Goal: Task Accomplishment & Management: Complete application form

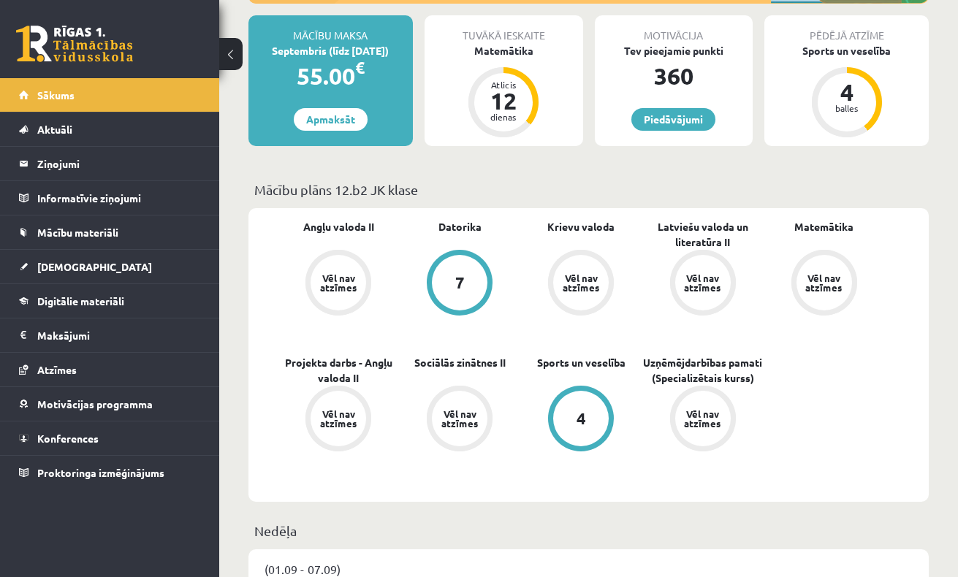
scroll to position [263, 0]
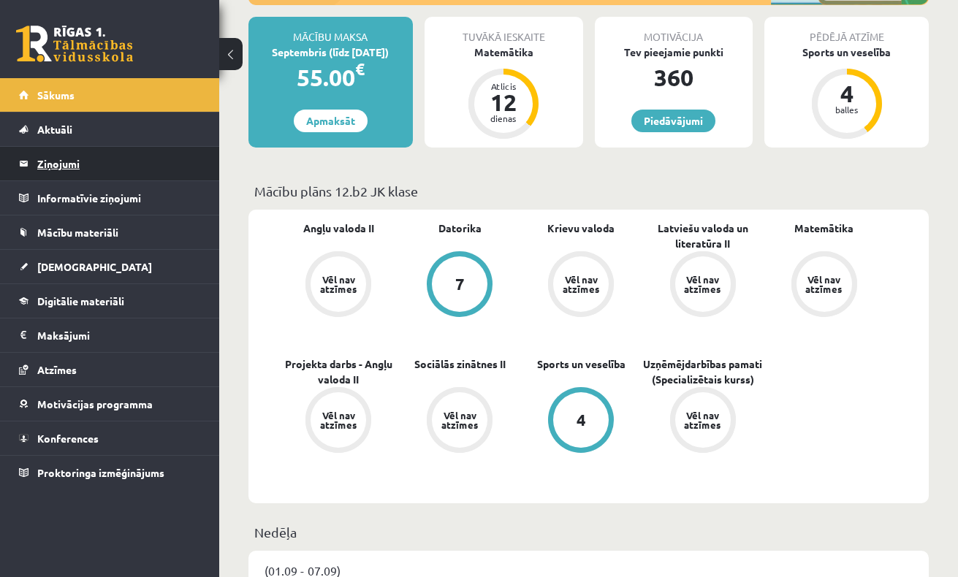
click at [73, 164] on legend "Ziņojumi 0" at bounding box center [119, 164] width 164 height 34
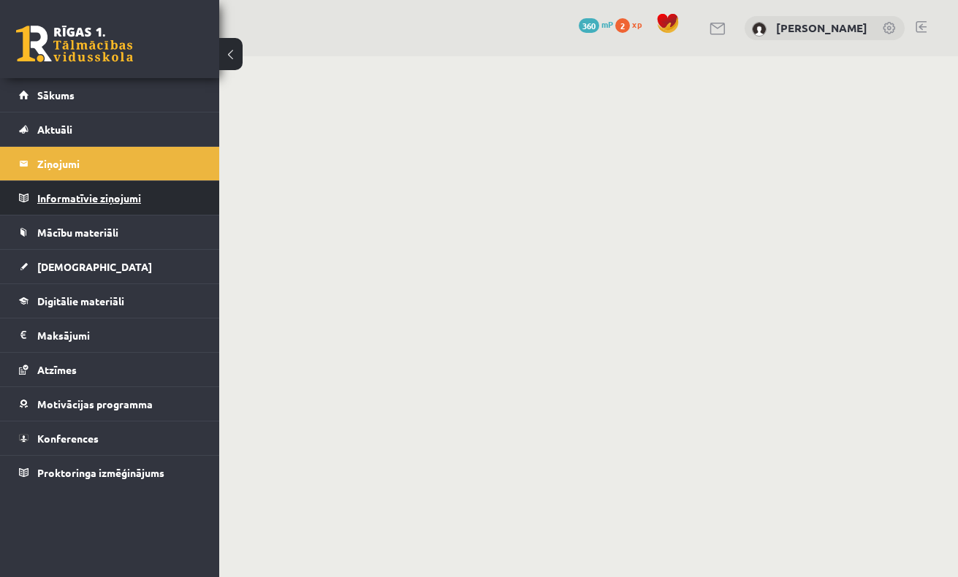
click at [76, 195] on legend "Informatīvie ziņojumi 0" at bounding box center [119, 198] width 164 height 34
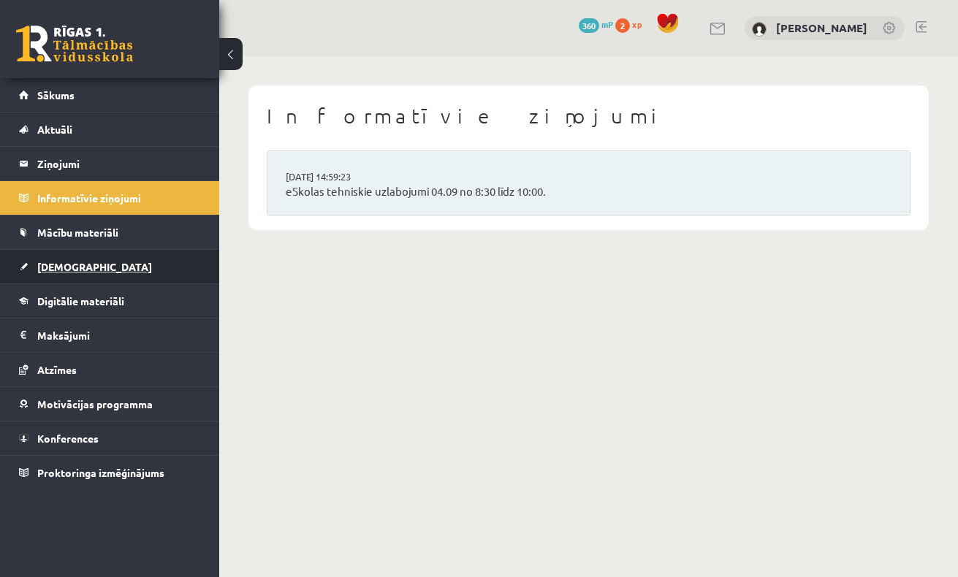
click at [70, 259] on link "[DEMOGRAPHIC_DATA]" at bounding box center [110, 267] width 182 height 34
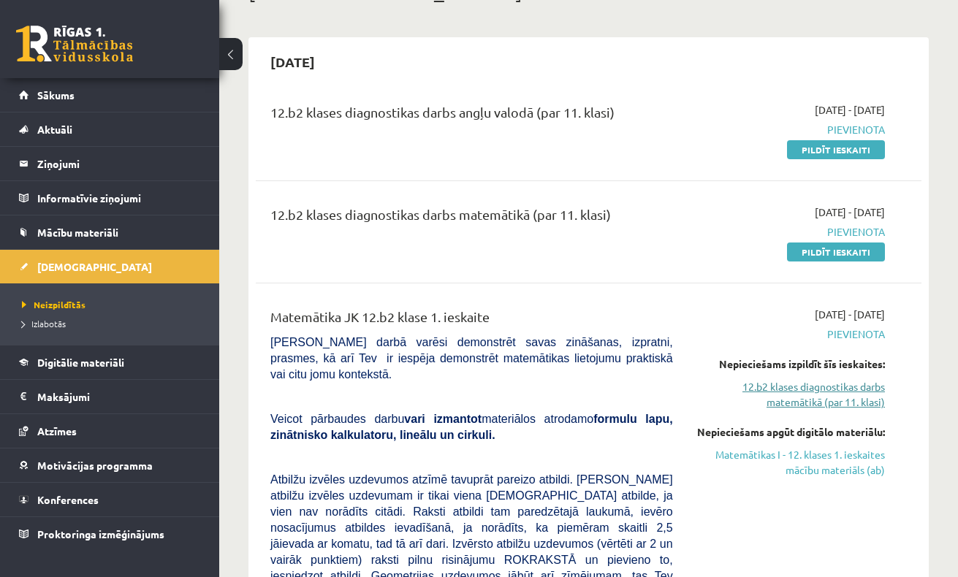
scroll to position [87, 0]
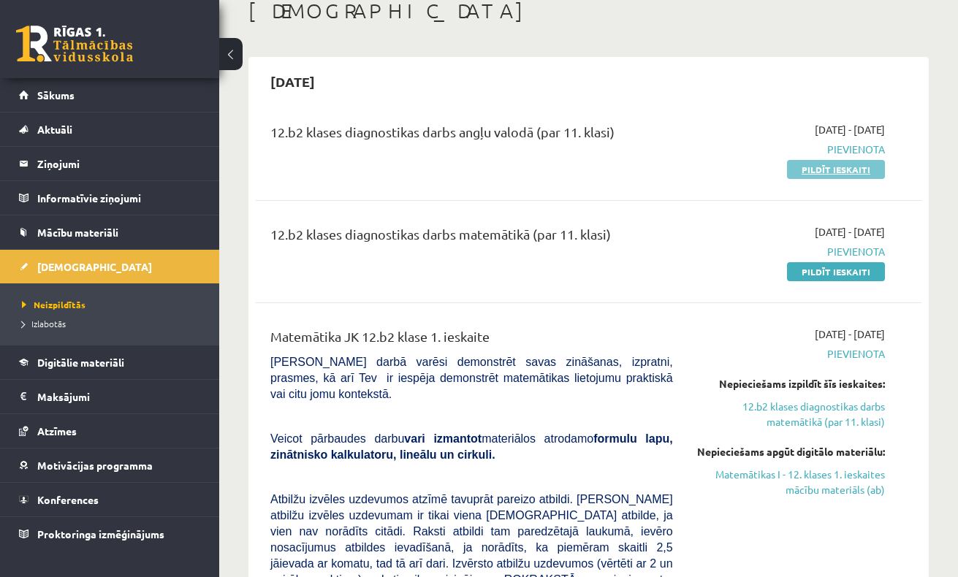
click at [833, 169] on link "Pildīt ieskaiti" at bounding box center [836, 169] width 98 height 19
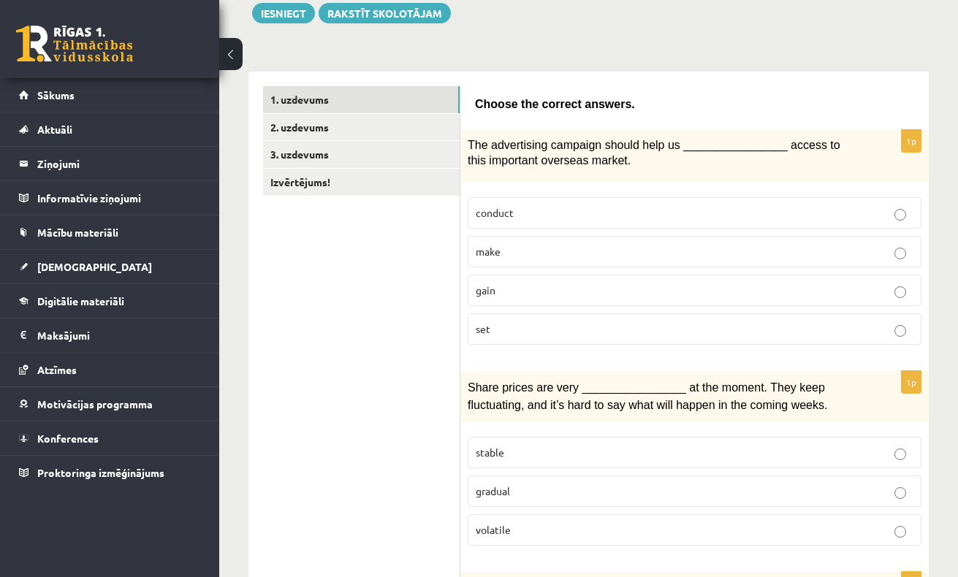
scroll to position [175, 0]
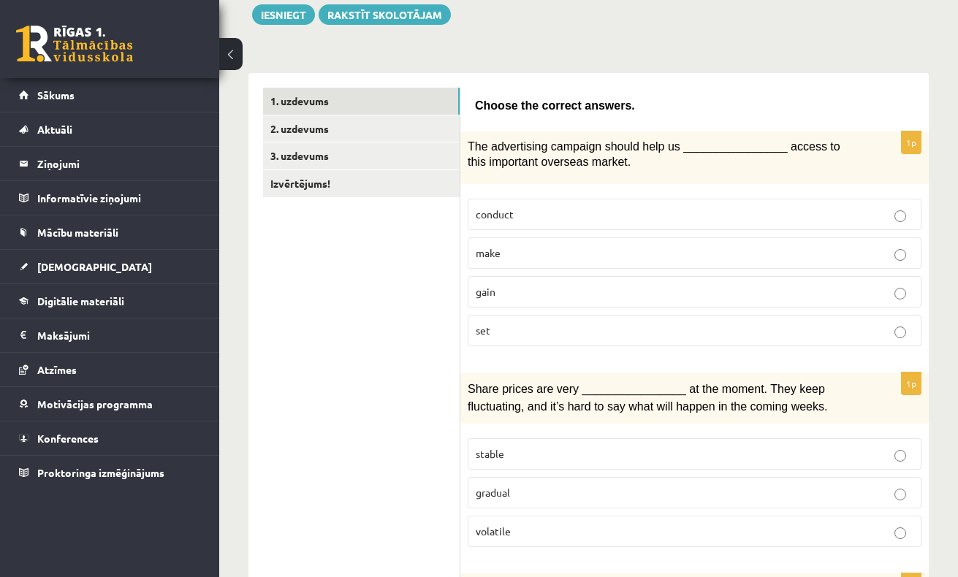
click at [538, 297] on p "gain" at bounding box center [694, 291] width 438 height 15
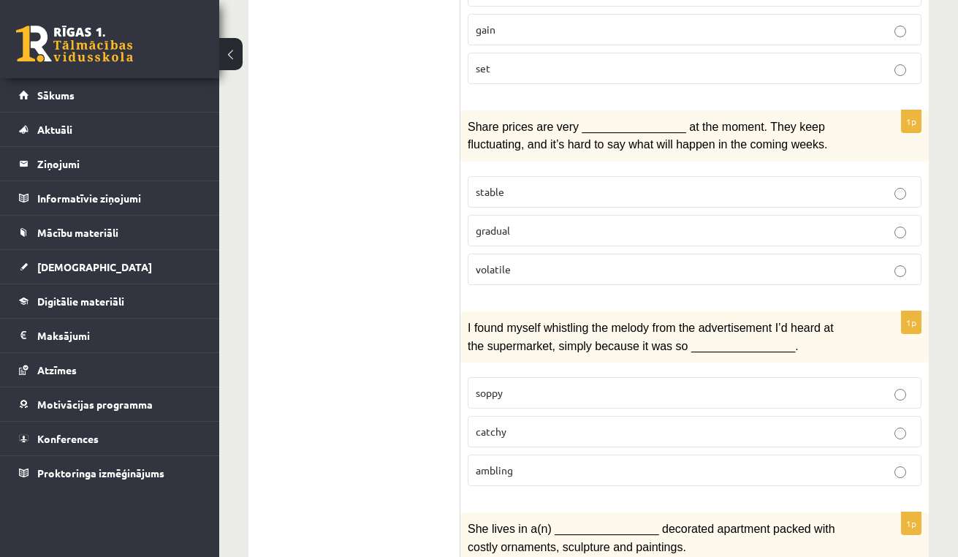
scroll to position [443, 0]
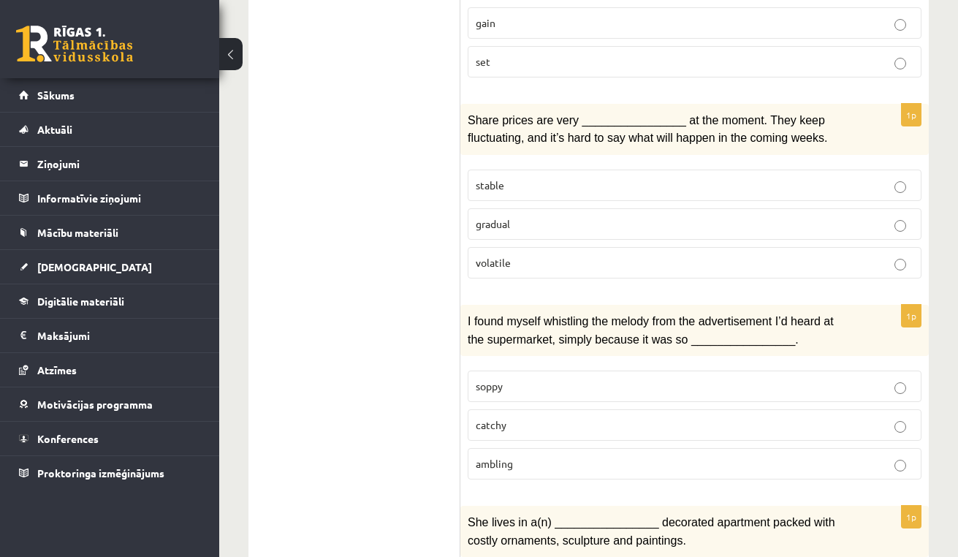
click at [547, 221] on p "gradual" at bounding box center [694, 223] width 438 height 15
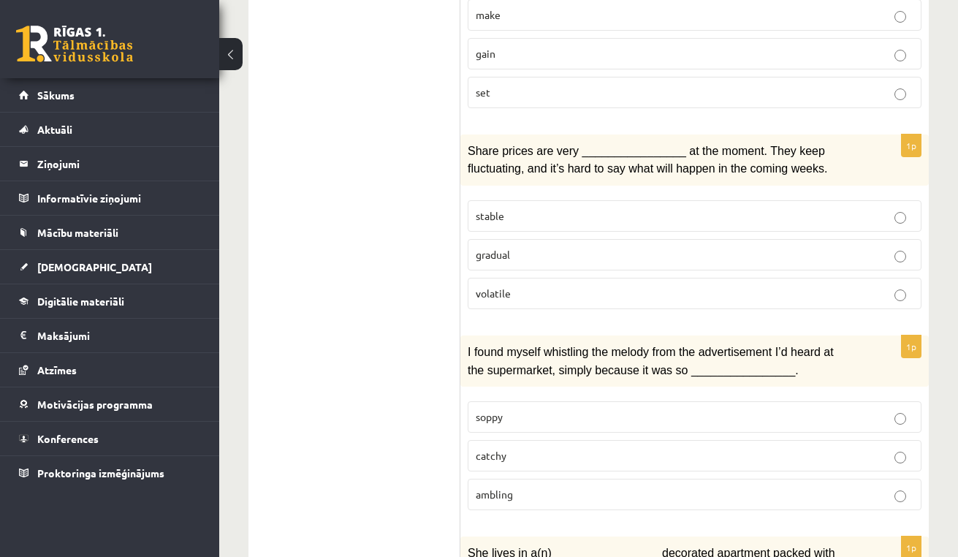
click at [535, 289] on p "volatile" at bounding box center [694, 293] width 438 height 15
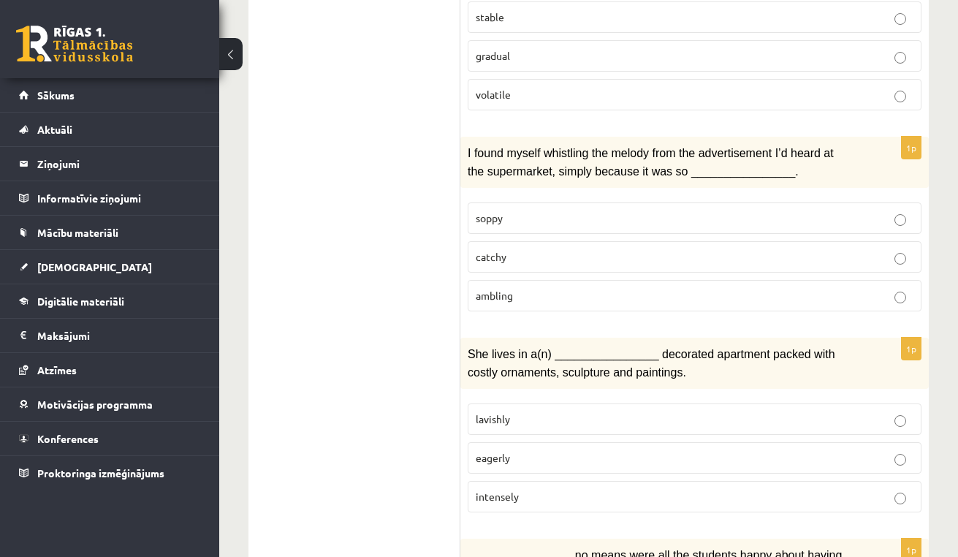
scroll to position [614, 0]
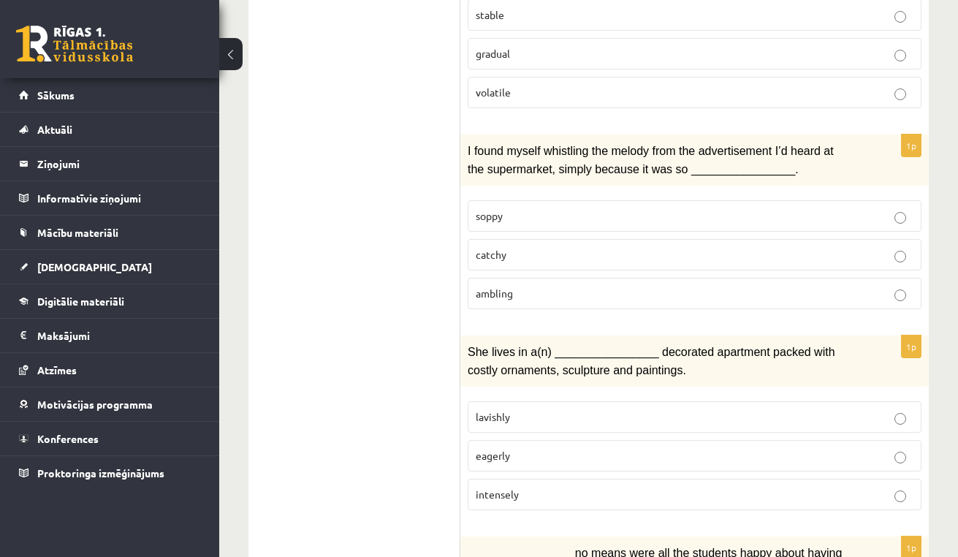
click at [550, 250] on p "catchy" at bounding box center [694, 254] width 438 height 15
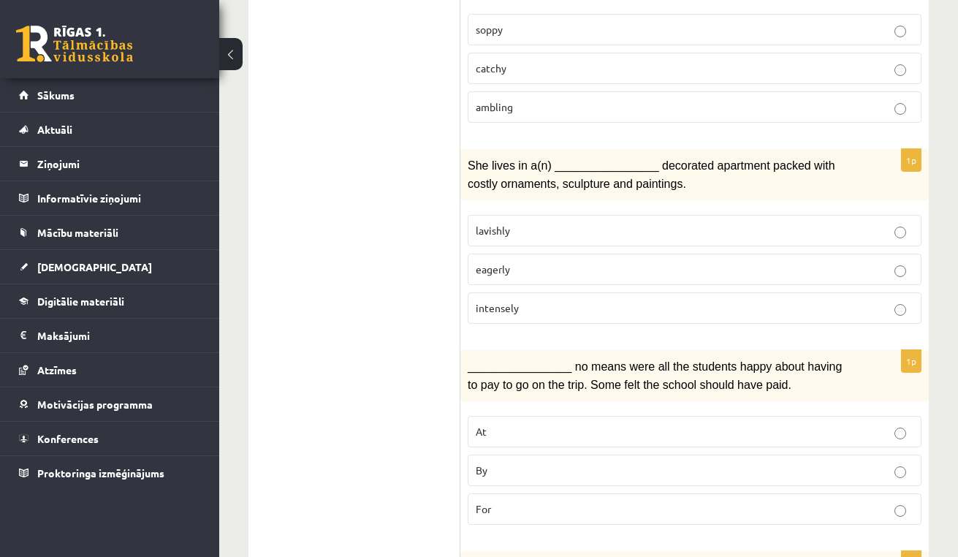
scroll to position [802, 0]
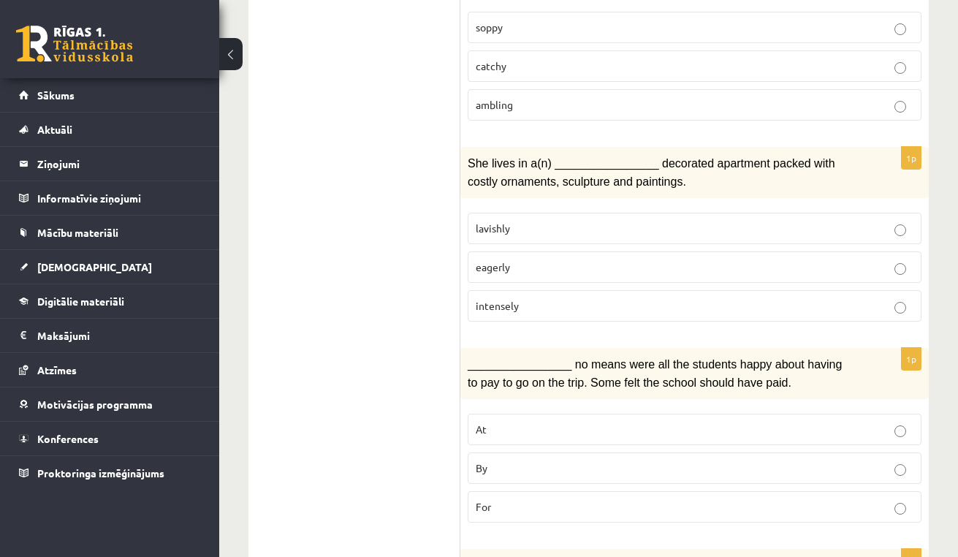
click at [546, 299] on p "intensely" at bounding box center [694, 305] width 438 height 15
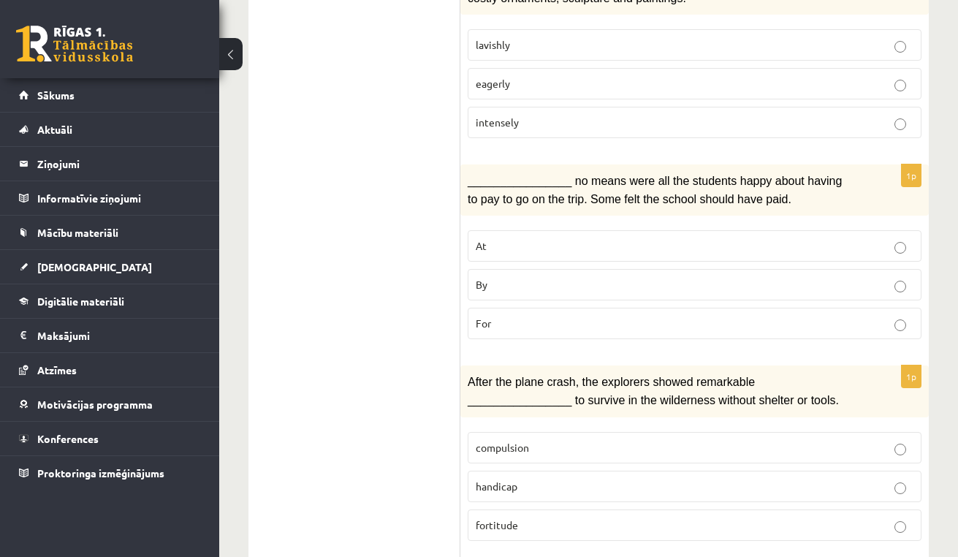
scroll to position [982, 0]
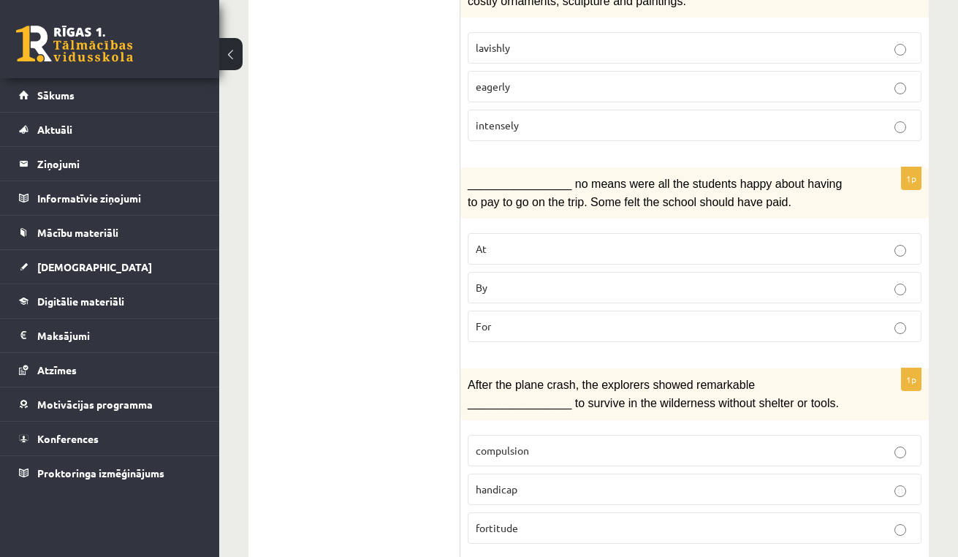
click at [540, 284] on p "By" at bounding box center [694, 287] width 438 height 15
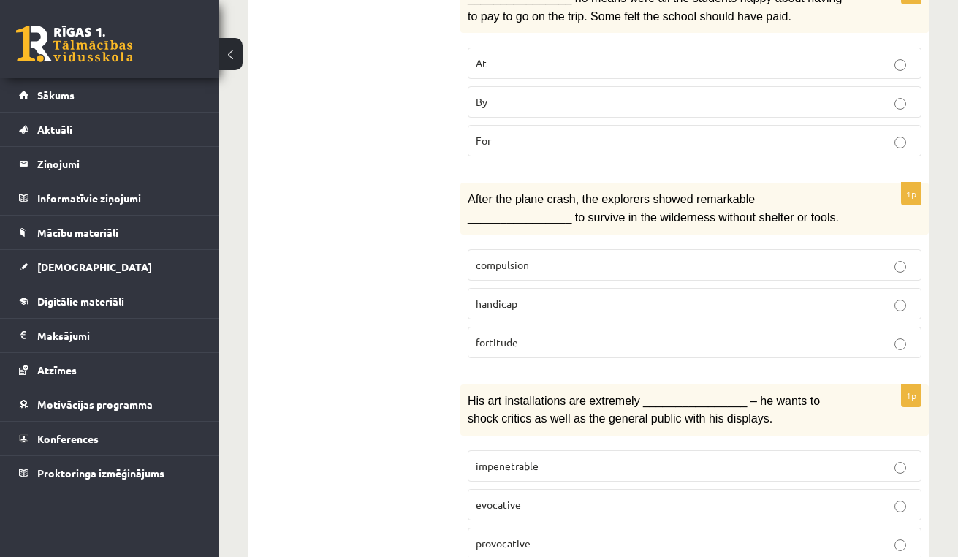
scroll to position [1169, 0]
click at [542, 295] on p "handicap" at bounding box center [694, 302] width 438 height 15
click at [559, 241] on fieldset "compulsion handicap fortitude" at bounding box center [694, 301] width 454 height 121
click at [558, 256] on p "compulsion" at bounding box center [694, 263] width 438 height 15
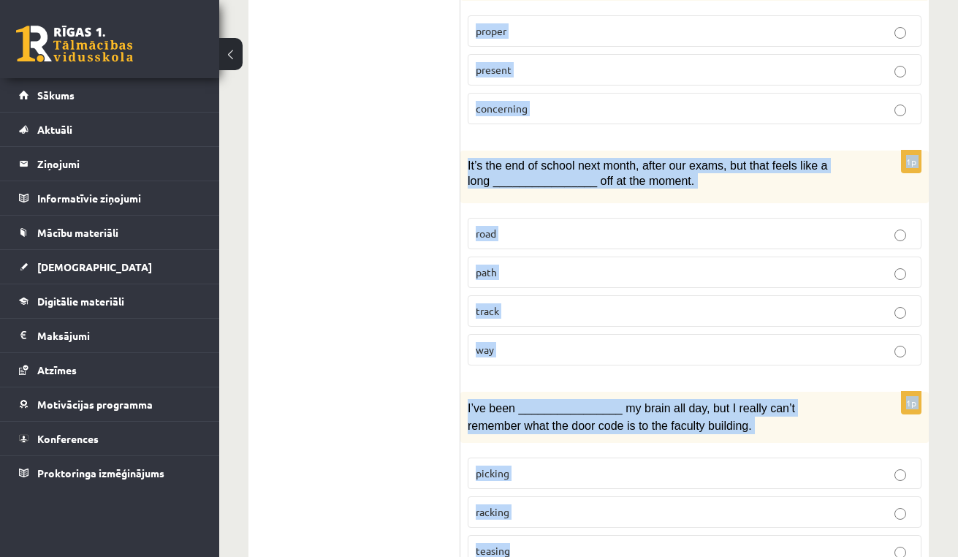
scroll to position [2253, 0]
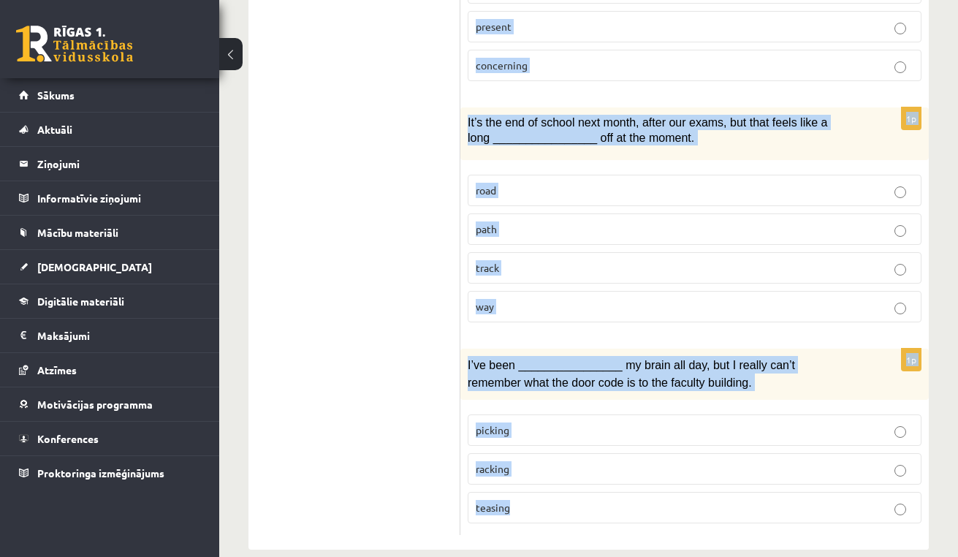
drag, startPoint x: 477, startPoint y: 93, endPoint x: 605, endPoint y: 488, distance: 415.3
copy form "Choose the correct answers. 1p The advertising campaign should help us ________…"
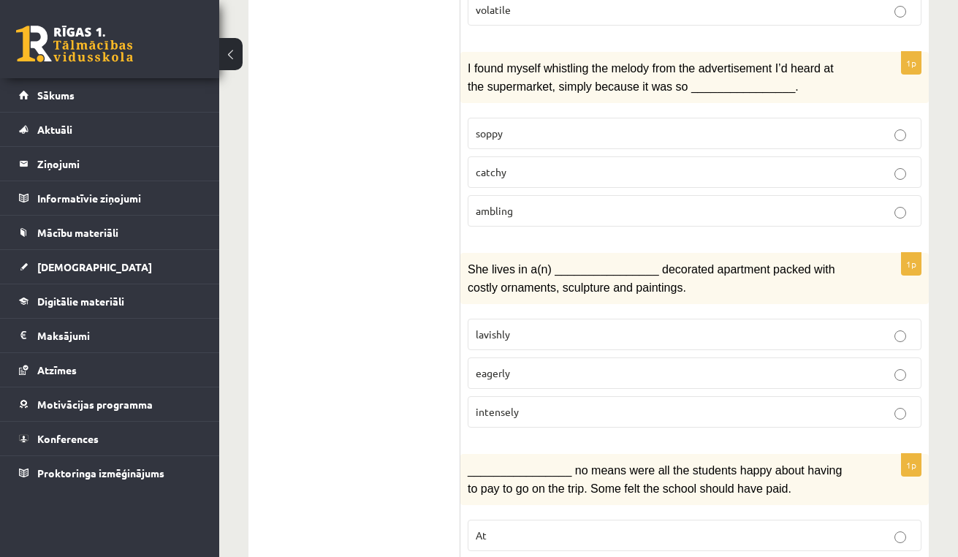
scroll to position [700, 0]
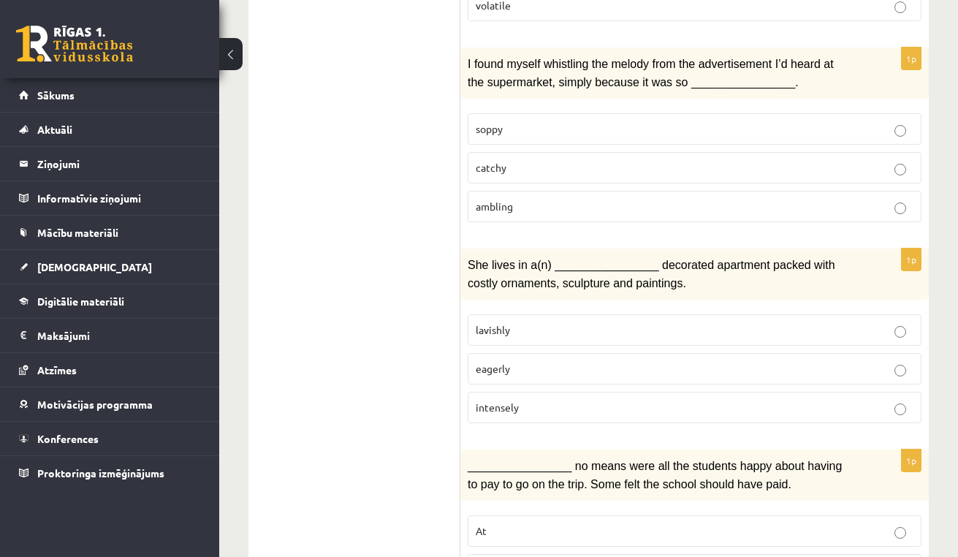
click at [505, 323] on span "lavishly" at bounding box center [492, 329] width 34 height 13
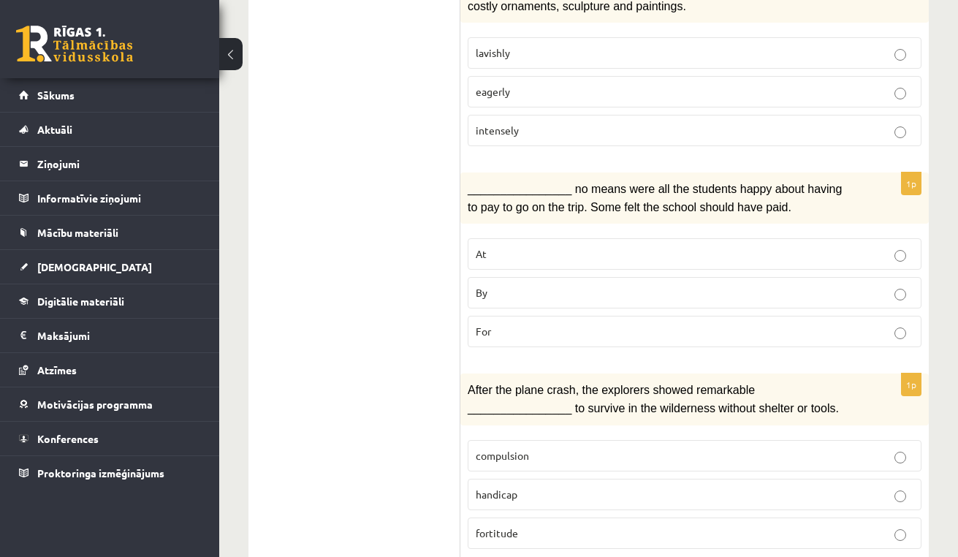
scroll to position [979, 0]
click at [509, 283] on p "By" at bounding box center [694, 290] width 438 height 15
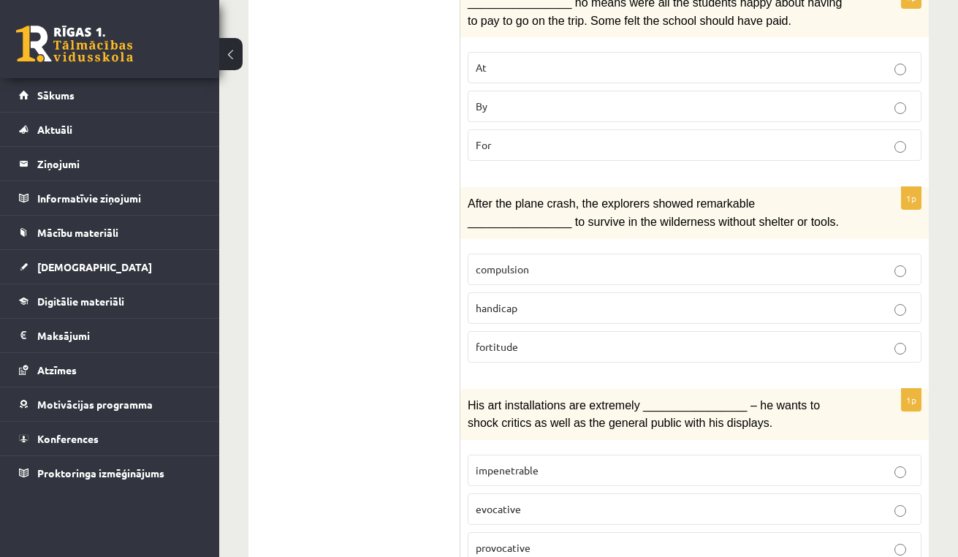
scroll to position [1288, 0]
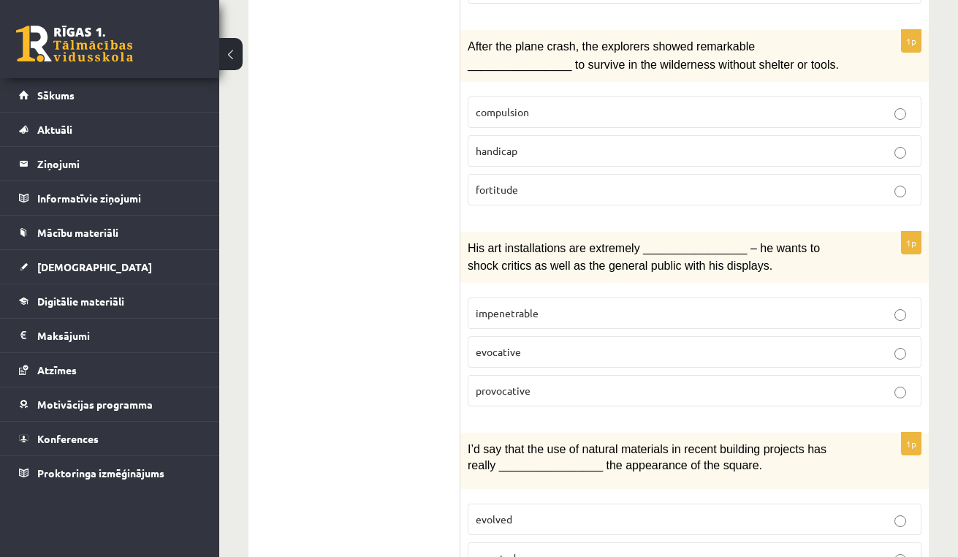
click at [529, 384] on label "provocative" at bounding box center [694, 390] width 454 height 31
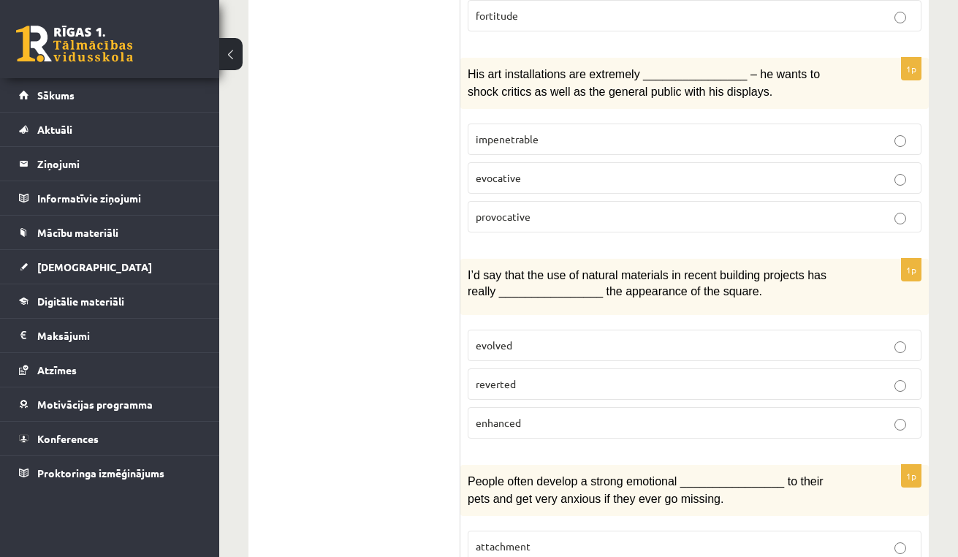
scroll to position [1495, 0]
click at [567, 414] on p "enhanced" at bounding box center [694, 421] width 438 height 15
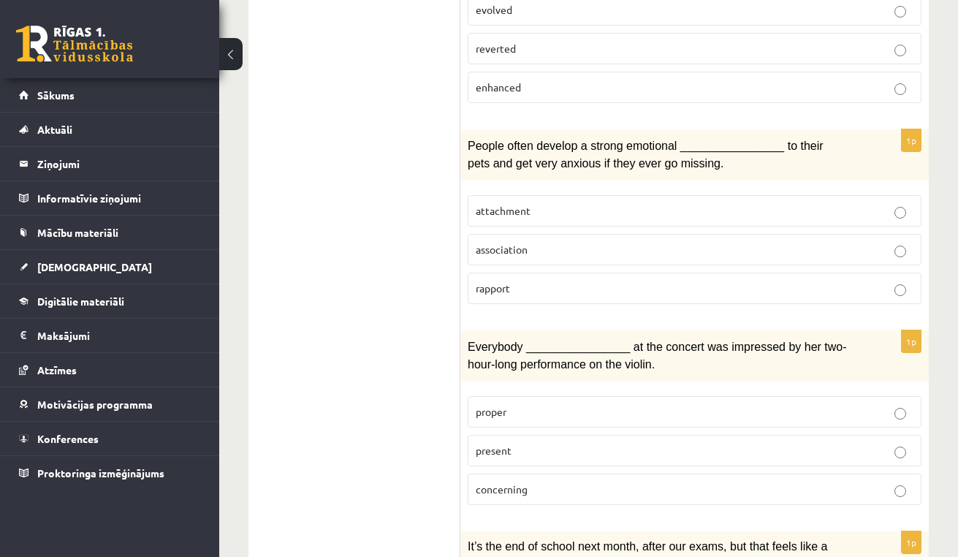
scroll to position [1854, 0]
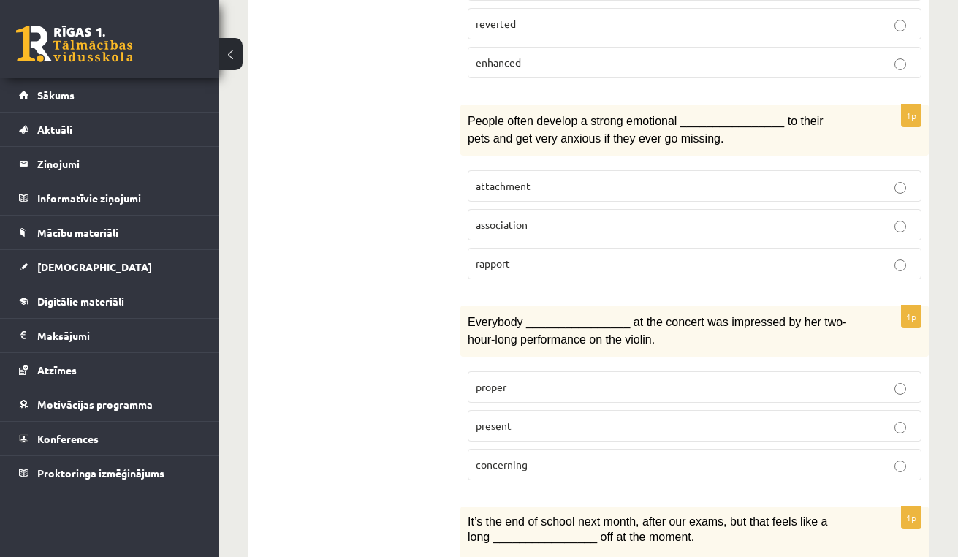
click at [660, 178] on p "attachment" at bounding box center [694, 185] width 438 height 15
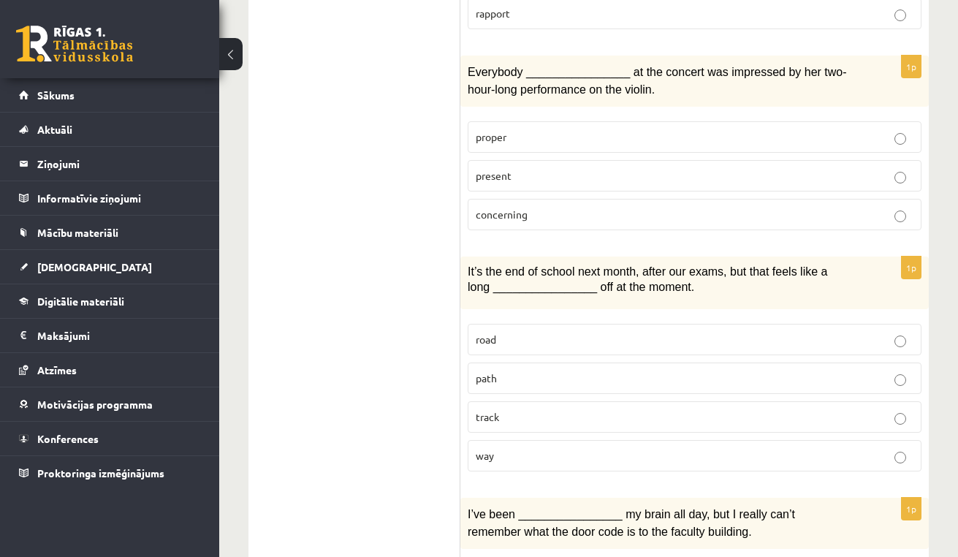
scroll to position [2110, 0]
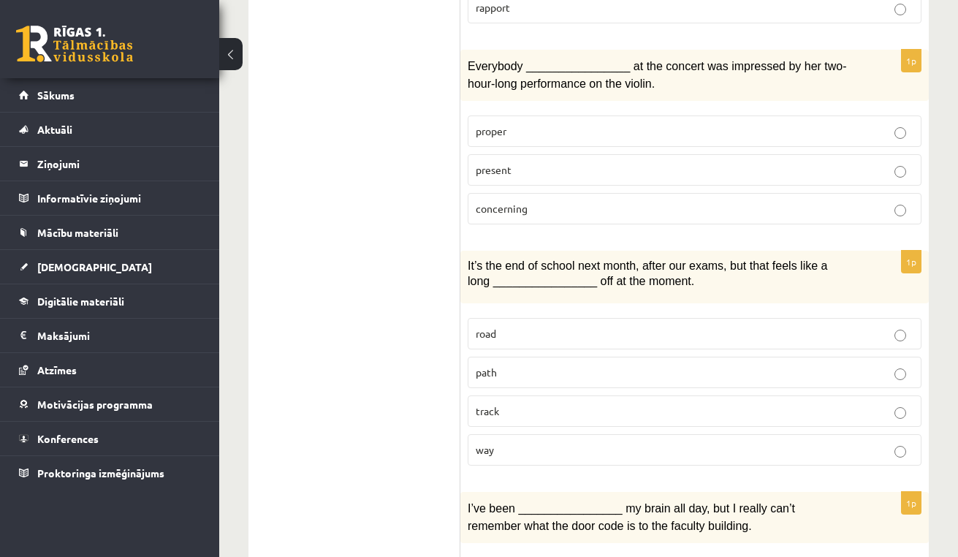
click at [557, 162] on p "present" at bounding box center [694, 169] width 438 height 15
click at [495, 442] on p "way" at bounding box center [694, 449] width 438 height 15
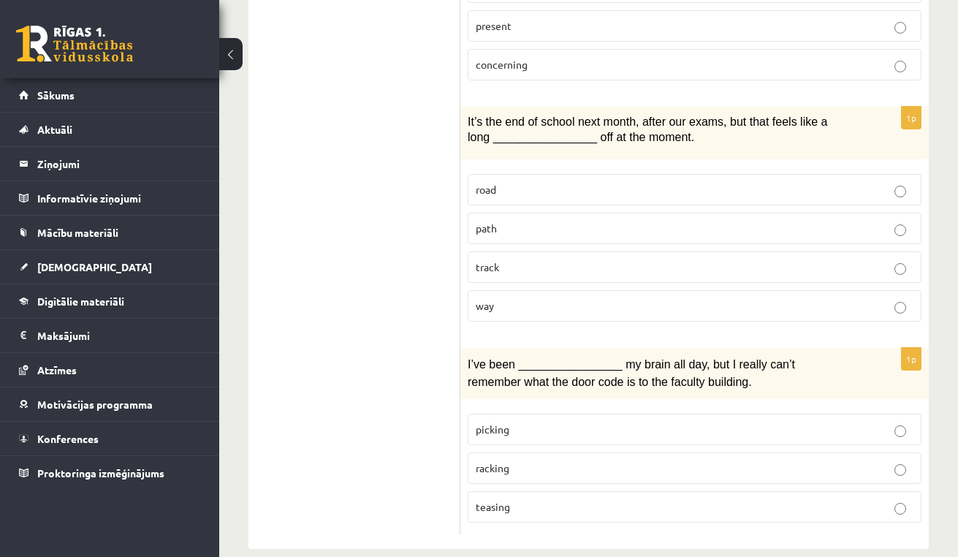
scroll to position [2253, 0]
click at [544, 461] on p "racking" at bounding box center [694, 468] width 438 height 15
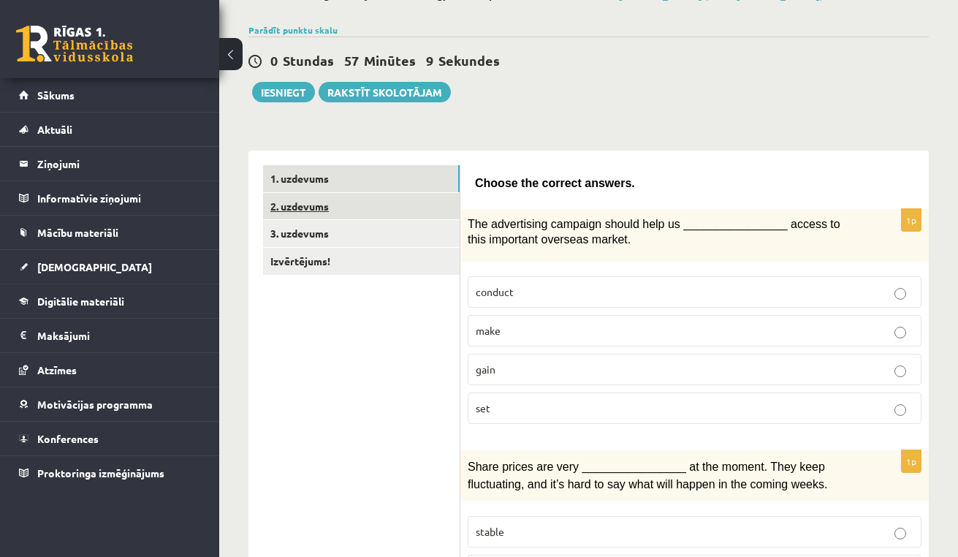
scroll to position [99, 0]
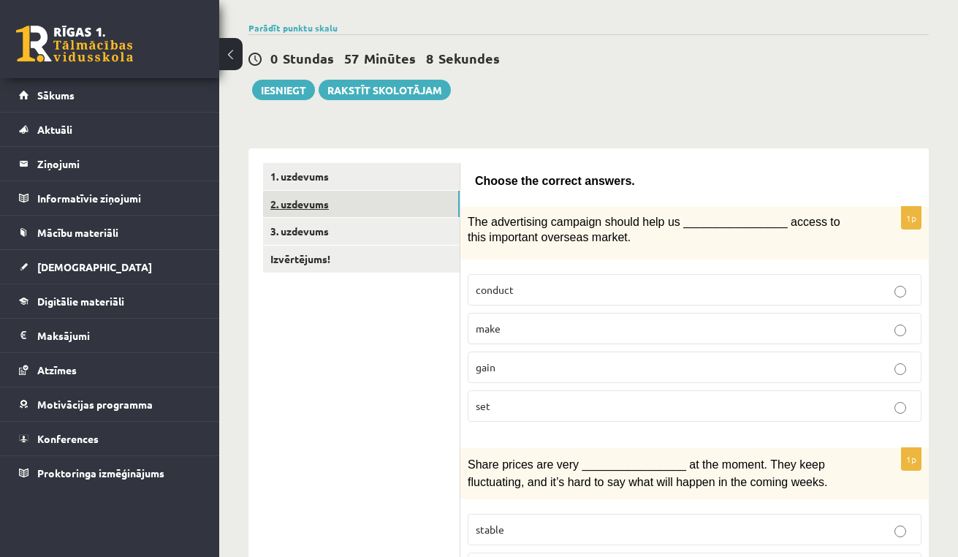
click at [405, 207] on link "2. uzdevums" at bounding box center [361, 204] width 196 height 27
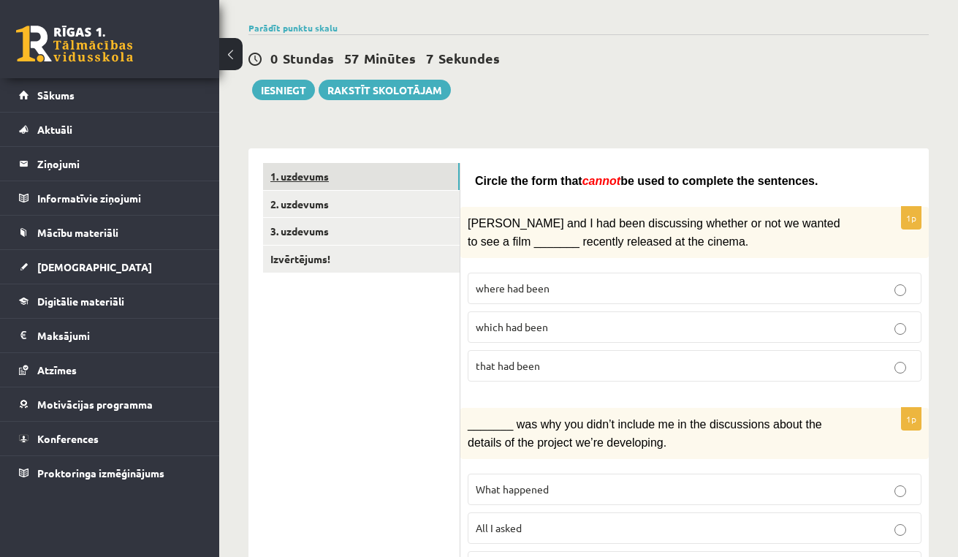
click at [402, 183] on link "1. uzdevums" at bounding box center [361, 176] width 196 height 27
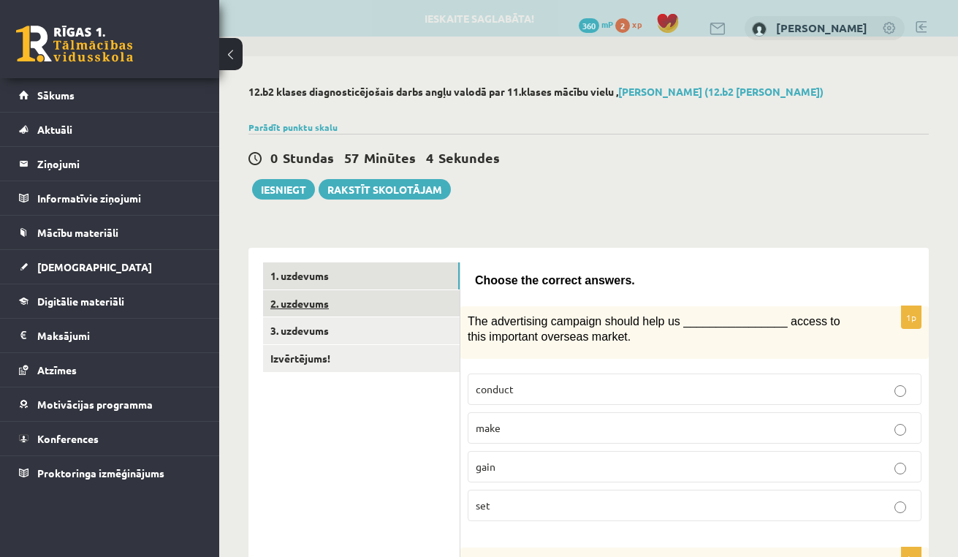
scroll to position [0, 0]
click at [415, 306] on link "2. uzdevums" at bounding box center [361, 303] width 196 height 27
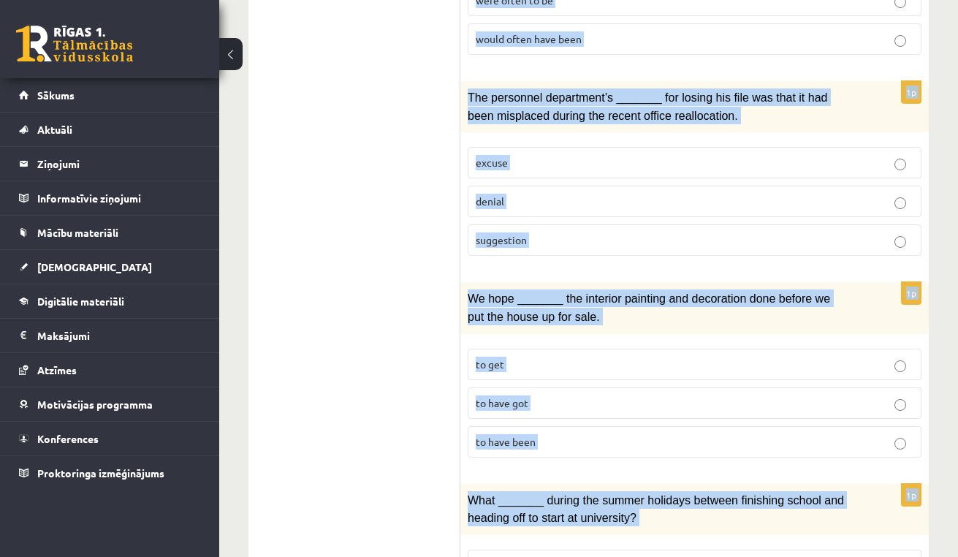
scroll to position [1767, 0]
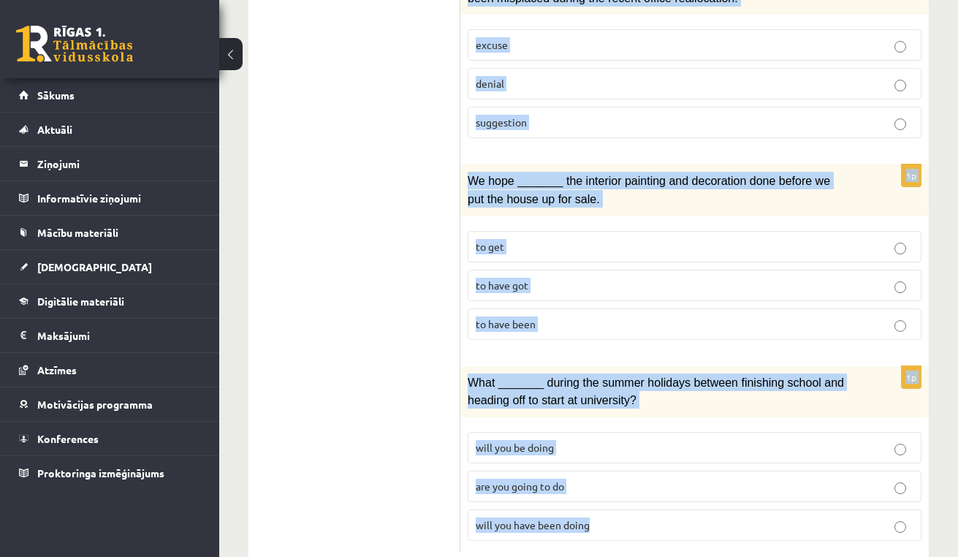
drag, startPoint x: 476, startPoint y: 131, endPoint x: 638, endPoint y: 496, distance: 399.3
copy form "Circle the form that cannot be used to complete the sentences. 1p Clara and I h…"
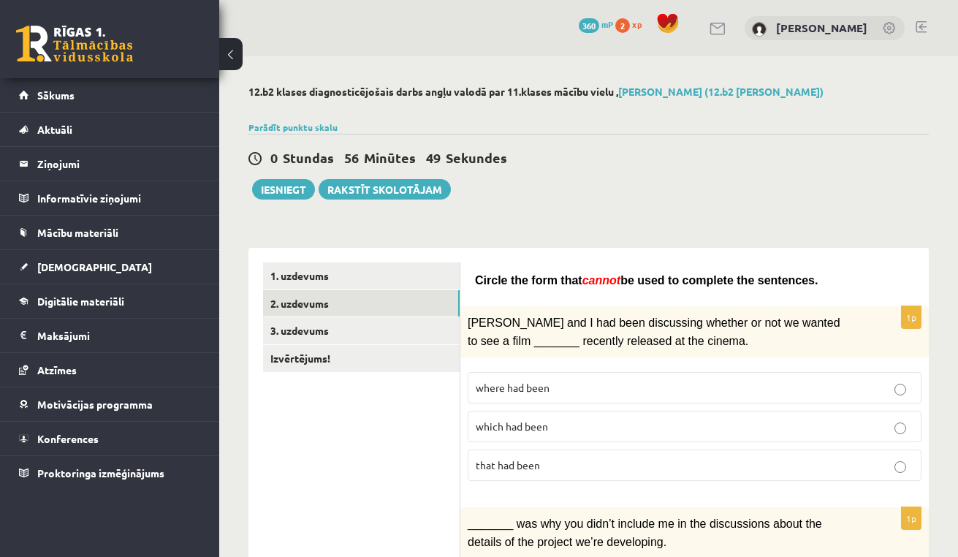
scroll to position [0, 0]
click at [549, 383] on span "where had been" at bounding box center [512, 387] width 74 height 13
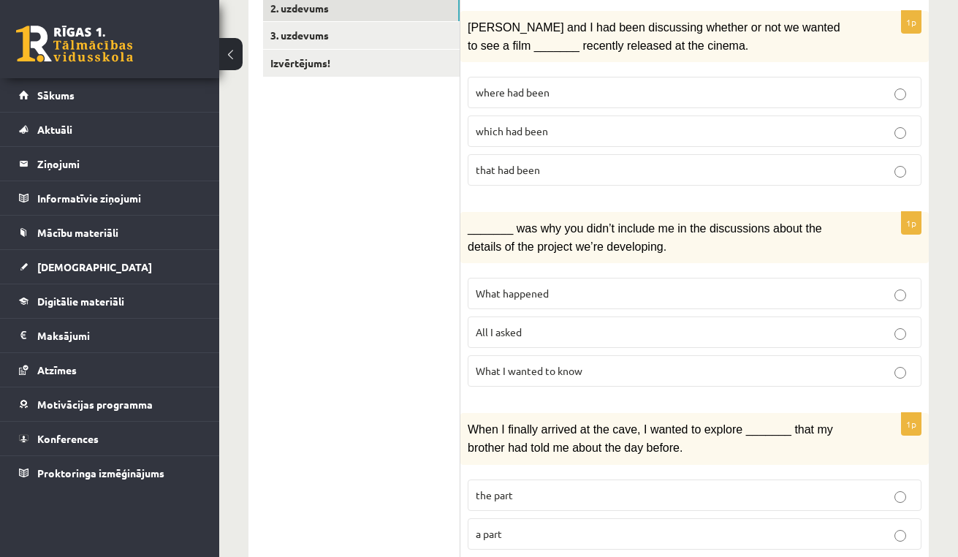
scroll to position [299, 0]
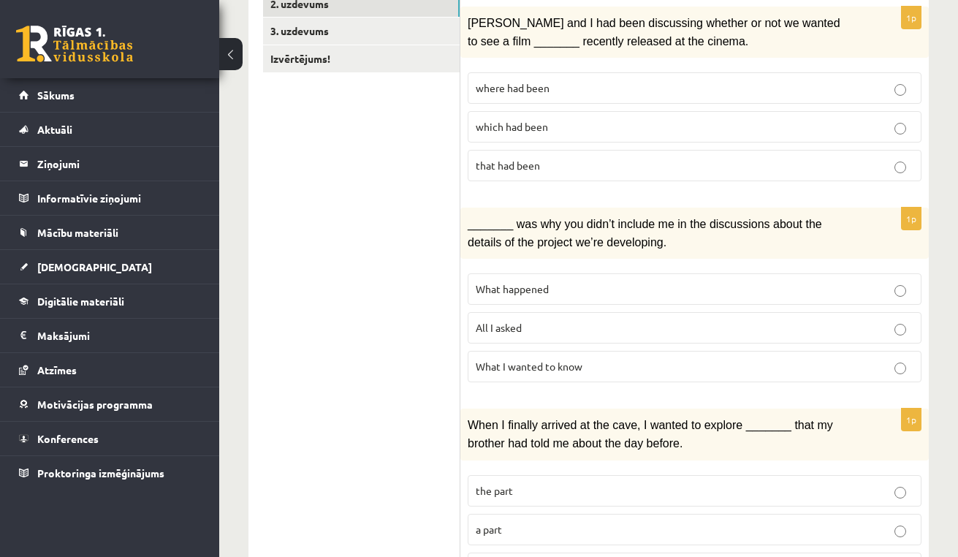
click at [549, 324] on p "All I asked" at bounding box center [694, 327] width 438 height 15
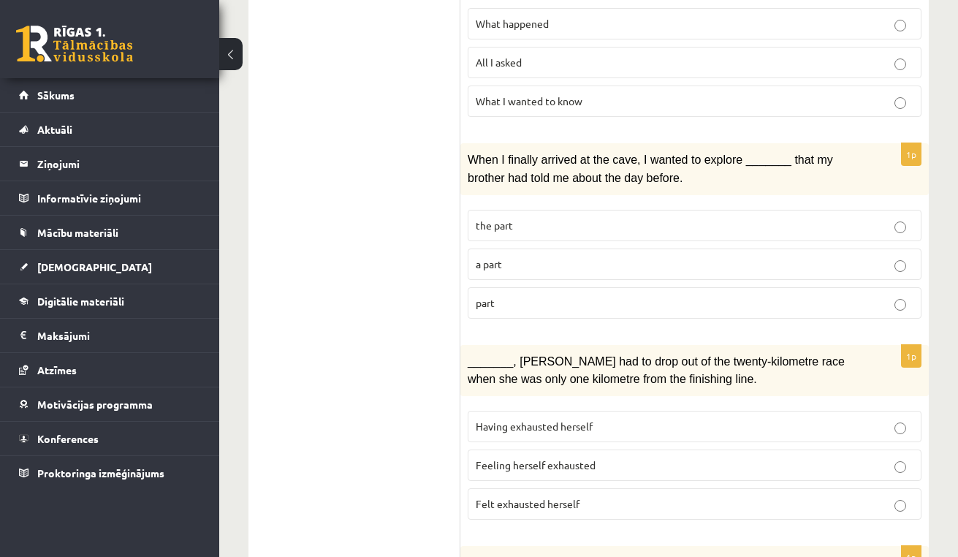
scroll to position [565, 0]
click at [554, 299] on p "part" at bounding box center [694, 301] width 438 height 15
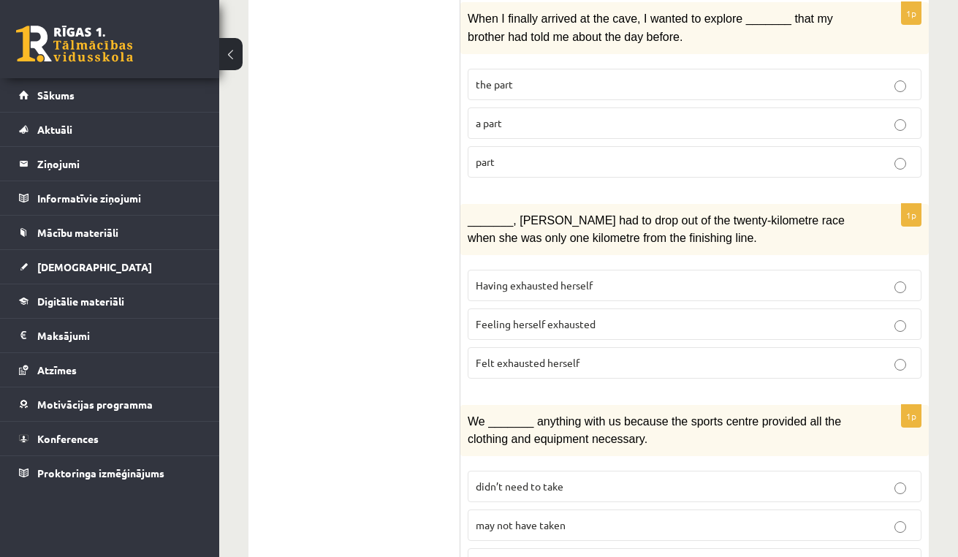
scroll to position [707, 0]
click at [568, 283] on label "Having exhausted herself" at bounding box center [694, 283] width 454 height 31
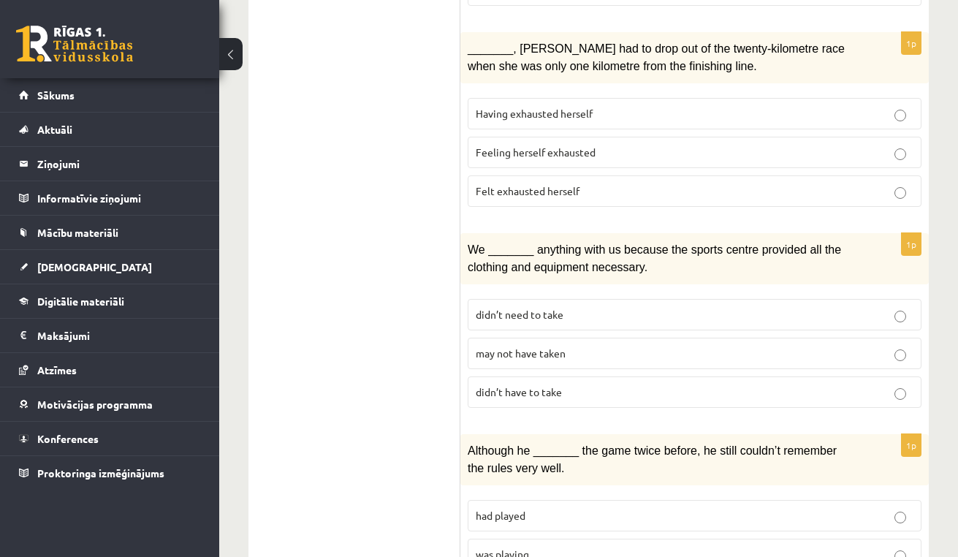
scroll to position [879, 0]
click at [712, 144] on p "Feeling herself exhausted" at bounding box center [694, 150] width 438 height 15
click at [519, 191] on label "Felt exhausted herself" at bounding box center [694, 189] width 454 height 31
click at [534, 345] on span "may not have taken" at bounding box center [520, 351] width 90 height 13
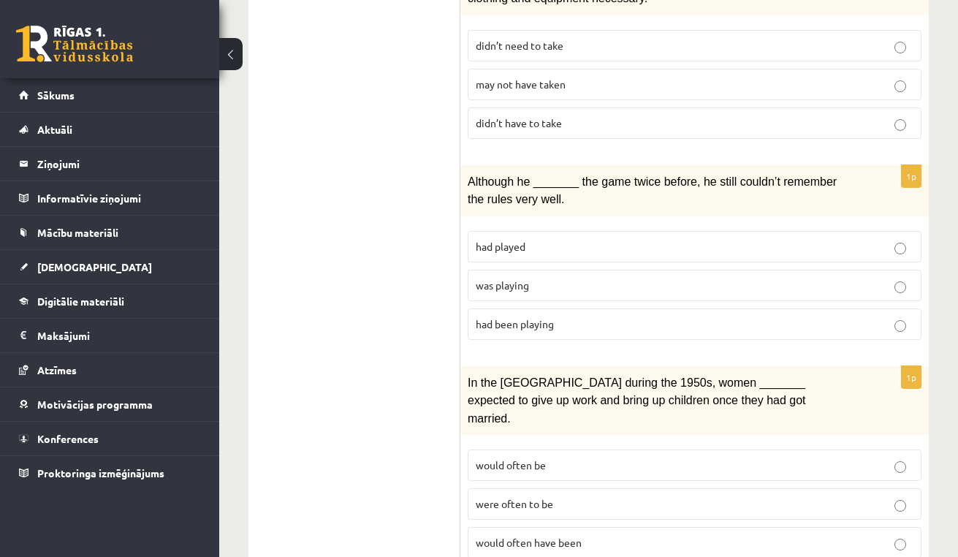
scroll to position [1145, 0]
click at [498, 280] on span "was playing" at bounding box center [501, 286] width 53 height 13
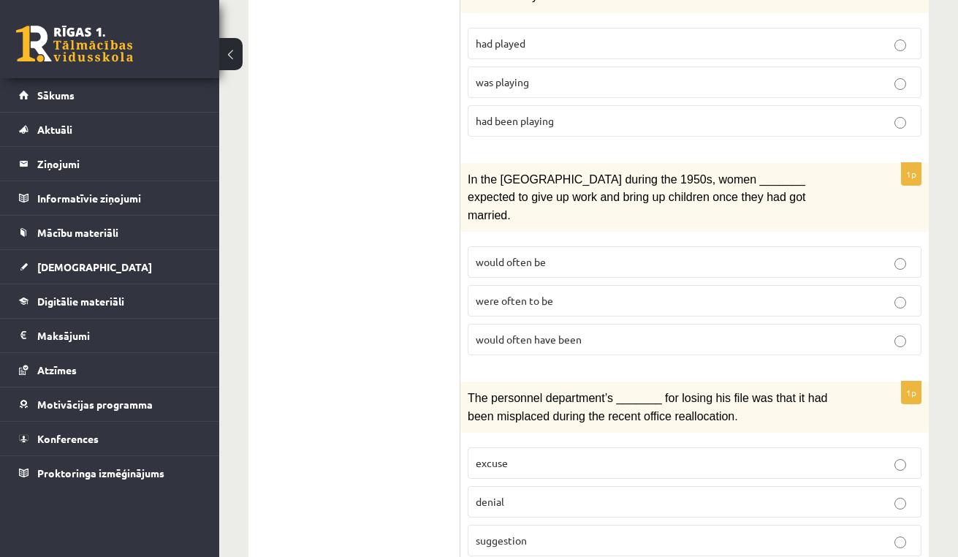
scroll to position [1490, 0]
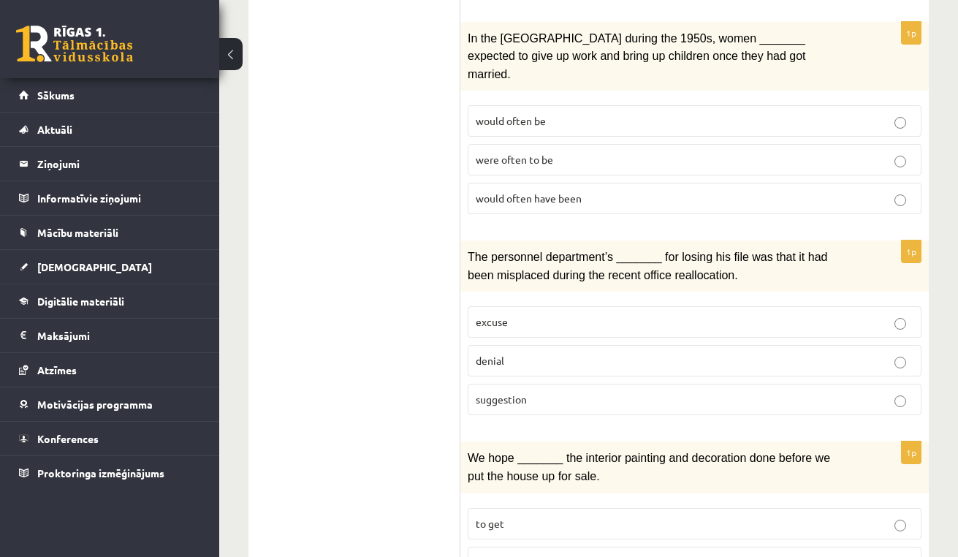
click at [557, 191] on span "would often have been" at bounding box center [528, 197] width 106 height 13
click at [520, 353] on p "denial" at bounding box center [694, 360] width 438 height 15
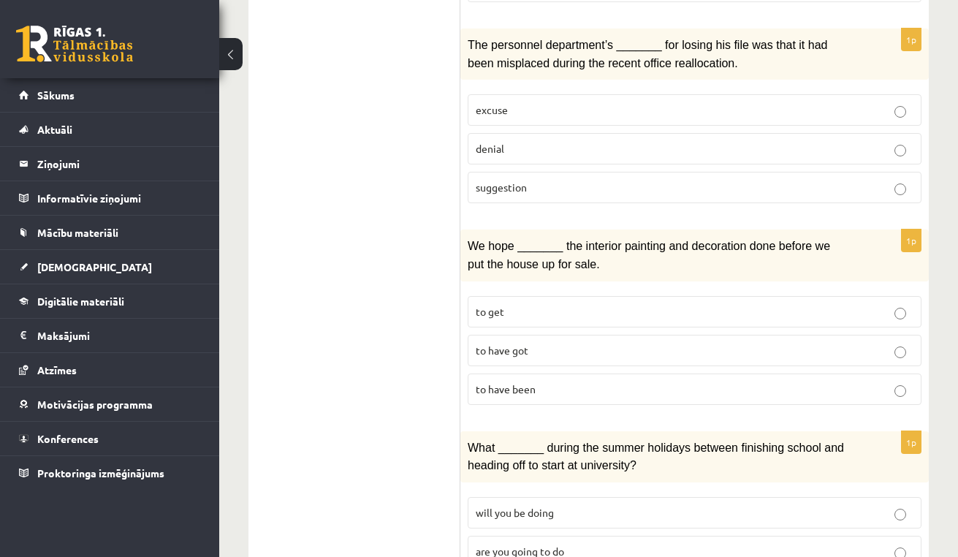
scroll to position [1715, 0]
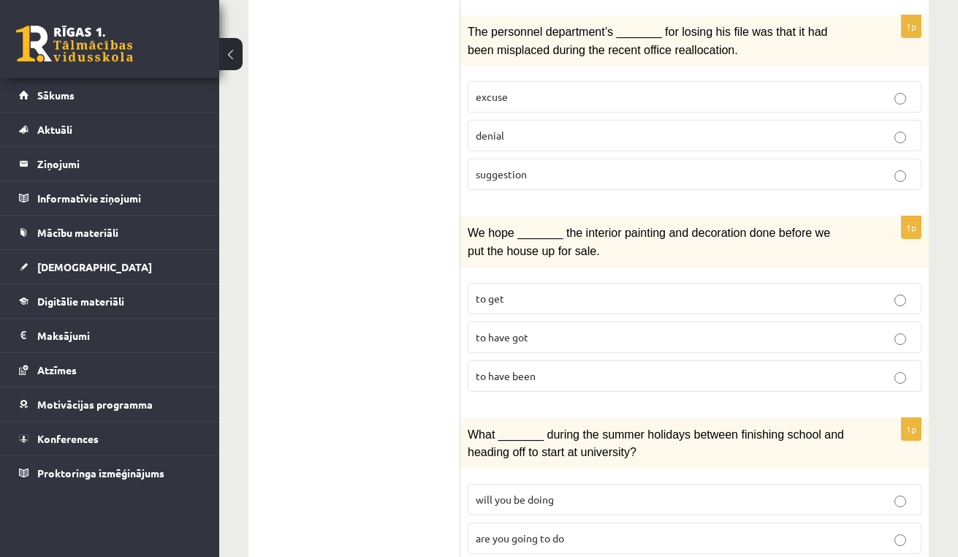
click at [539, 368] on p "to have been" at bounding box center [694, 375] width 438 height 15
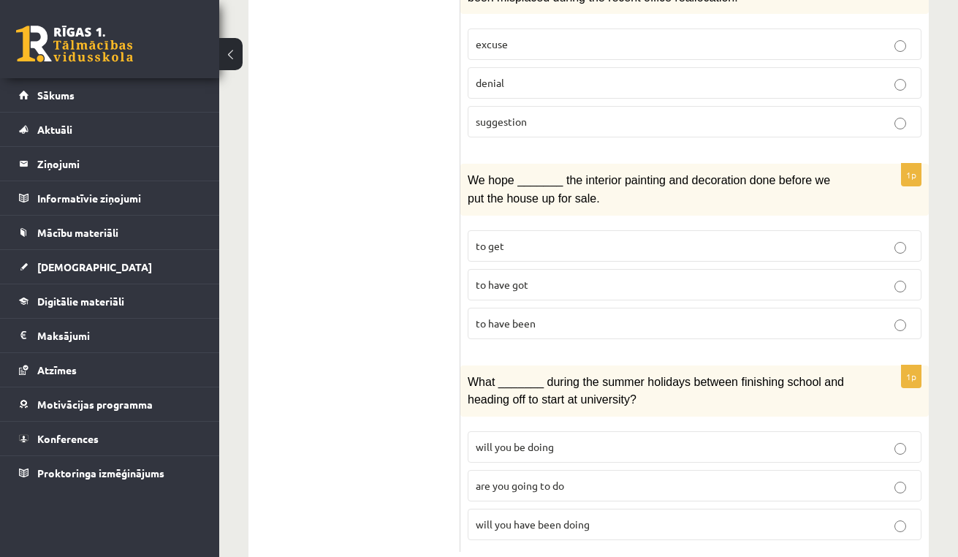
scroll to position [1767, 0]
click at [562, 517] on p "will you have been doing" at bounding box center [694, 524] width 438 height 15
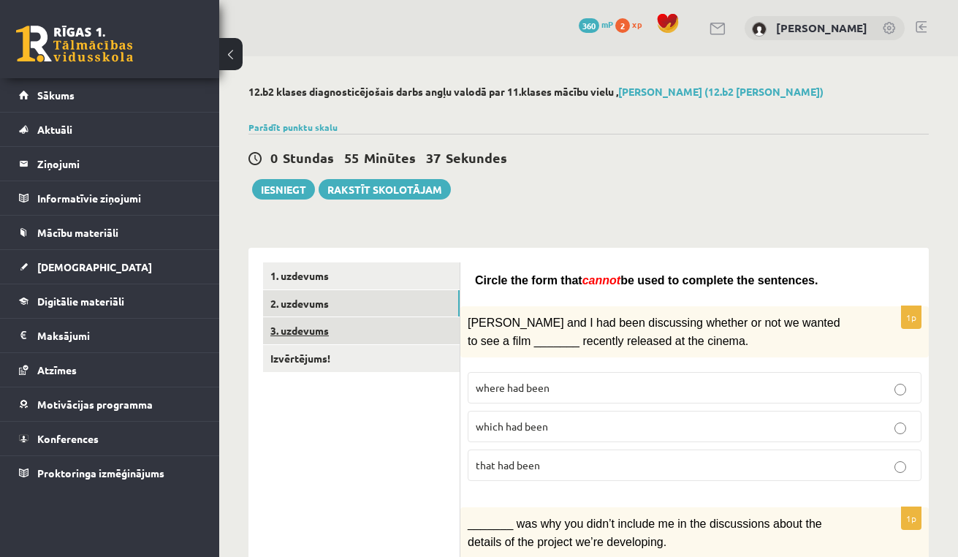
scroll to position [0, 0]
click at [394, 330] on link "3. uzdevums" at bounding box center [361, 330] width 196 height 27
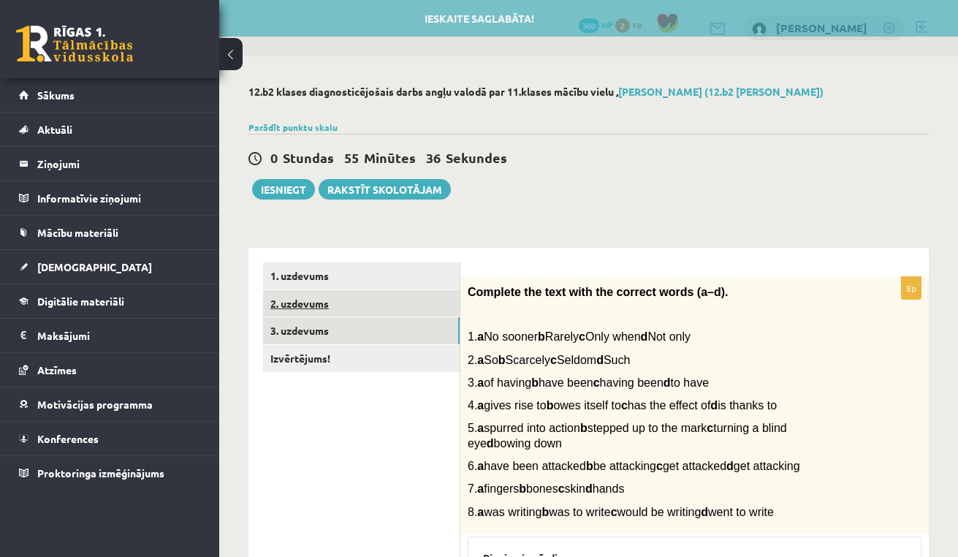
click at [386, 305] on link "2. uzdevums" at bounding box center [361, 303] width 196 height 27
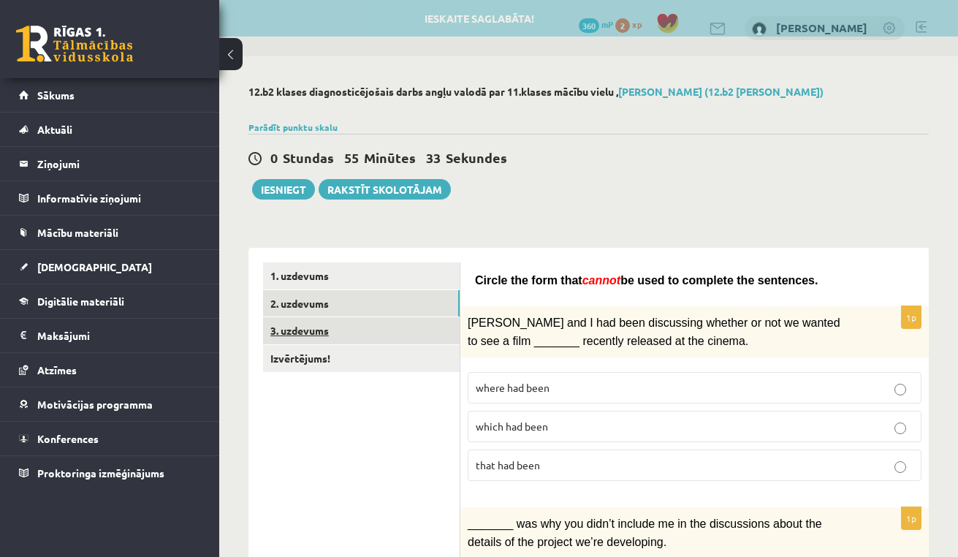
click at [394, 340] on link "3. uzdevums" at bounding box center [361, 330] width 196 height 27
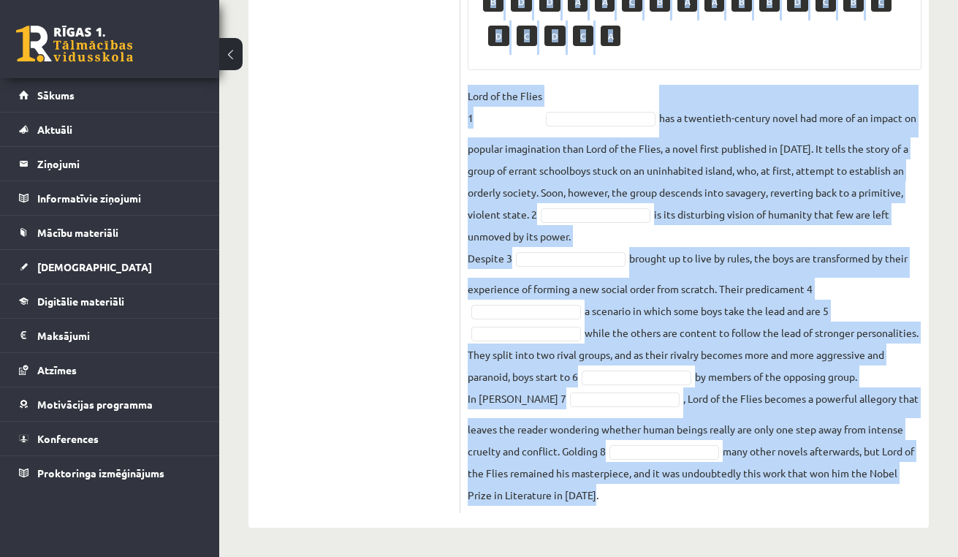
scroll to position [631, 0]
drag, startPoint x: 465, startPoint y: 145, endPoint x: 668, endPoint y: 508, distance: 415.6
click at [668, 508] on div "8p Complete the text with the correct words (a–d). 1. a No sooner b Rarely c On…" at bounding box center [694, 102] width 468 height 821
copy div "Complete the text with the correct words (a–d). 1. a No sooner b Rarely c Only …"
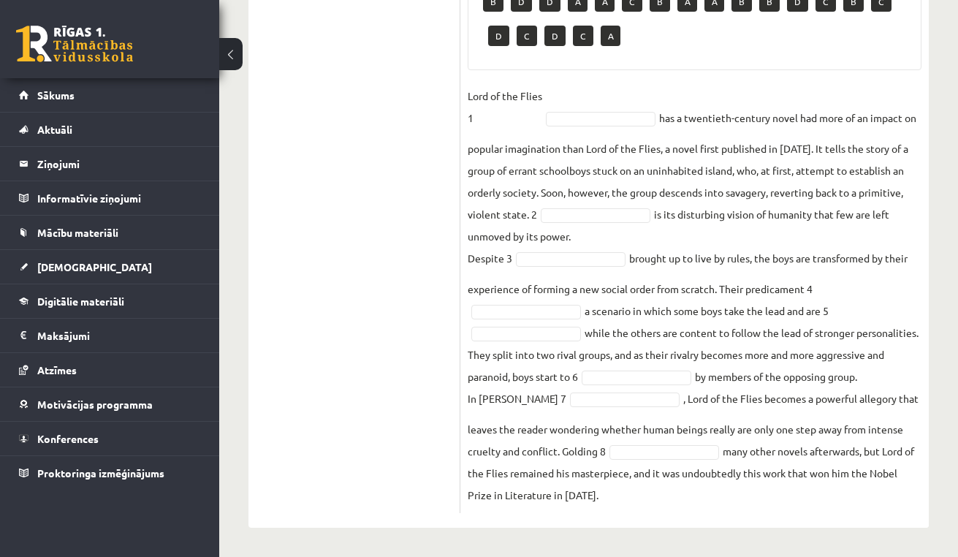
click at [383, 309] on ul "1. uzdevums 2. uzdevums 3. uzdevums Izvērtējums!" at bounding box center [361, 95] width 197 height 836
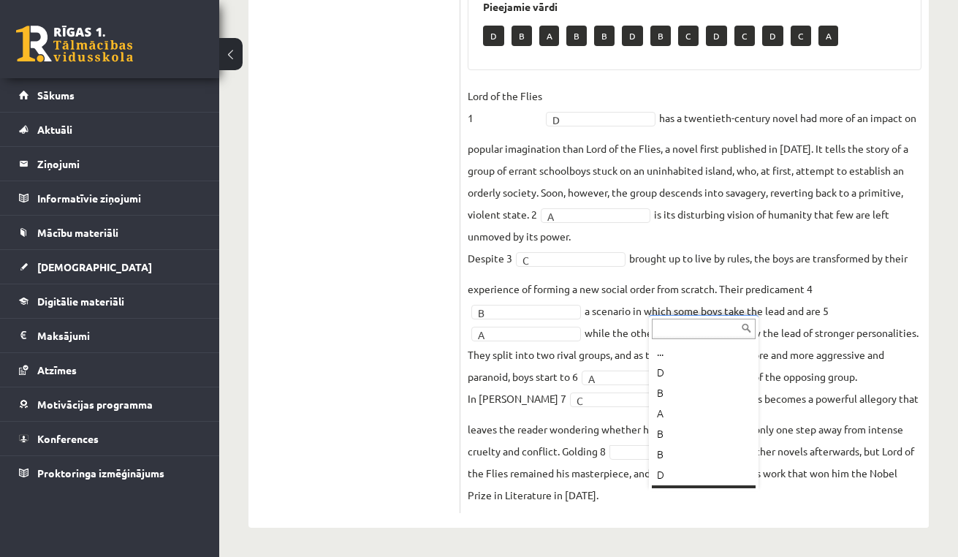
scroll to position [18, 0]
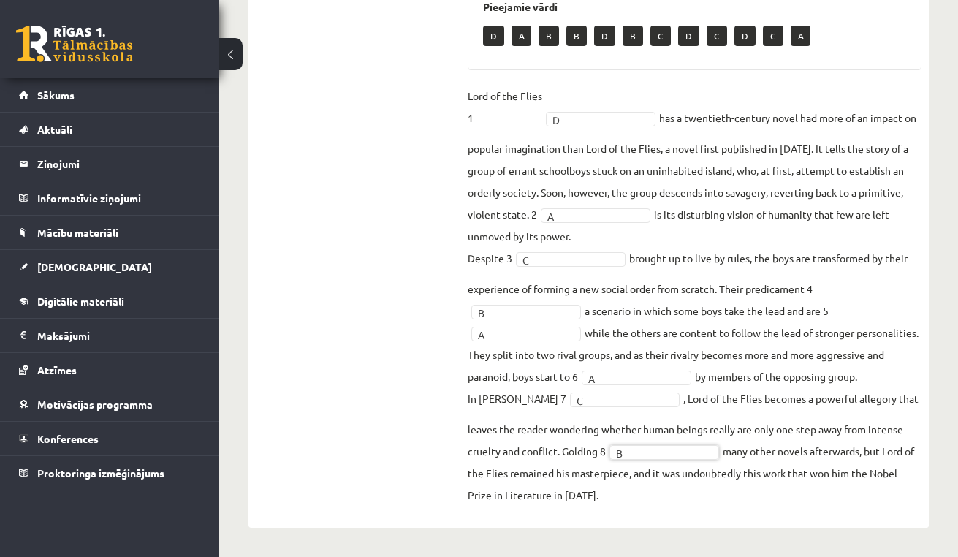
click at [614, 355] on fieldset "Lord of the Flies 1 D * has a twentieth-century novel had more of an impact on …" at bounding box center [694, 295] width 454 height 421
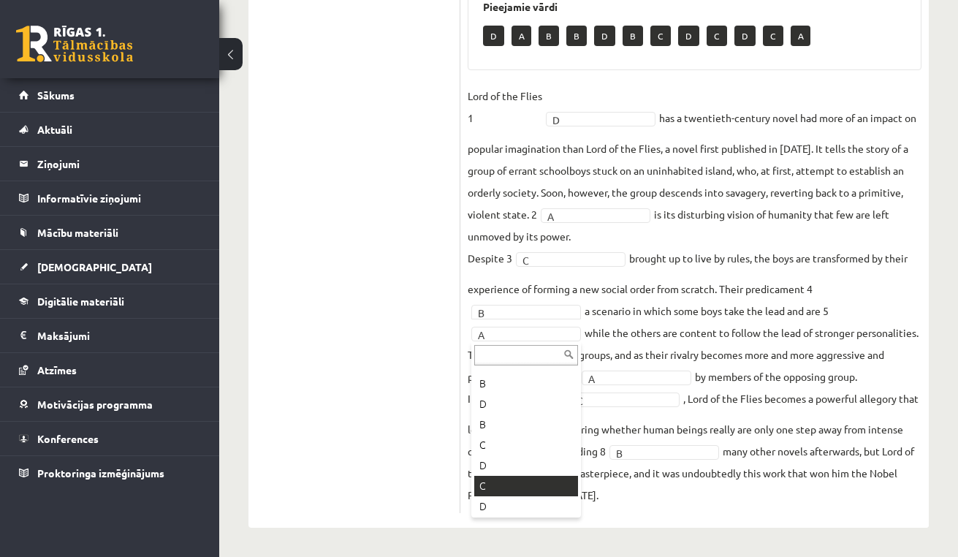
scroll to position [78, 0]
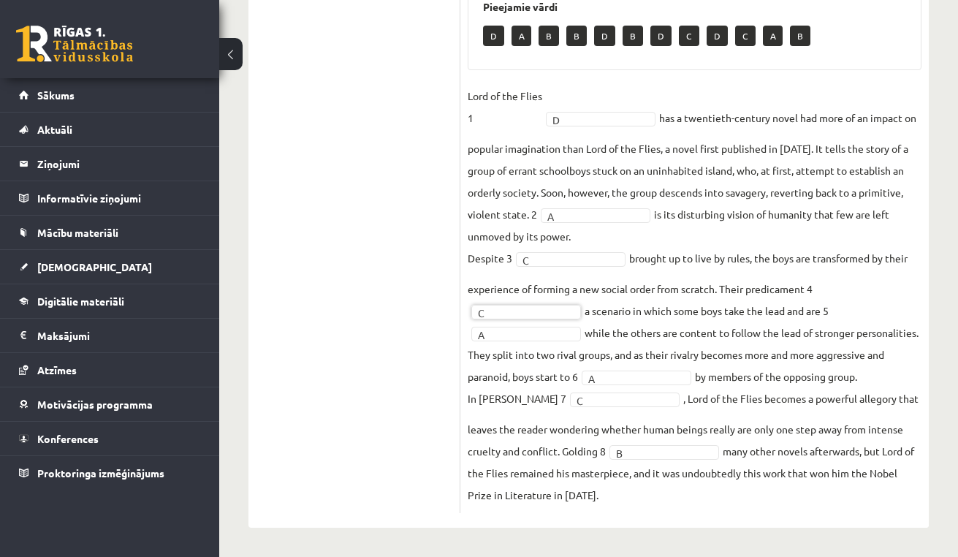
click at [362, 292] on ul "1. uzdevums 2. uzdevums 3. uzdevums Izvērtējums!" at bounding box center [361, 111] width 197 height 801
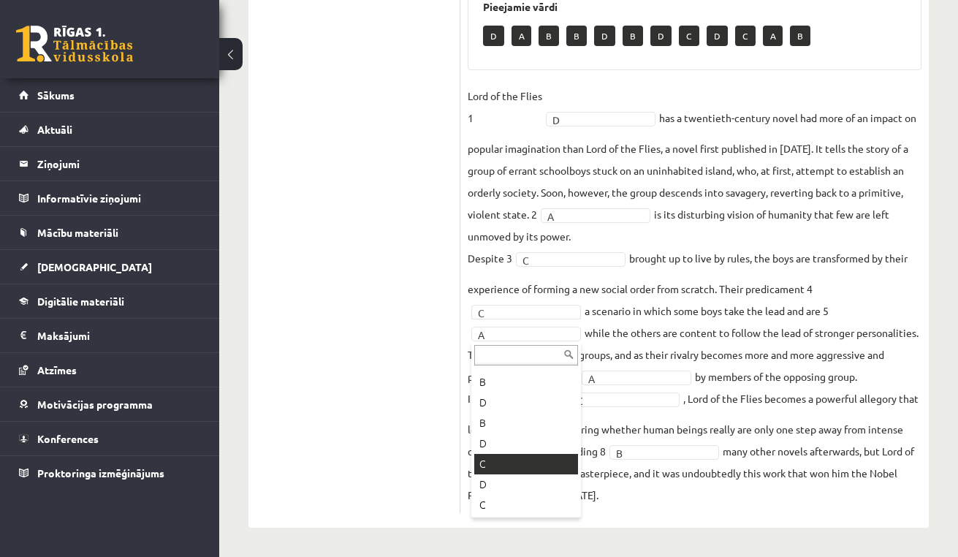
scroll to position [38, 0]
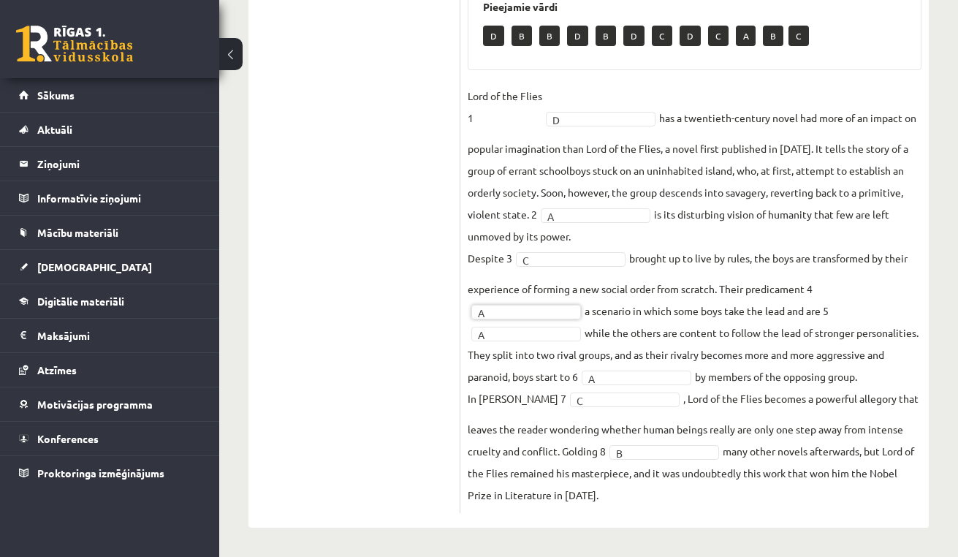
click at [391, 352] on ul "1. uzdevums 2. uzdevums 3. uzdevums Izvērtējums!" at bounding box center [361, 111] width 197 height 801
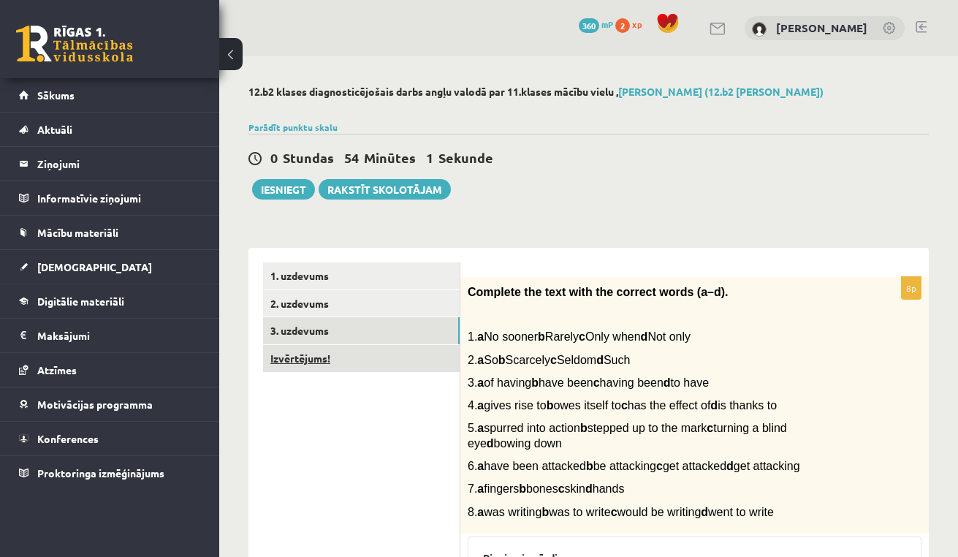
scroll to position [0, 0]
click at [372, 353] on link "Izvērtējums!" at bounding box center [361, 358] width 196 height 27
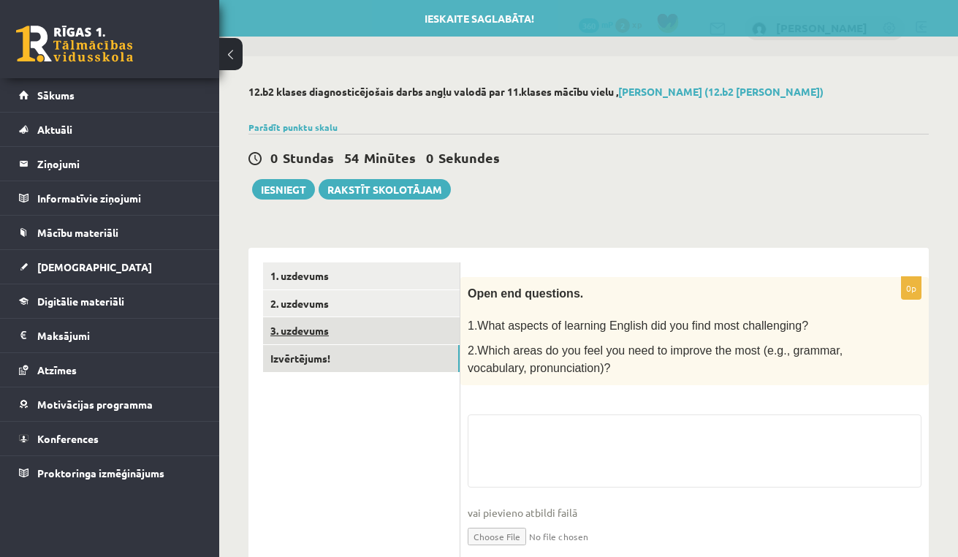
click at [373, 328] on link "3. uzdevums" at bounding box center [361, 330] width 196 height 27
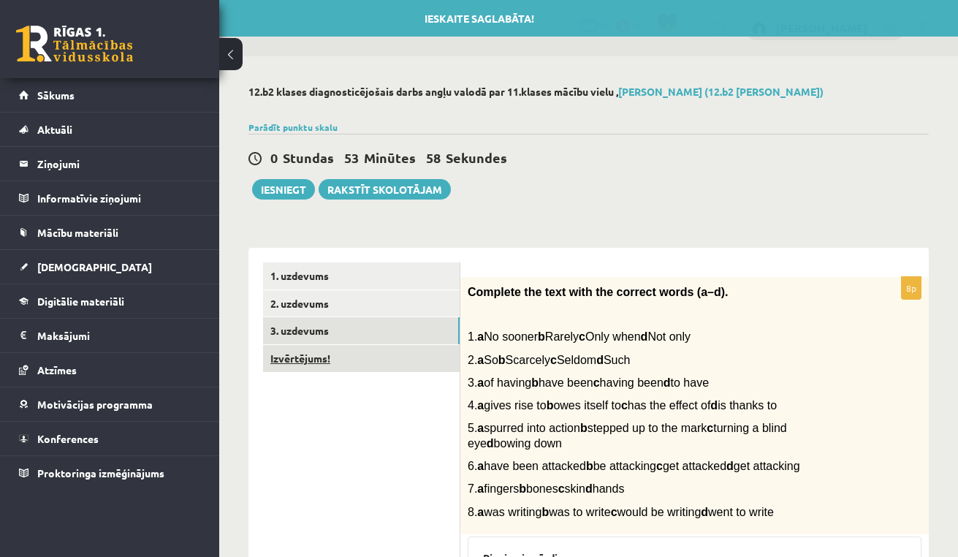
scroll to position [-1, 0]
click at [362, 353] on link "Izvērtējums!" at bounding box center [361, 358] width 196 height 27
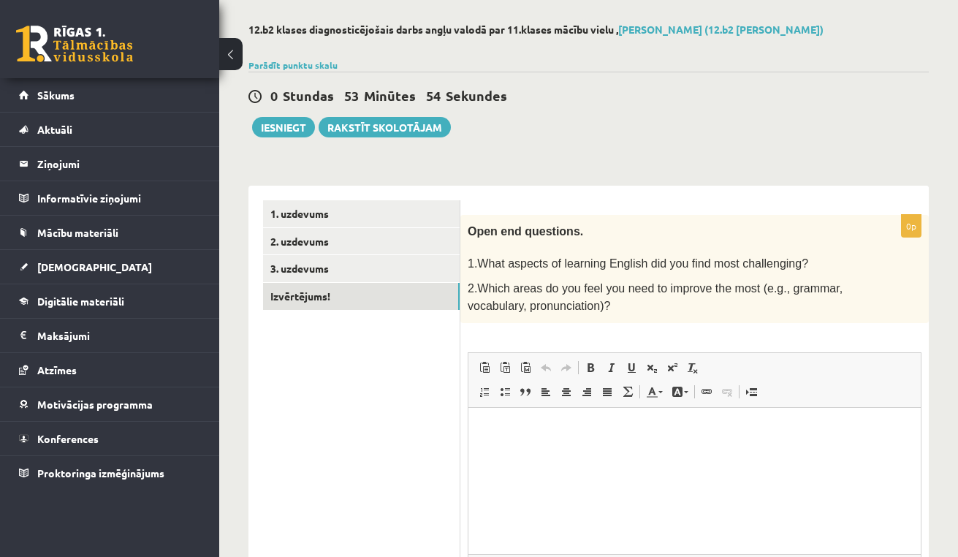
scroll to position [36, 0]
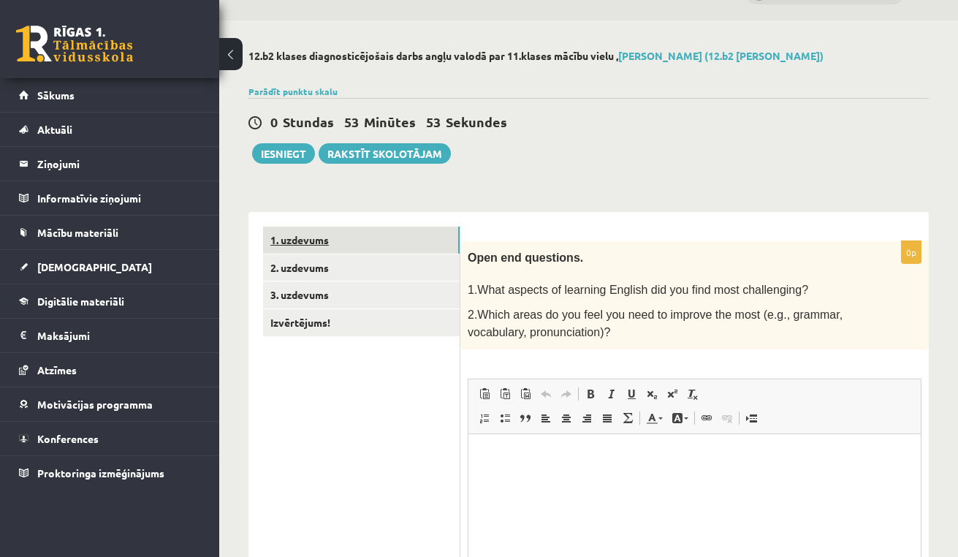
click at [381, 244] on link "1. uzdevums" at bounding box center [361, 239] width 196 height 27
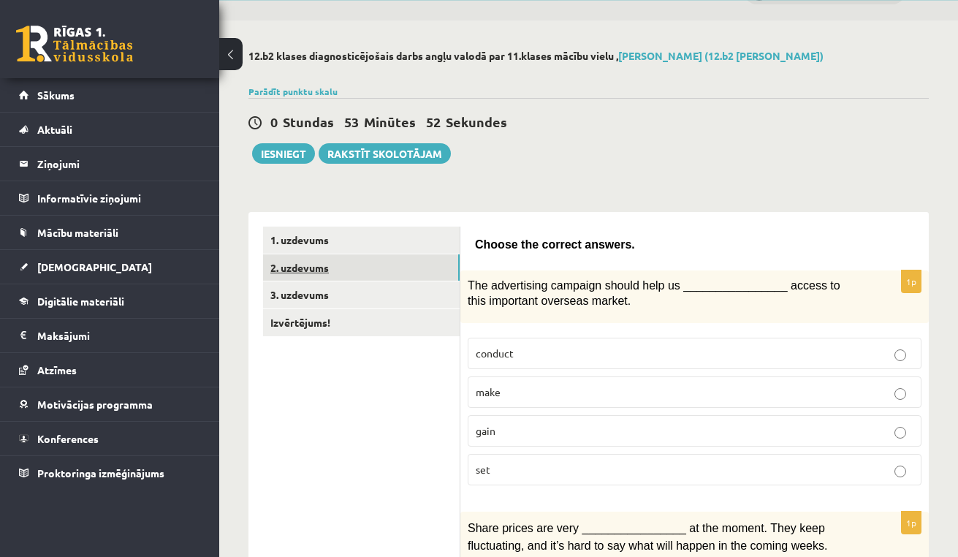
click at [348, 266] on link "2. uzdevums" at bounding box center [361, 267] width 196 height 27
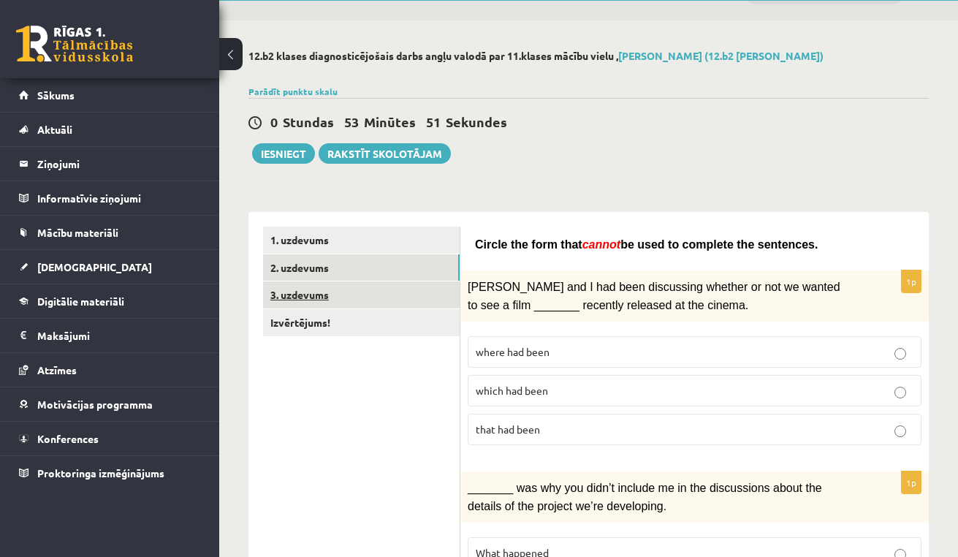
click at [342, 292] on link "3. uzdevums" at bounding box center [361, 294] width 196 height 27
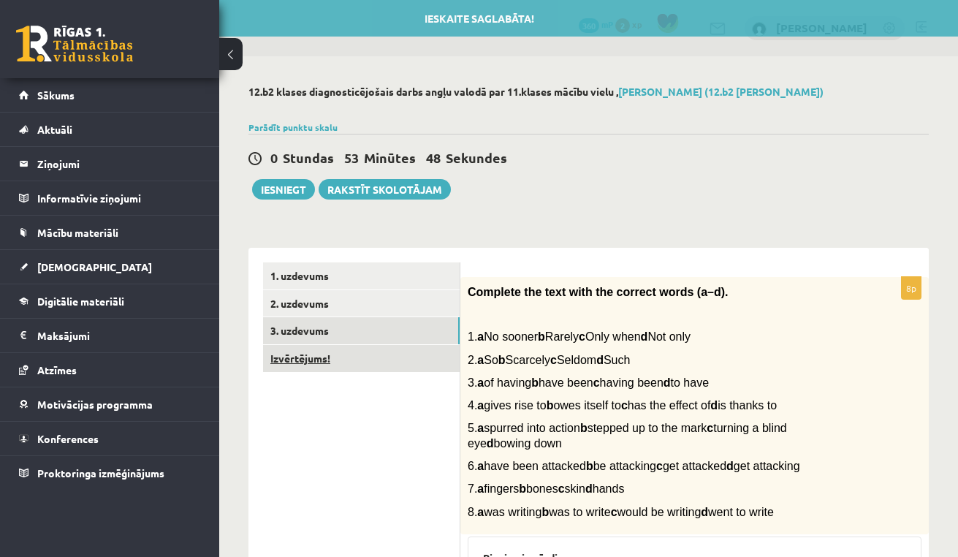
scroll to position [0, 0]
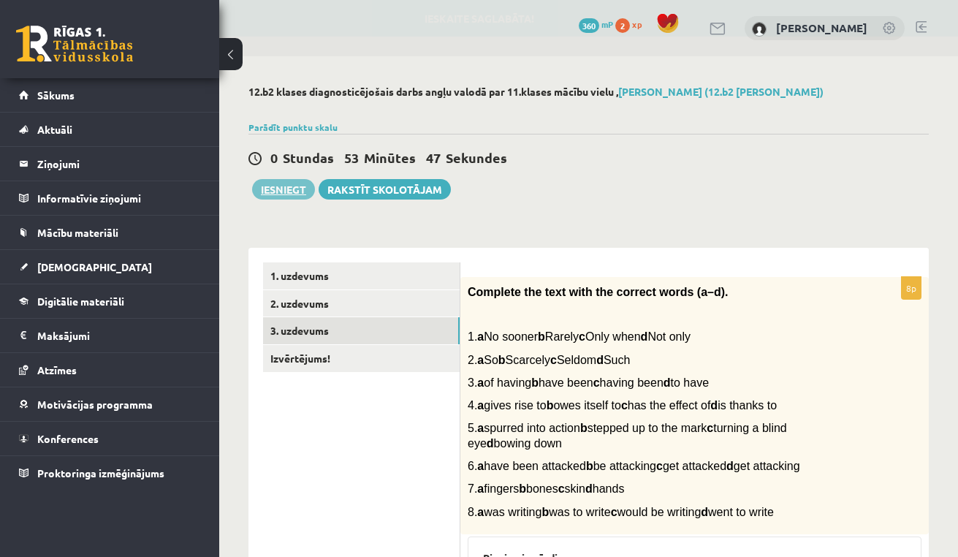
click at [287, 190] on button "Iesniegt" at bounding box center [283, 189] width 63 height 20
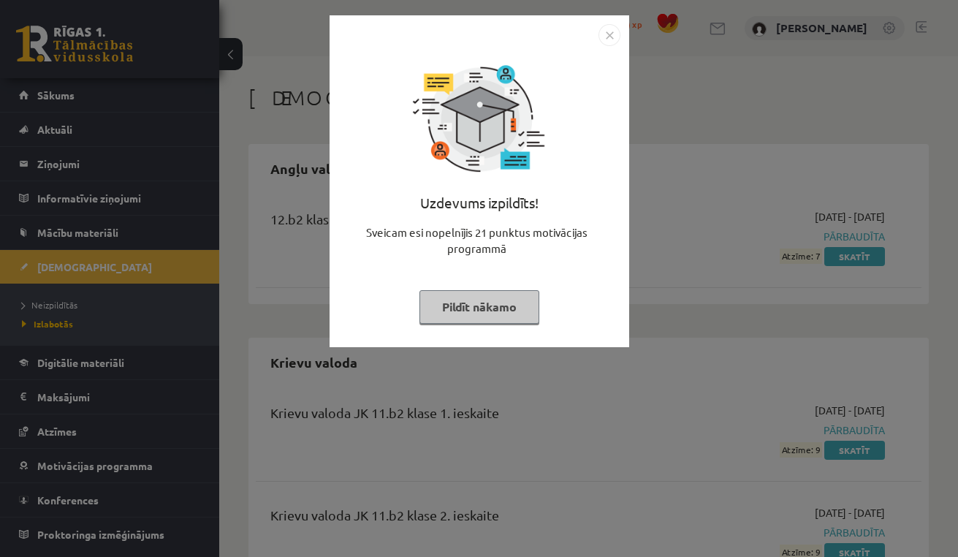
click at [481, 309] on button "Pildīt nākamo" at bounding box center [479, 307] width 120 height 34
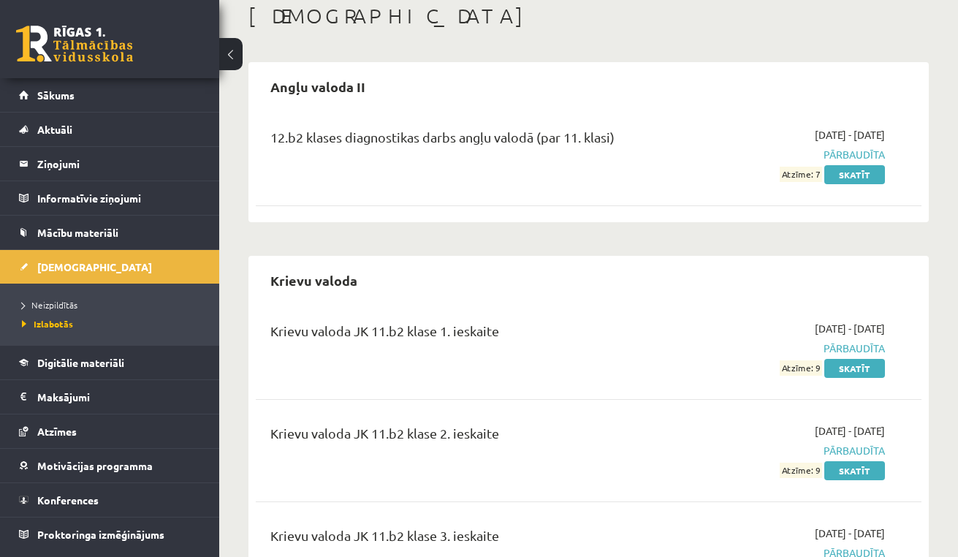
scroll to position [75, 0]
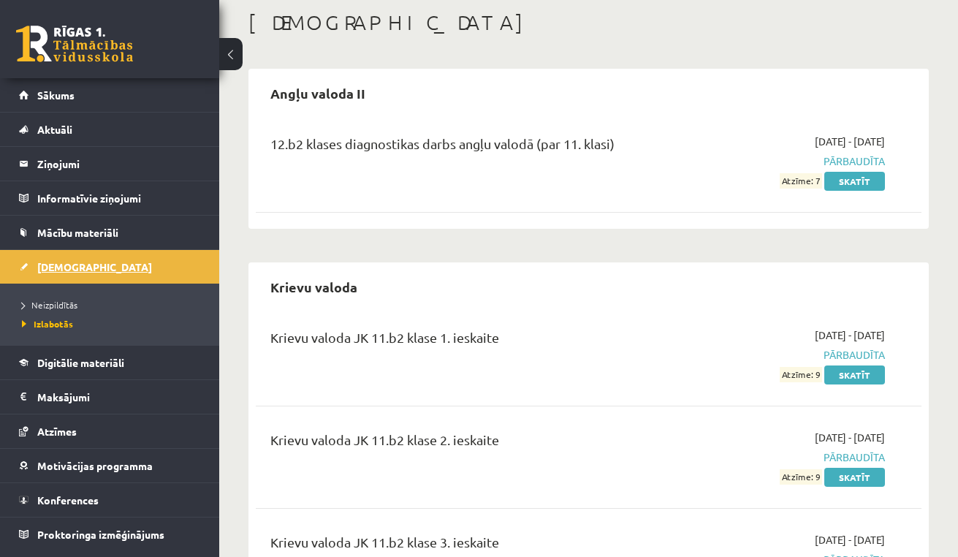
click at [82, 269] on link "[DEMOGRAPHIC_DATA]" at bounding box center [110, 267] width 182 height 34
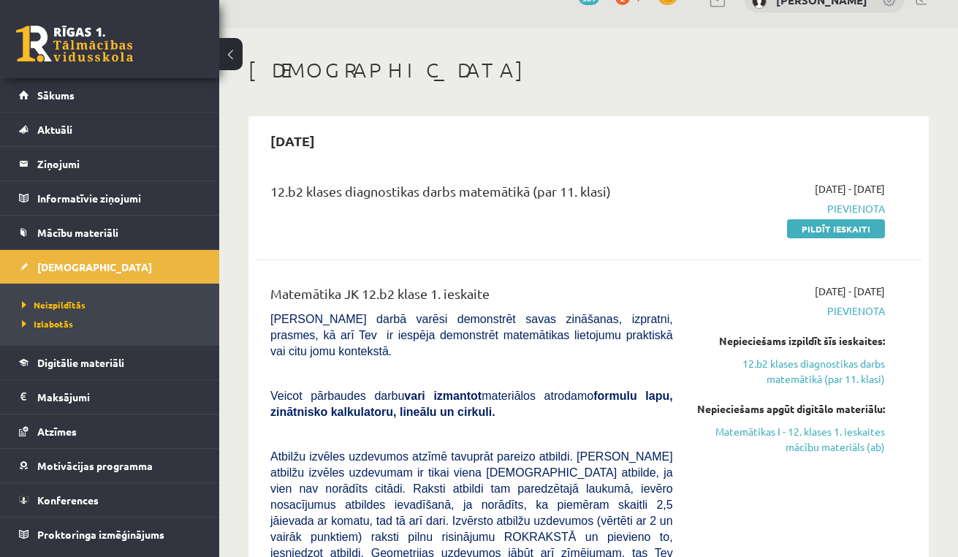
scroll to position [27, 0]
click at [831, 229] on link "Pildīt ieskaiti" at bounding box center [836, 229] width 98 height 19
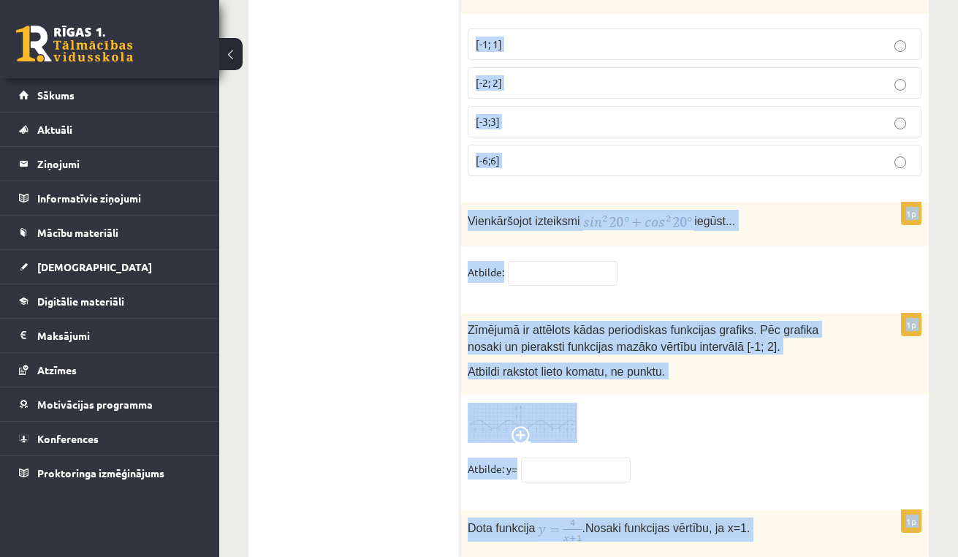
scroll to position [7186, 0]
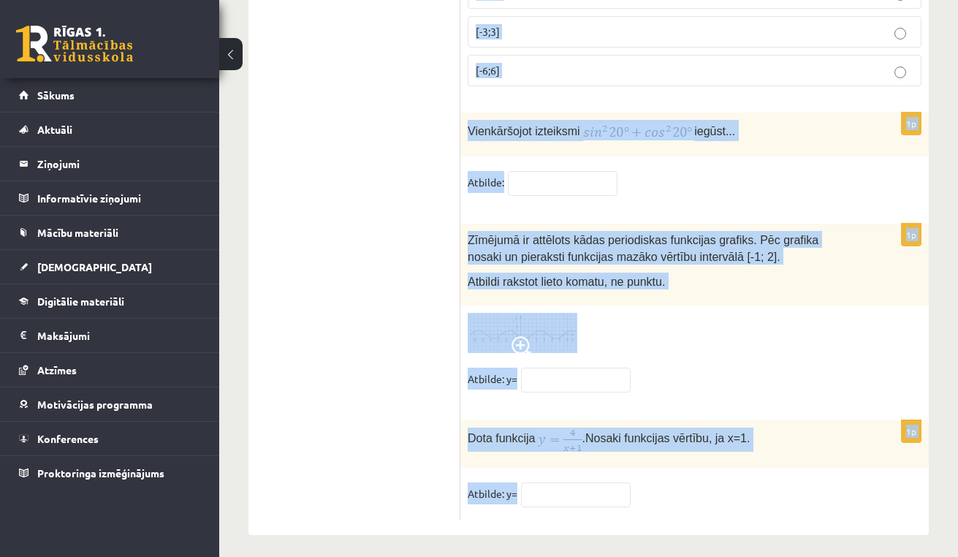
drag, startPoint x: 467, startPoint y: 114, endPoint x: 630, endPoint y: 501, distance: 420.0
copy form "Izteiksme ir identiski vienāda ar izteiksmi a a + 2 a a + 2 a − a − 2 a − a − 2…"
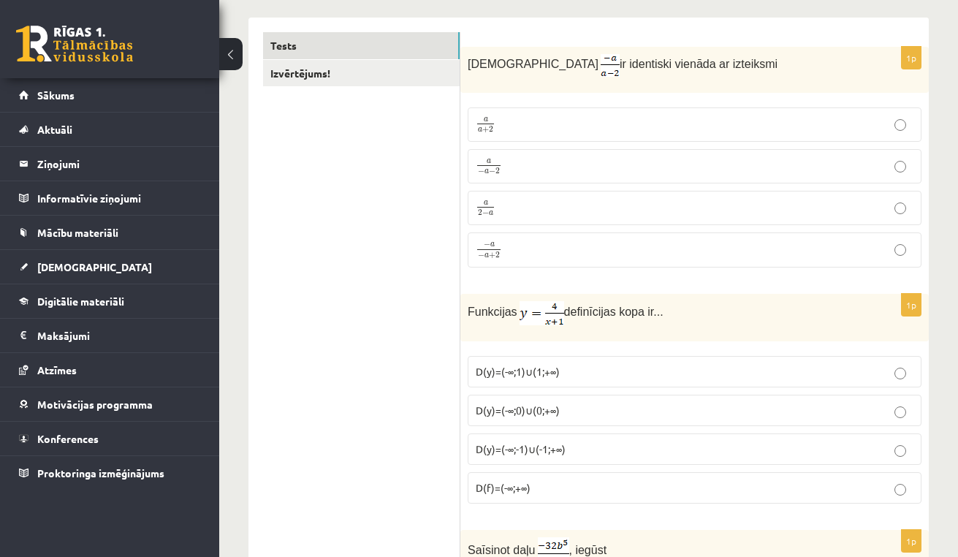
scroll to position [230, 0]
click at [689, 127] on p "a a + 2 a a + 2" at bounding box center [694, 124] width 438 height 18
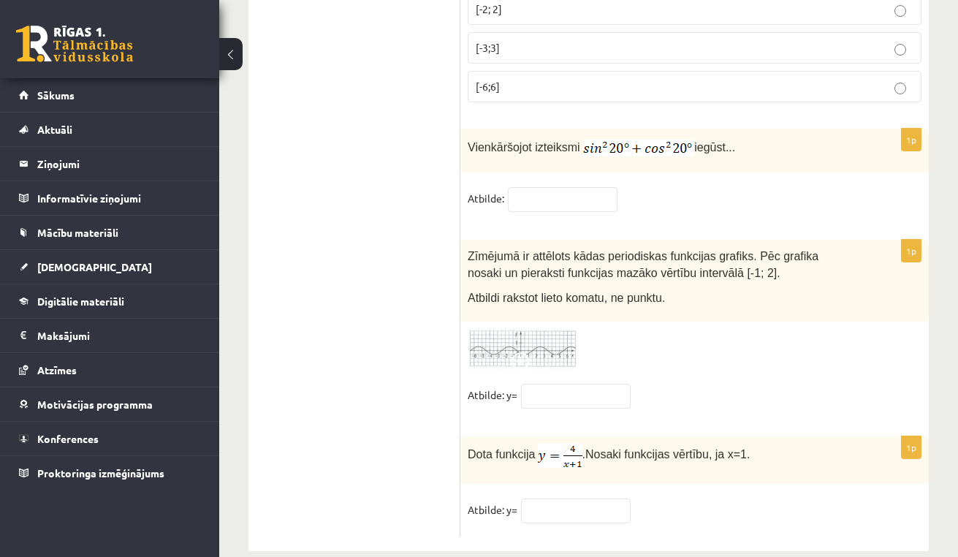
scroll to position [7174, 0]
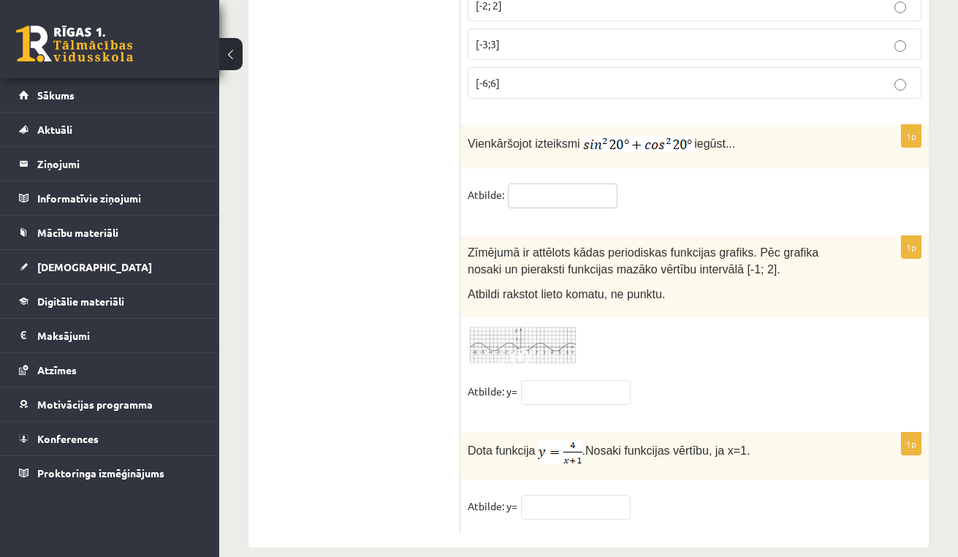
click at [562, 184] on input "text" at bounding box center [563, 195] width 110 height 25
type input "*"
click at [687, 334] on div at bounding box center [694, 345] width 454 height 40
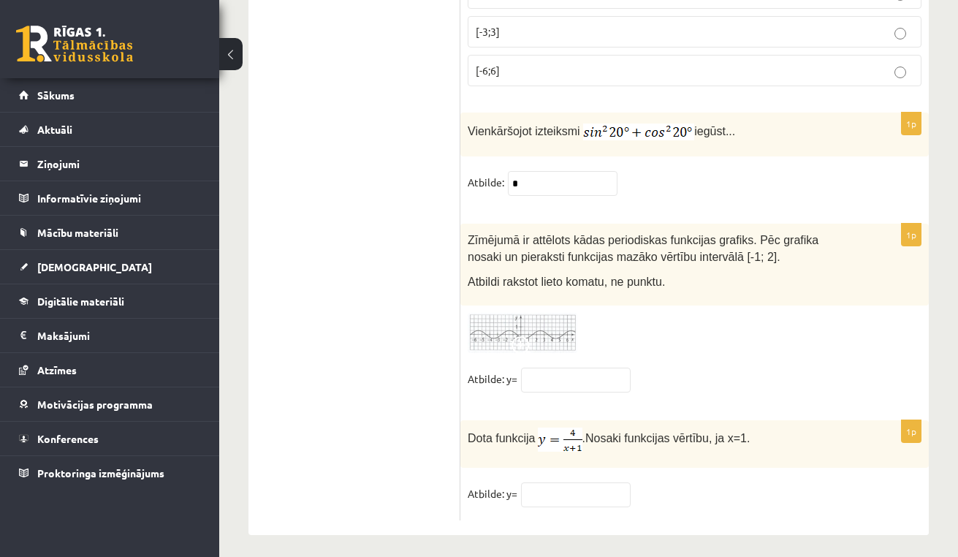
click at [542, 330] on img at bounding box center [522, 333] width 110 height 40
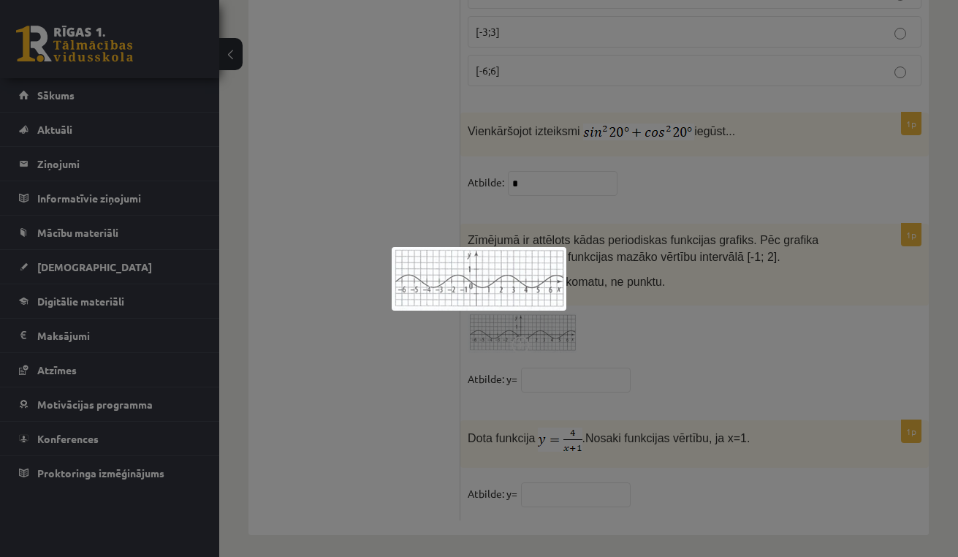
click at [658, 359] on div at bounding box center [479, 278] width 958 height 557
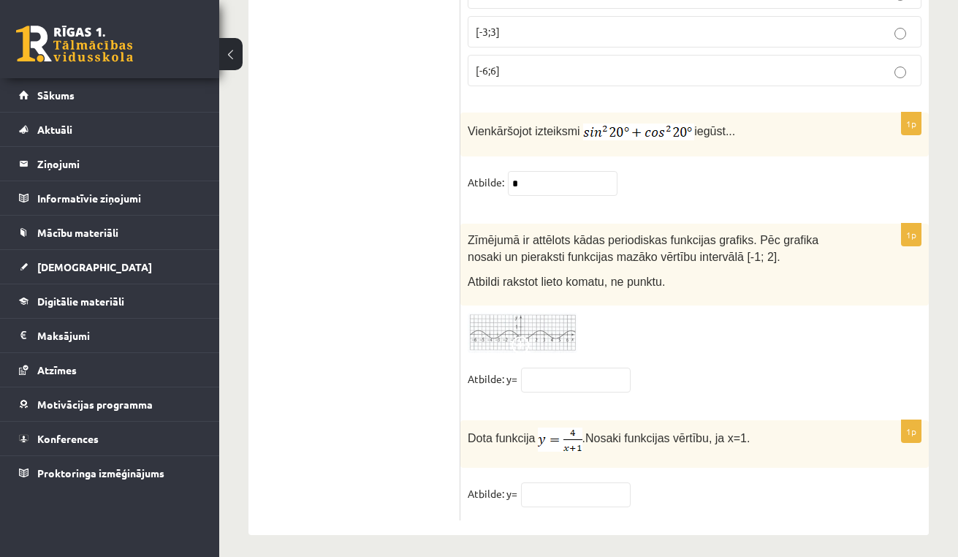
click at [543, 330] on img at bounding box center [522, 333] width 110 height 40
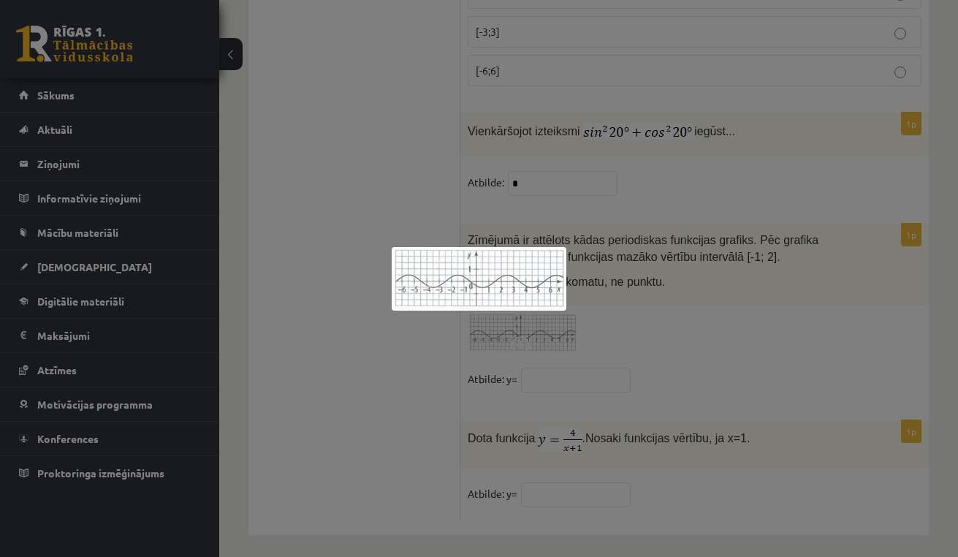
click at [670, 309] on div at bounding box center [479, 278] width 958 height 557
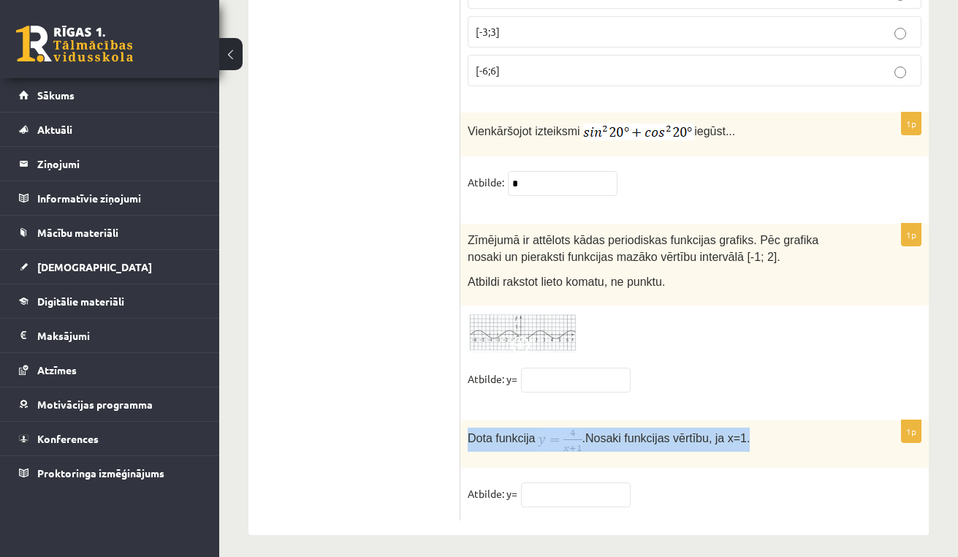
drag, startPoint x: 781, startPoint y: 423, endPoint x: 460, endPoint y: 435, distance: 320.9
click at [461, 435] on div "Dota funkcija . Nosaki funkcijas vērtību, ja x=1." at bounding box center [694, 443] width 468 height 47
copy p "Dota funkcija . Nosaki funkcijas vērtību, ja x=1."
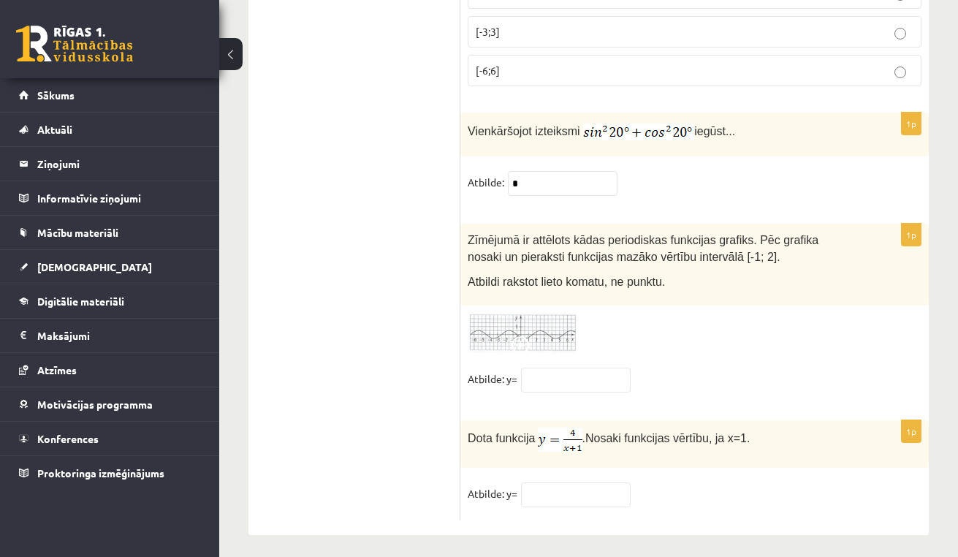
click at [564, 472] on div "1p Dota funkcija . Nosaki funkcijas vērtību, ja x=1. Atbilde: y=" at bounding box center [694, 470] width 468 height 100
click at [564, 483] on input "text" at bounding box center [576, 494] width 110 height 25
type input "*"
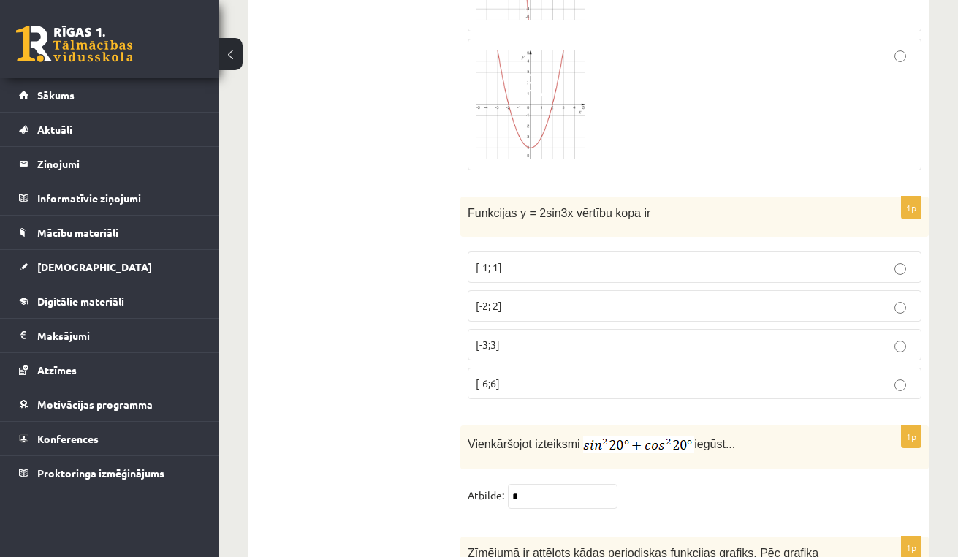
scroll to position [6873, 0]
click at [507, 299] on p "[-2; 2]" at bounding box center [694, 306] width 438 height 15
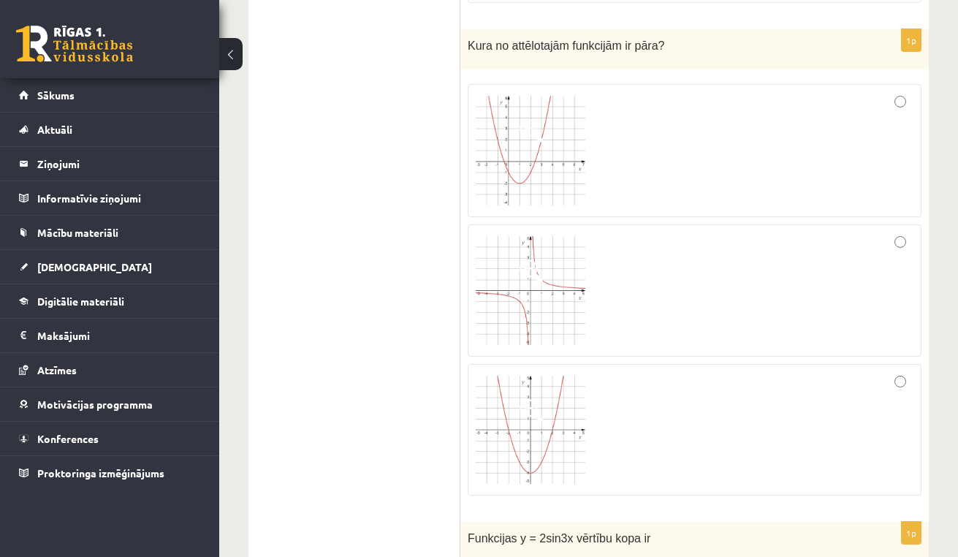
scroll to position [6553, 0]
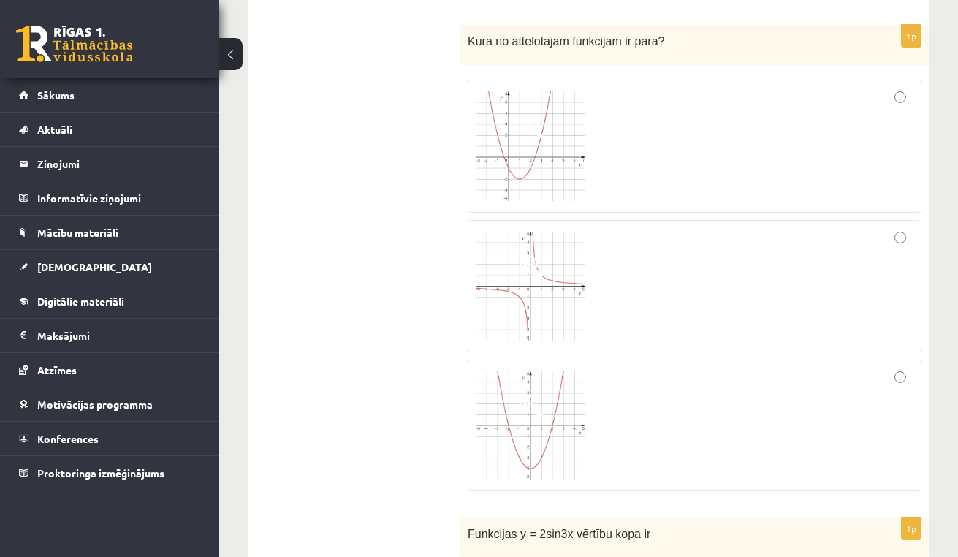
click at [616, 424] on div at bounding box center [694, 424] width 438 height 115
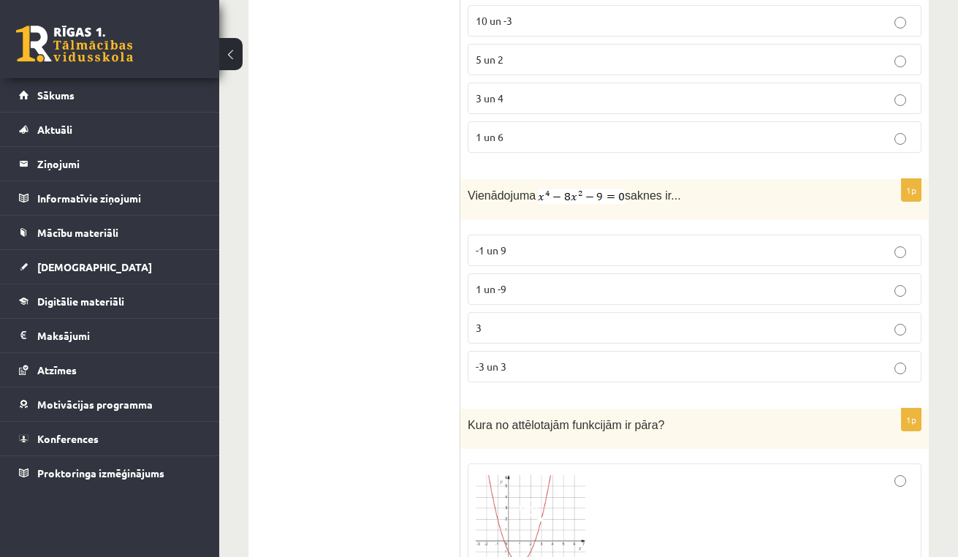
scroll to position [6163, 0]
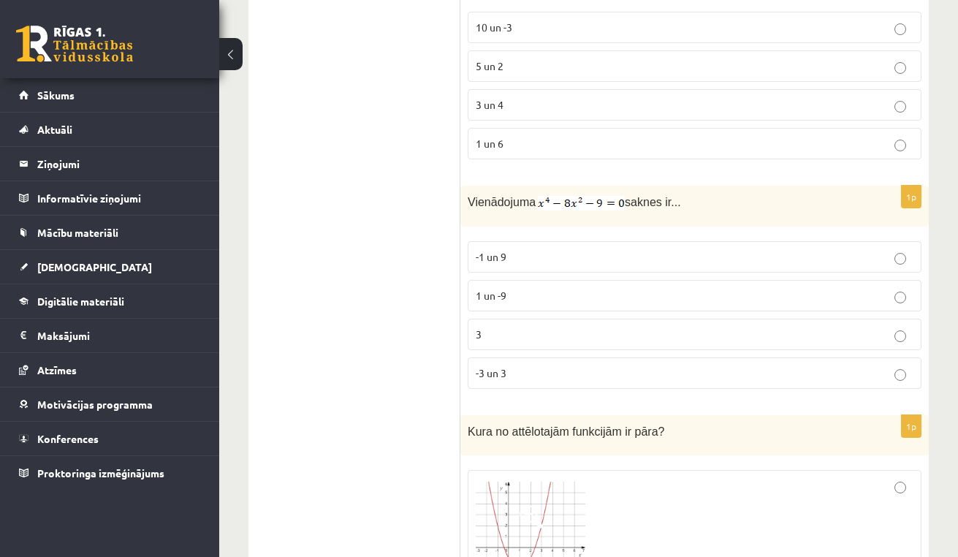
click at [538, 249] on p "-1 un 9" at bounding box center [694, 256] width 438 height 15
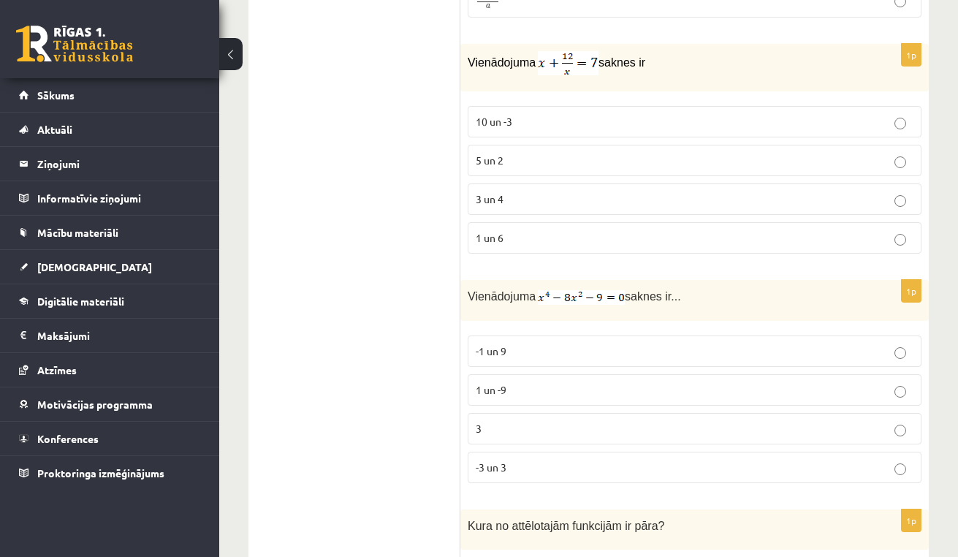
scroll to position [6066, 0]
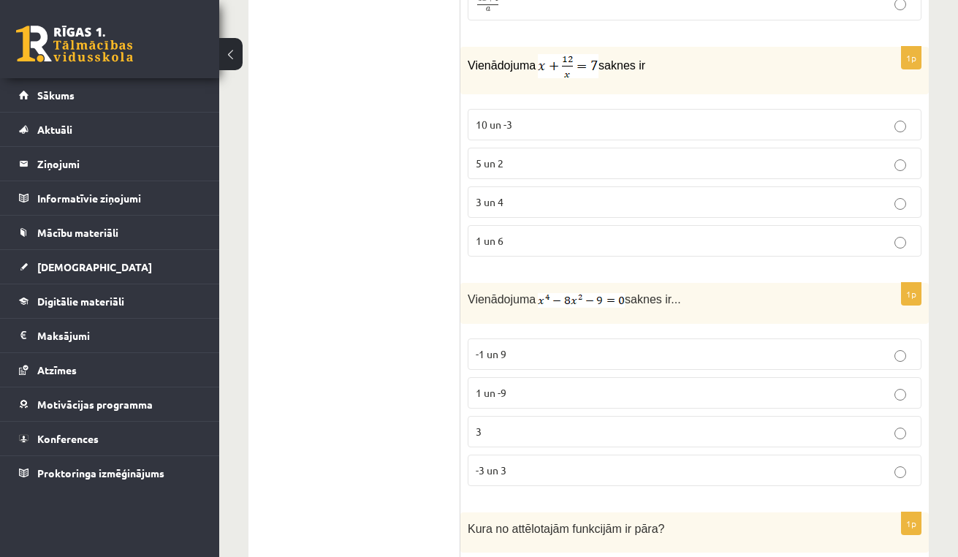
click at [562, 117] on p "10 un -3" at bounding box center [694, 124] width 438 height 15
drag, startPoint x: 571, startPoint y: 55, endPoint x: 998, endPoint y: 188, distance: 446.8
drag, startPoint x: 464, startPoint y: 57, endPoint x: 670, endPoint y: 56, distance: 206.0
click at [671, 56] on div "Vienādojuma saknes ir" at bounding box center [694, 70] width 468 height 47
copy p "Vienādojuma saknes ir"
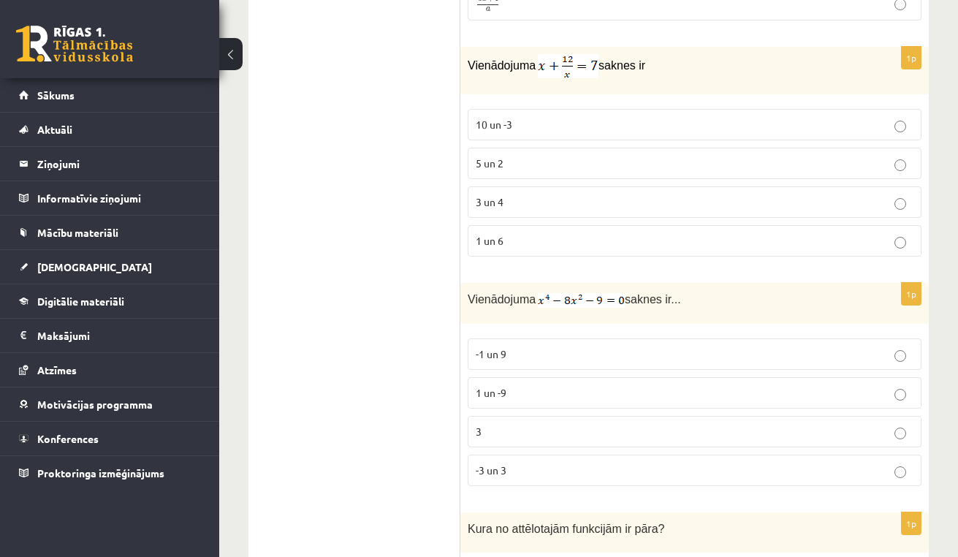
click at [535, 196] on p "3 un 4" at bounding box center [694, 201] width 438 height 15
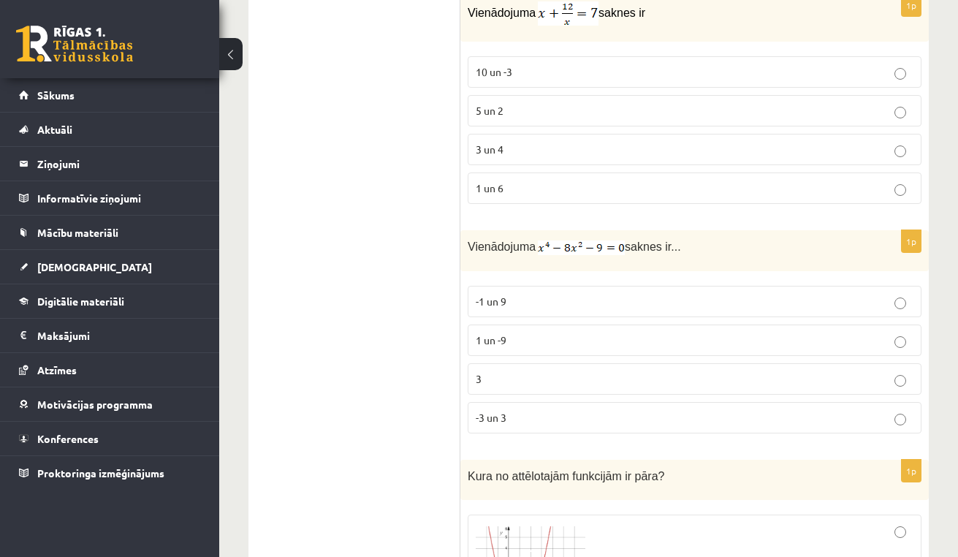
scroll to position [6124, 0]
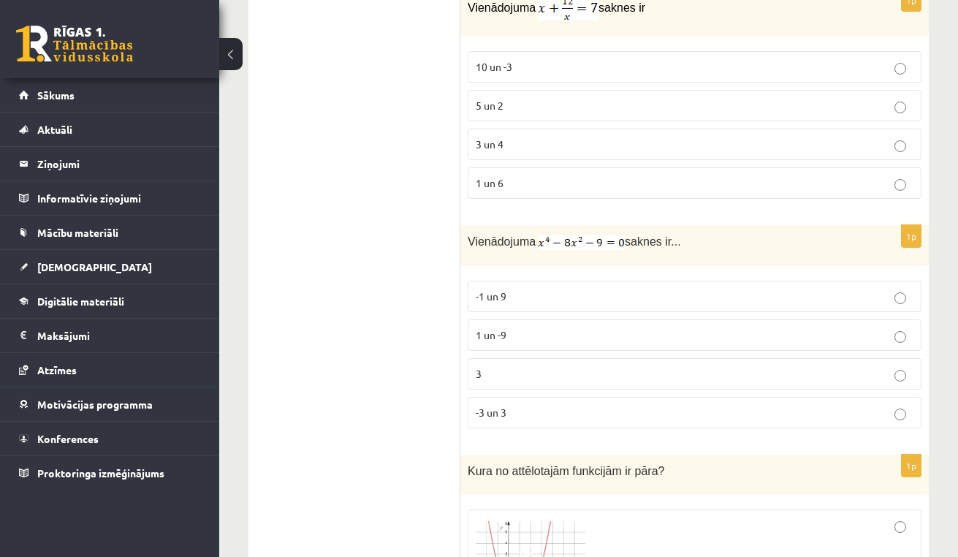
drag, startPoint x: 470, startPoint y: 232, endPoint x: 722, endPoint y: 235, distance: 252.0
click at [722, 235] on p "Vienādojuma saknes ir..." at bounding box center [657, 241] width 381 height 18
copy p "Vienādojuma saknes ir..."
click at [515, 405] on p "-3 un 3" at bounding box center [694, 412] width 438 height 15
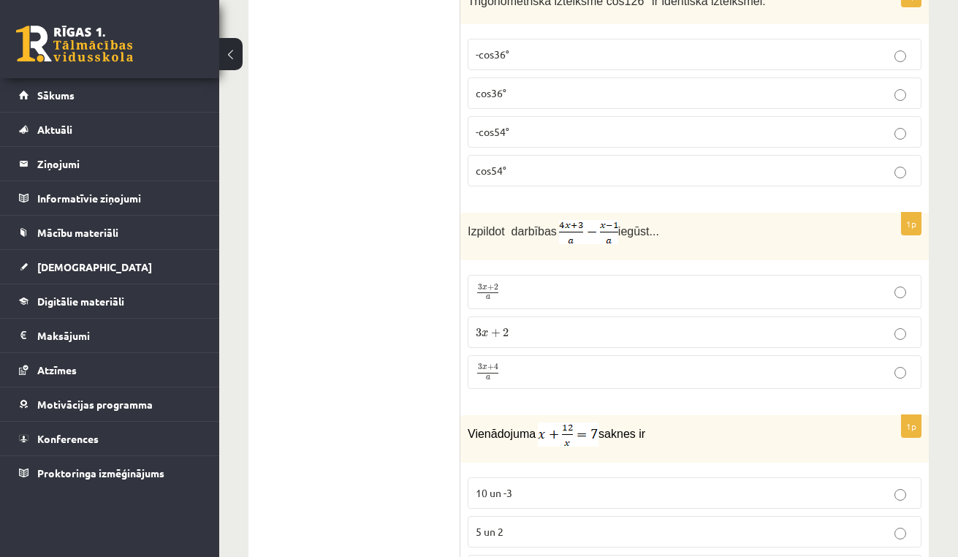
scroll to position [5694, 0]
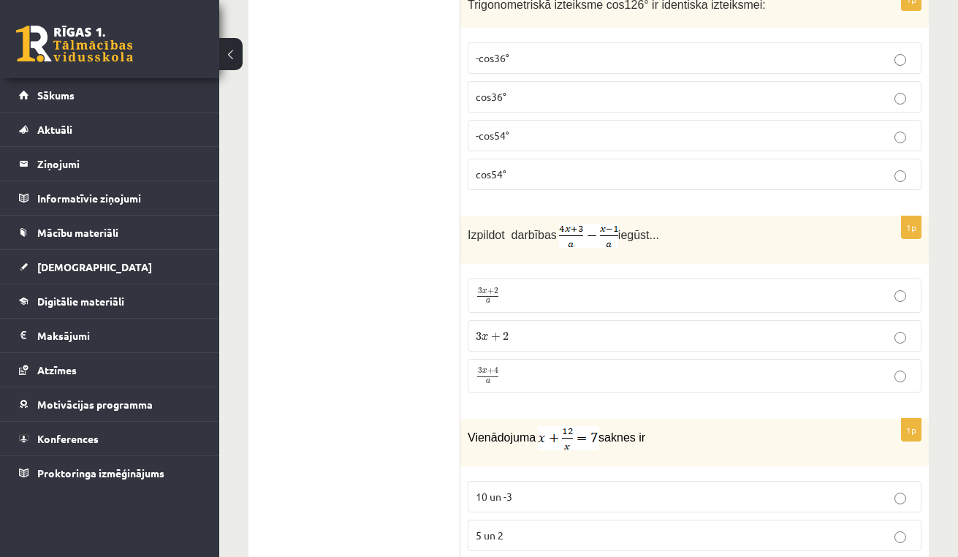
drag, startPoint x: 589, startPoint y: 220, endPoint x: 960, endPoint y: 231, distance: 371.9
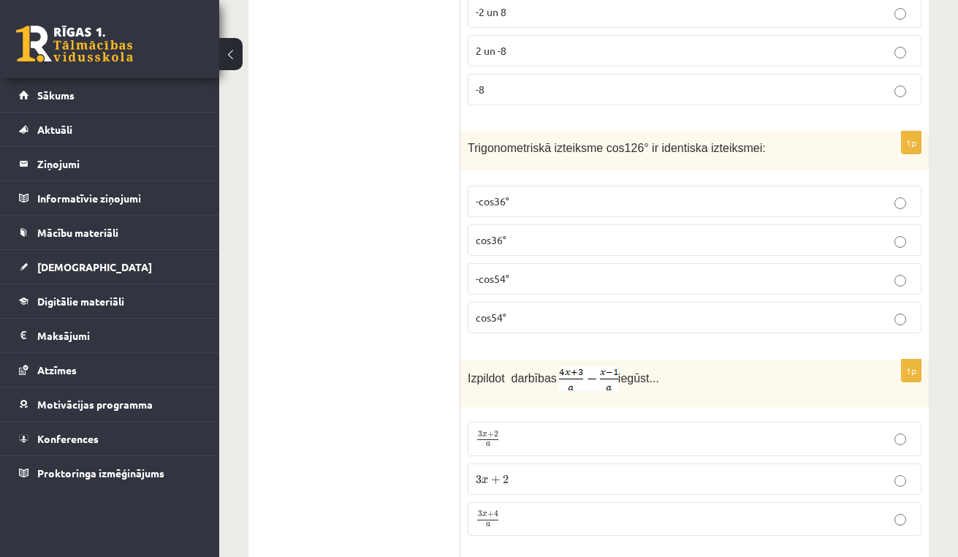
scroll to position [5555, 0]
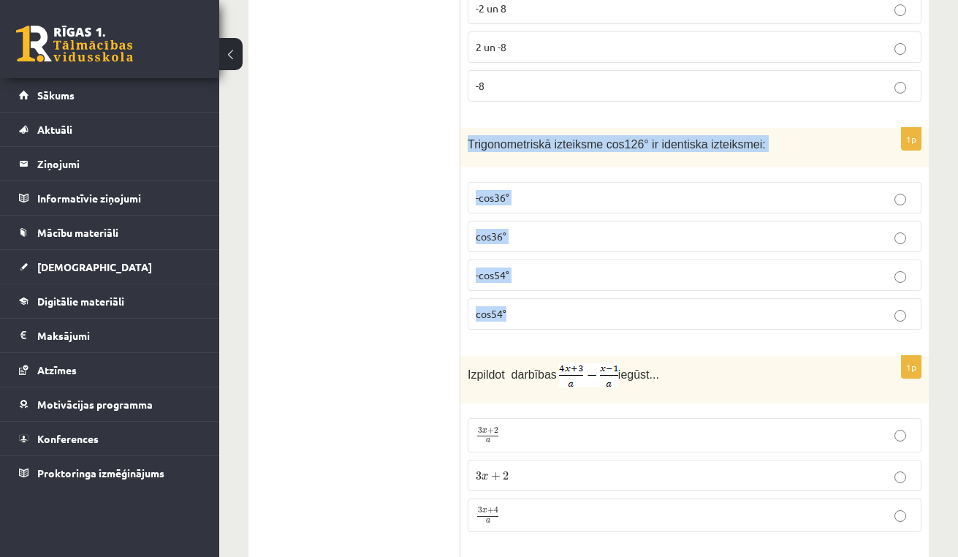
drag, startPoint x: 465, startPoint y: 131, endPoint x: 606, endPoint y: 302, distance: 221.0
click at [606, 302] on div "1p Trigonometriskā izteiksme cos126° ir identiska izteiksmei: -cos36° cos36° -c…" at bounding box center [694, 235] width 468 height 214
copy div "Trigonometriskā izteiksme cos126° ir identiska izteiksmei: -cos36° cos36° -cos5…"
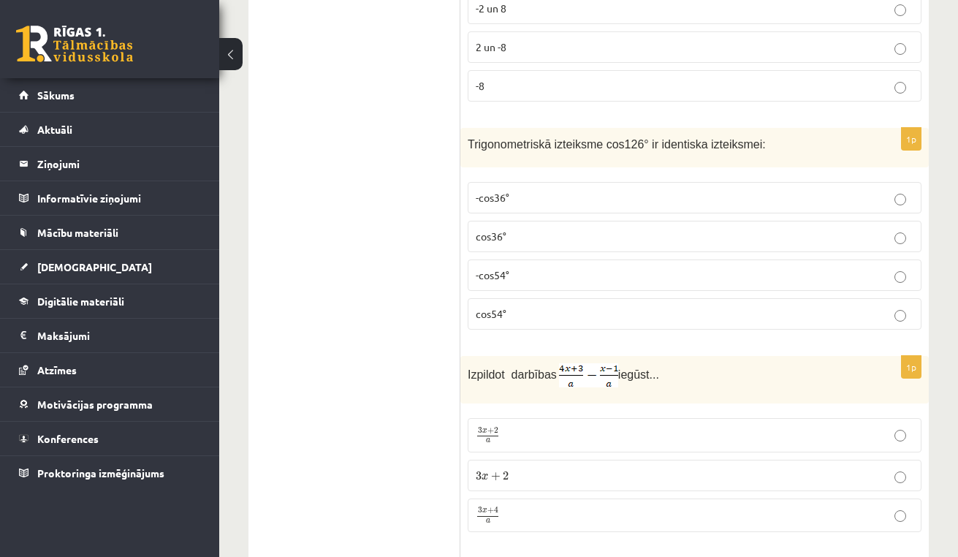
click at [524, 267] on p "-cos54°" at bounding box center [694, 274] width 438 height 15
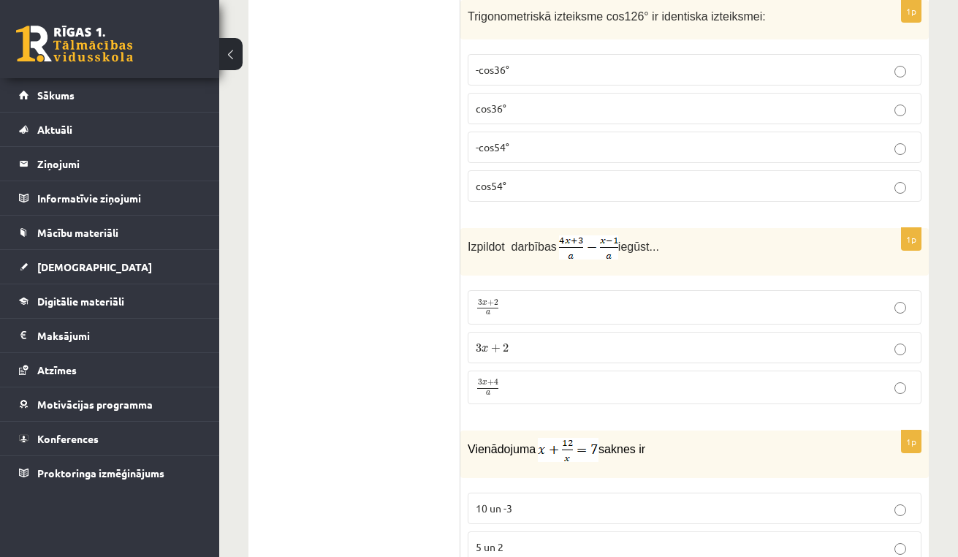
scroll to position [5687, 0]
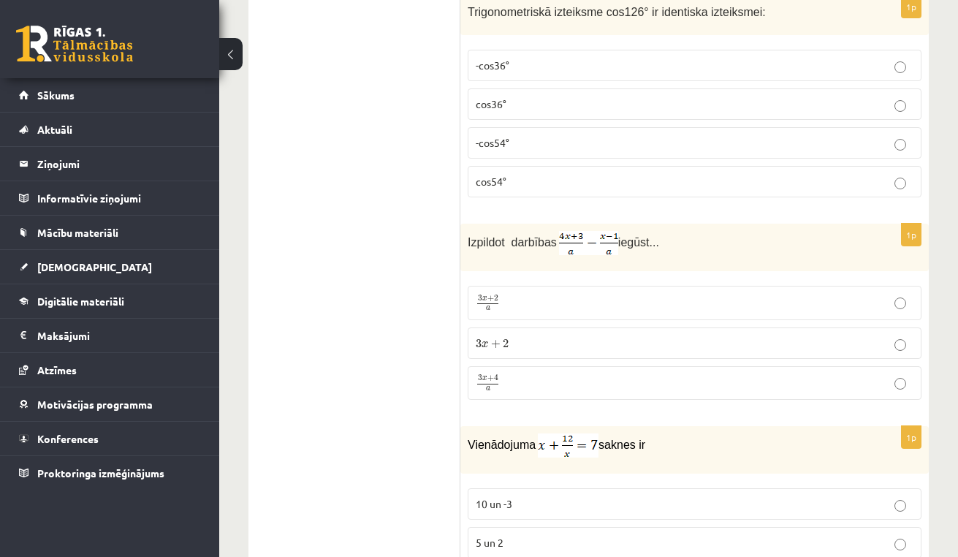
click at [532, 294] on p "3 x + 2 a 3 x + 2 a" at bounding box center [694, 303] width 438 height 18
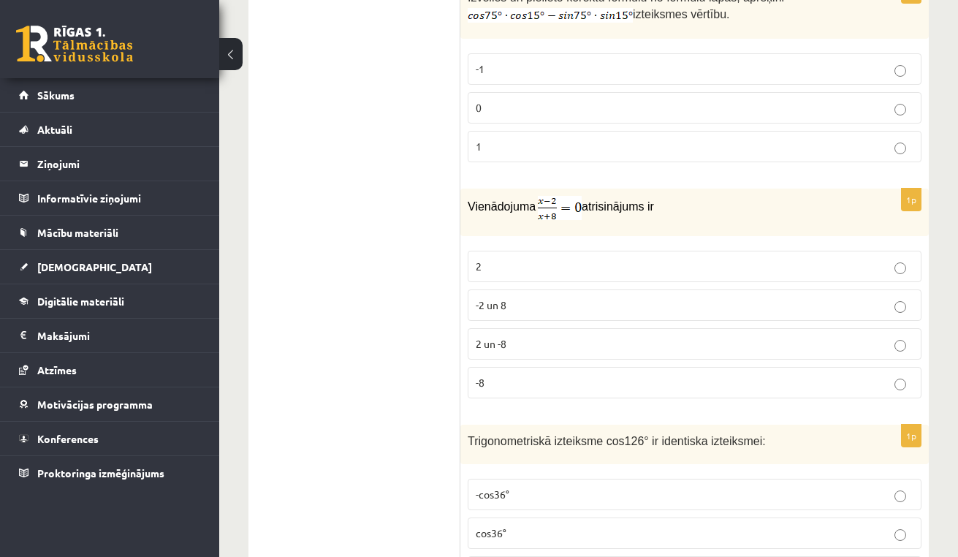
scroll to position [5258, 0]
click at [510, 299] on p "-2 un 8" at bounding box center [694, 304] width 438 height 15
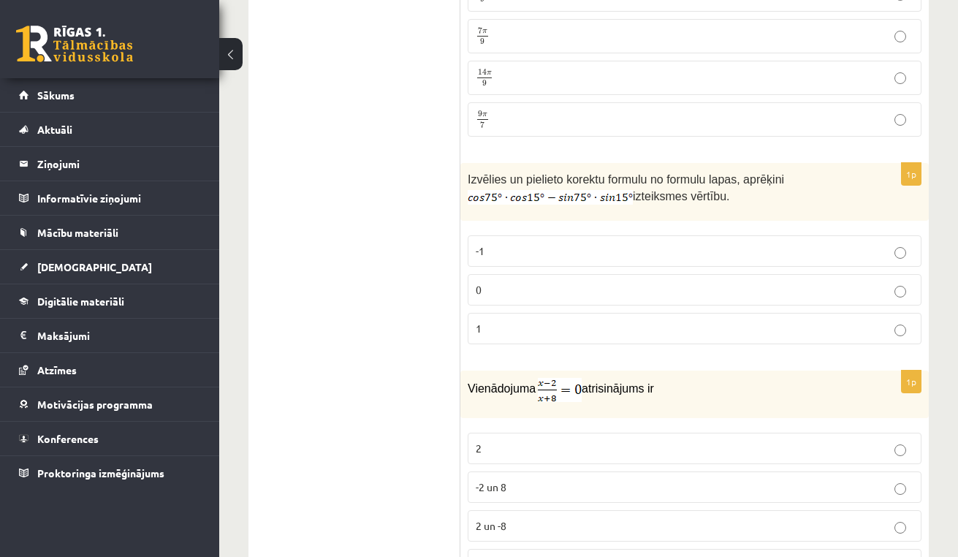
scroll to position [5076, 0]
click at [514, 282] on p "0" at bounding box center [694, 289] width 438 height 15
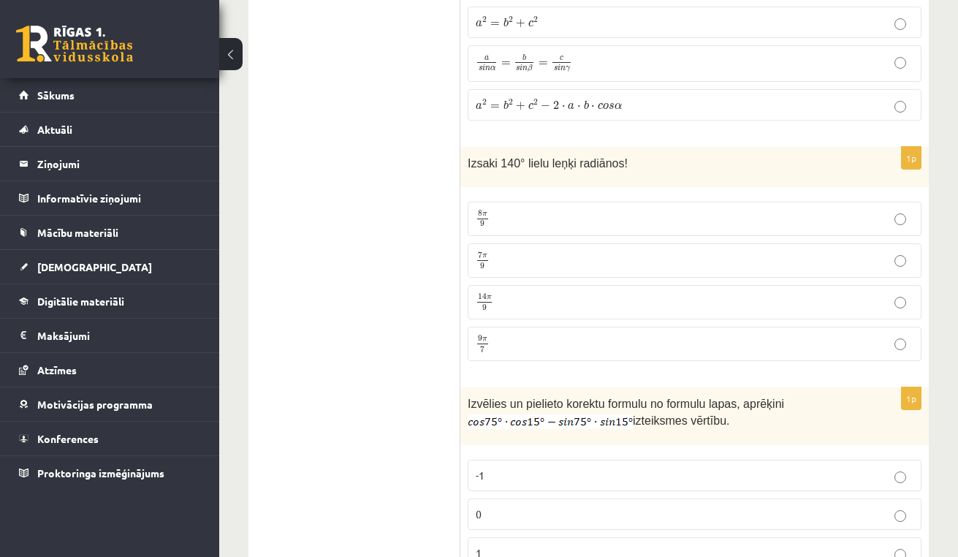
scroll to position [4852, 0]
drag, startPoint x: 465, startPoint y: 155, endPoint x: 684, endPoint y: 151, distance: 218.4
click at [684, 151] on div "Izsaki 140° lielu leņķi radiānos!" at bounding box center [694, 167] width 468 height 40
click at [503, 253] on p "7 π 9 7 π 9" at bounding box center [694, 260] width 438 height 18
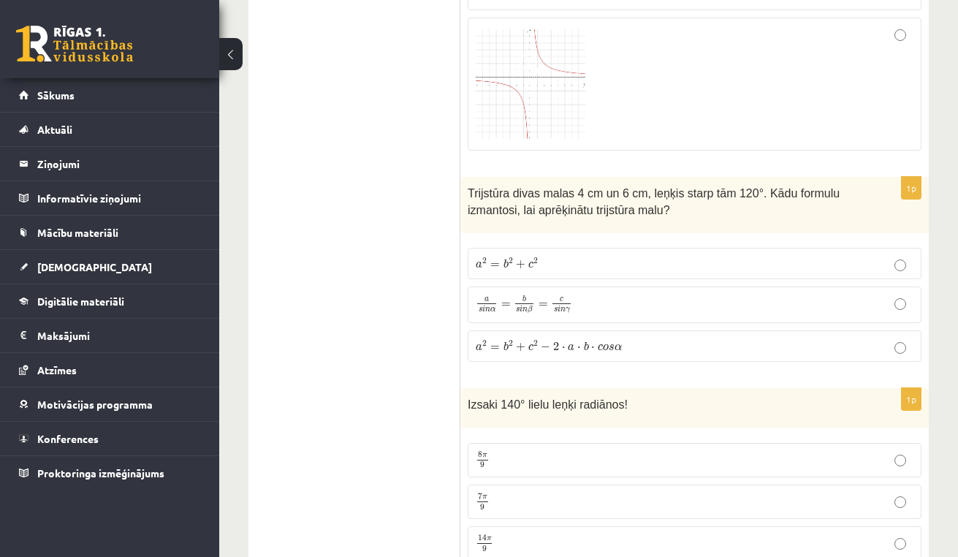
scroll to position [4612, 0]
click at [604, 294] on p "a s i n α = b s i n β = c s i n γ a s i n α = b s i n β = c s i n γ" at bounding box center [694, 304] width 438 height 20
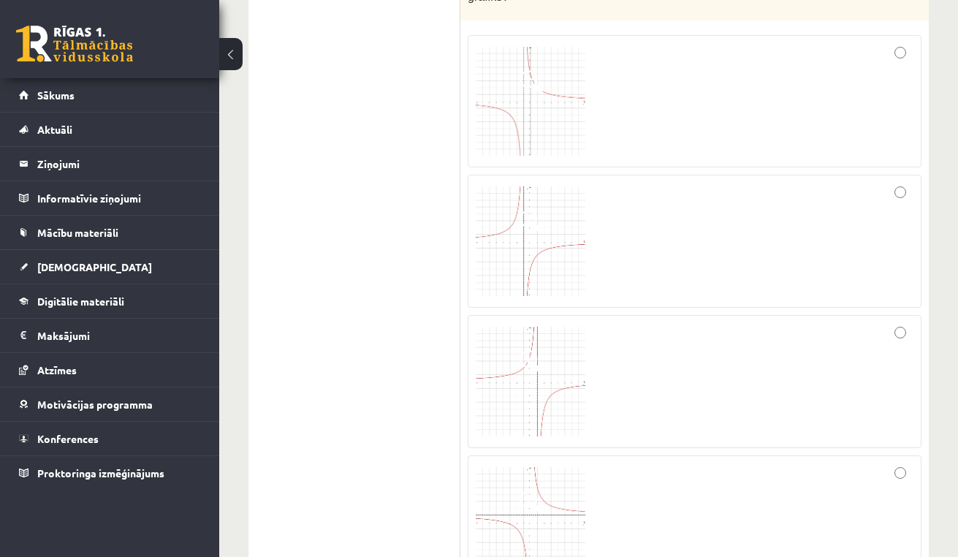
scroll to position [4176, 0]
click at [700, 96] on div at bounding box center [694, 98] width 438 height 117
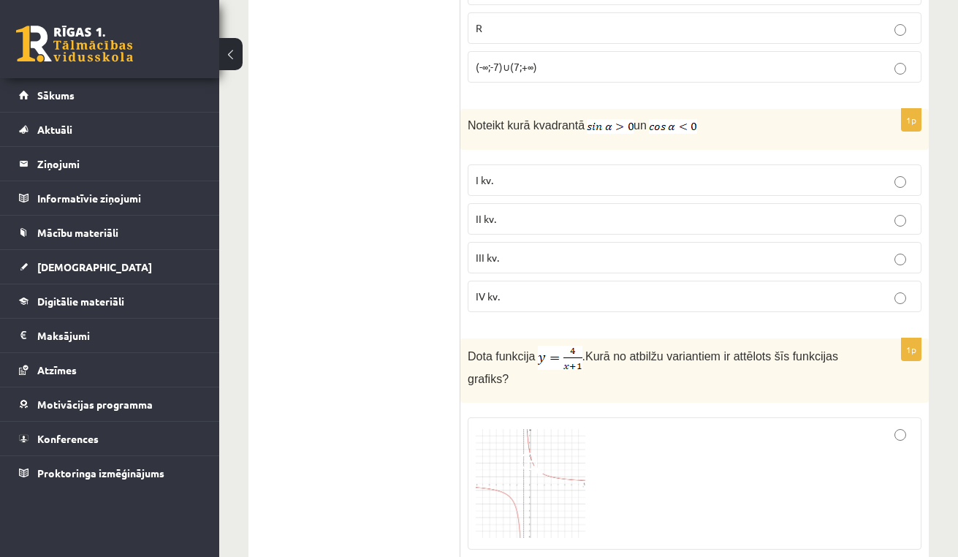
scroll to position [3784, 0]
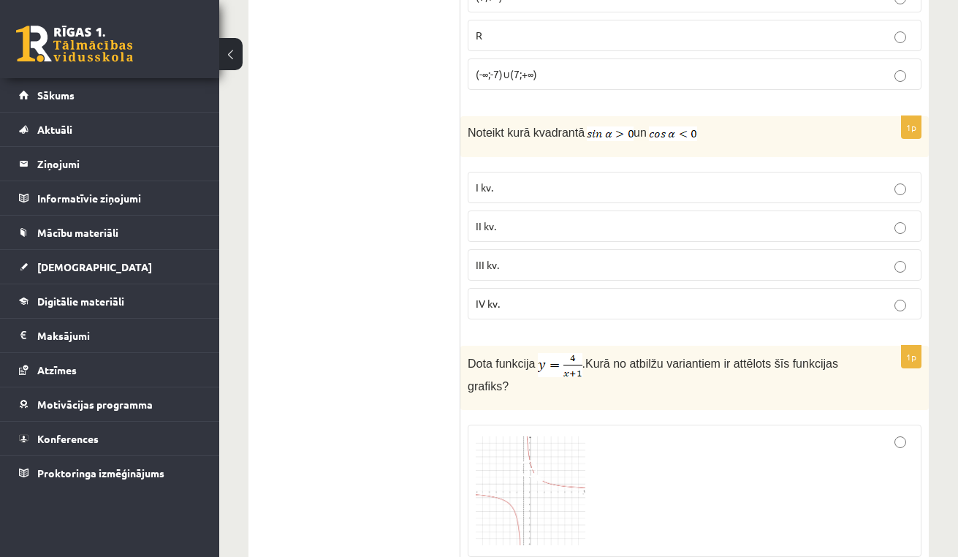
click at [511, 190] on p "I kv." at bounding box center [694, 187] width 438 height 15
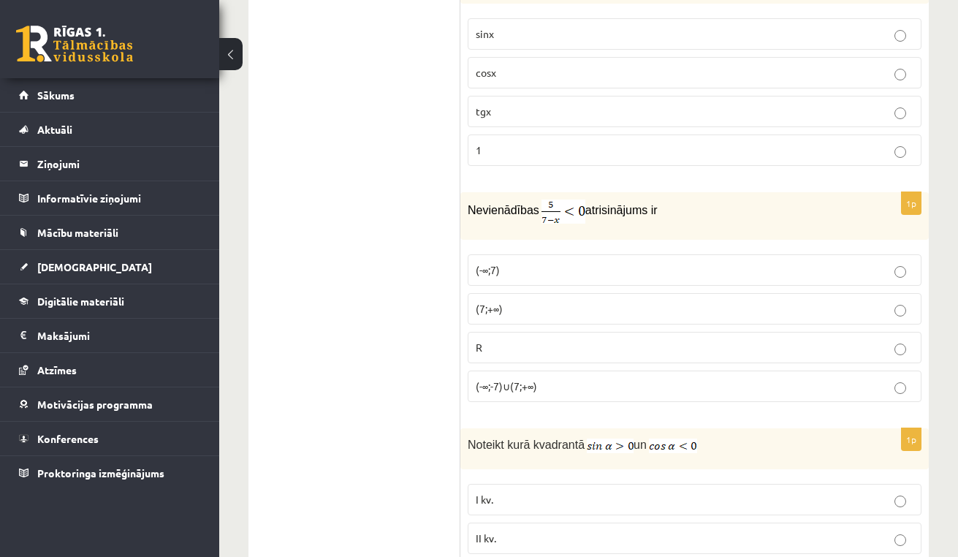
scroll to position [3472, 0]
click at [524, 309] on p "(7;+∞)" at bounding box center [694, 308] width 438 height 15
click at [506, 267] on p "(-∞;7)" at bounding box center [694, 269] width 438 height 15
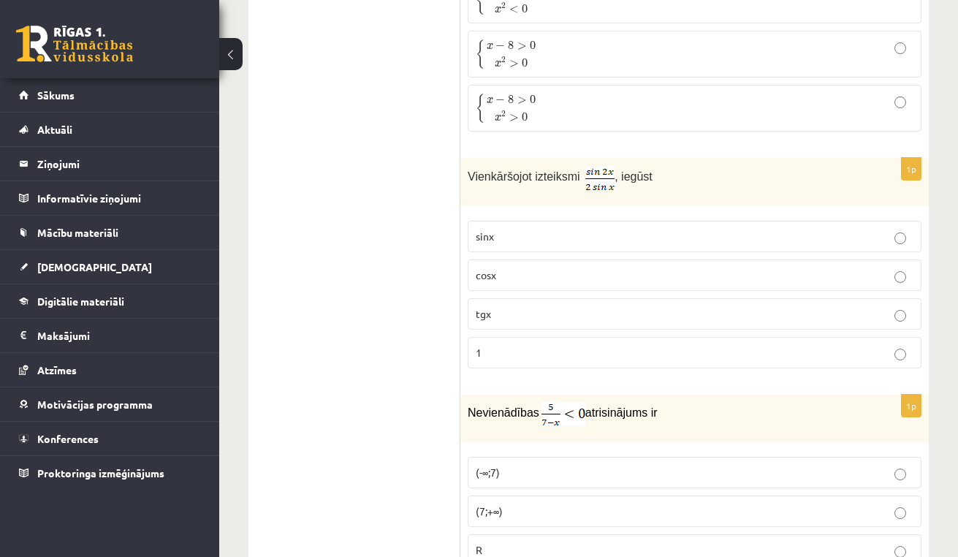
scroll to position [3266, 0]
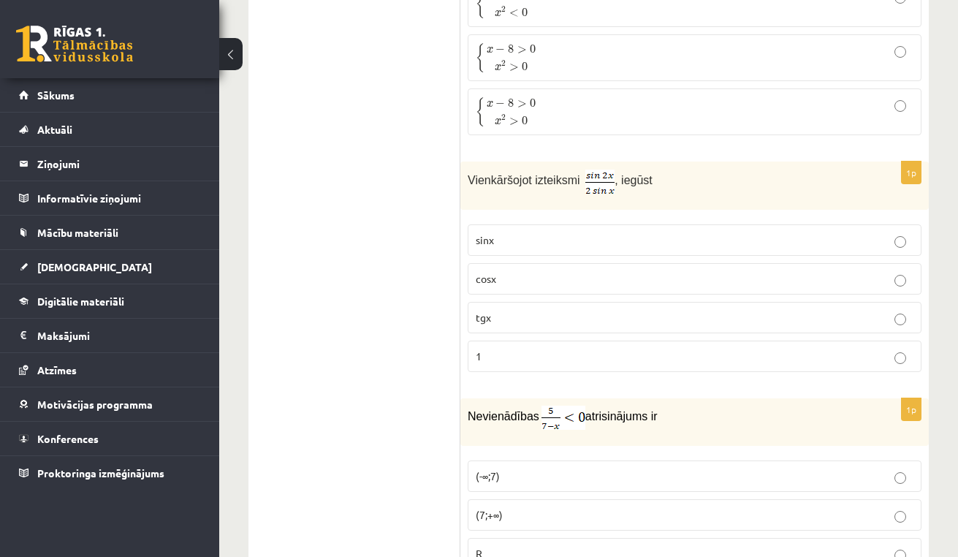
click at [506, 272] on p "cosx" at bounding box center [694, 278] width 438 height 15
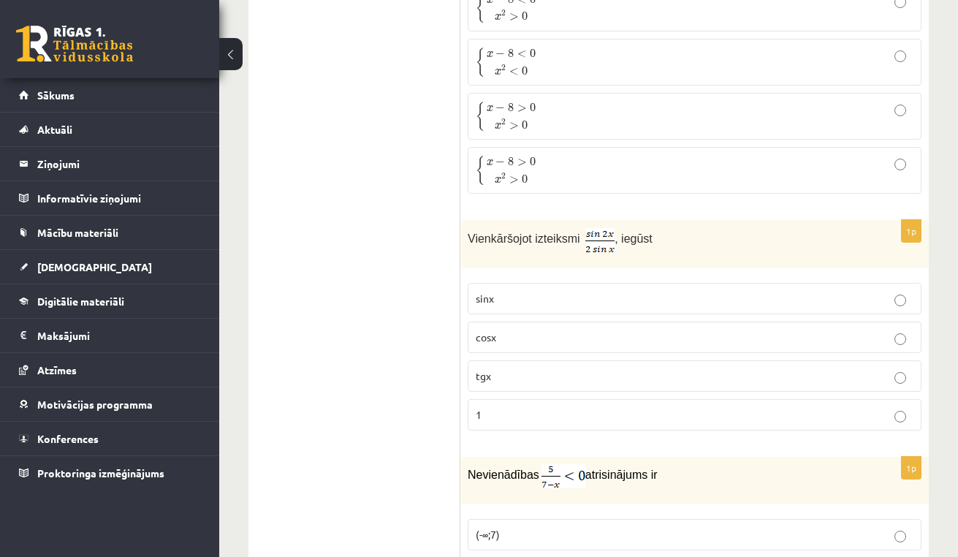
scroll to position [3208, 0]
click at [486, 401] on label "1" at bounding box center [694, 414] width 454 height 31
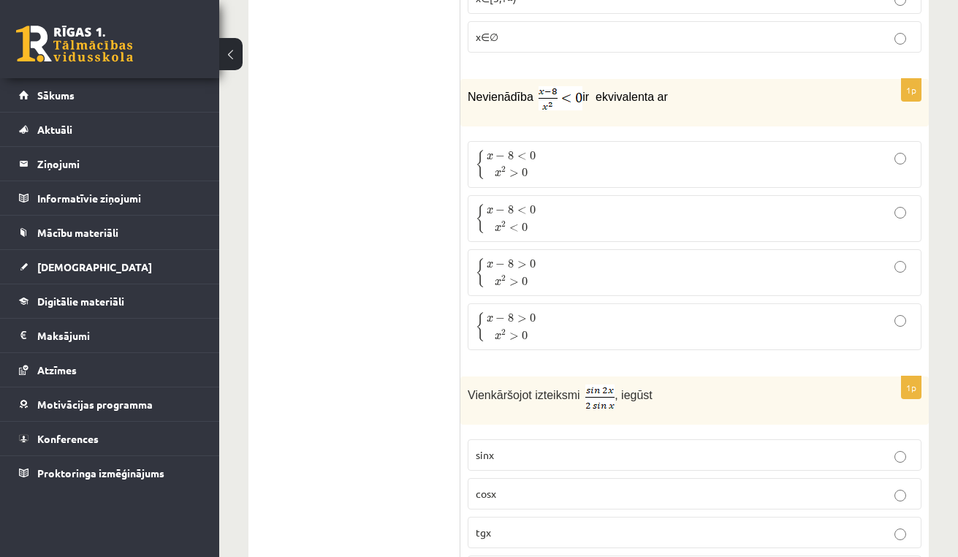
scroll to position [3050, 0]
click at [551, 218] on p "{ x − 8 < 0 x 2 < 0 { x − 8 < 0 x 2 < 0" at bounding box center [694, 220] width 438 height 31
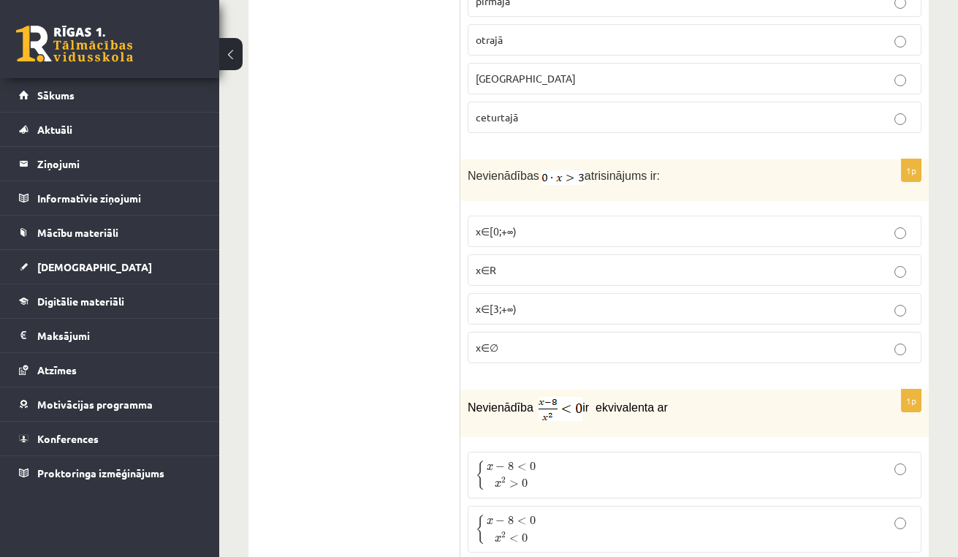
scroll to position [2731, 0]
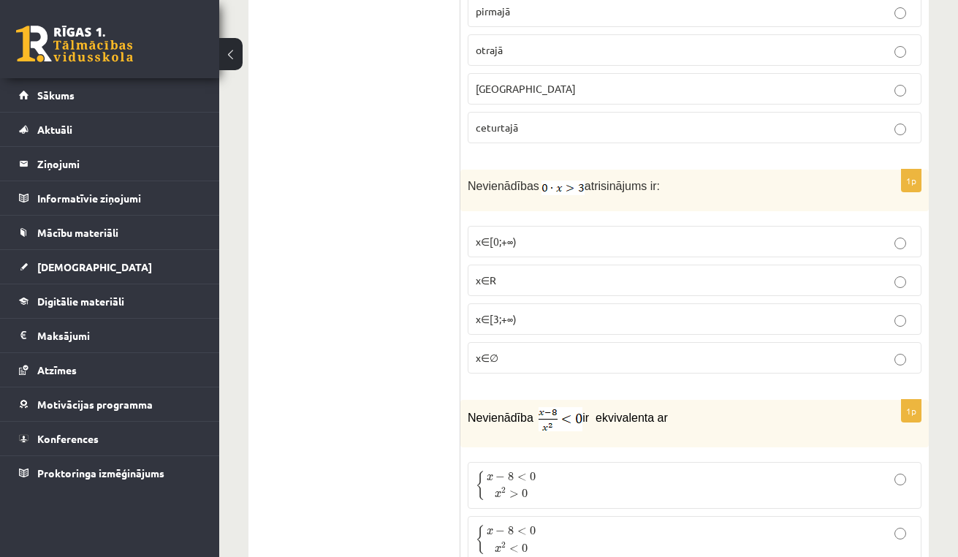
click at [525, 350] on p "x∈∅" at bounding box center [694, 357] width 438 height 15
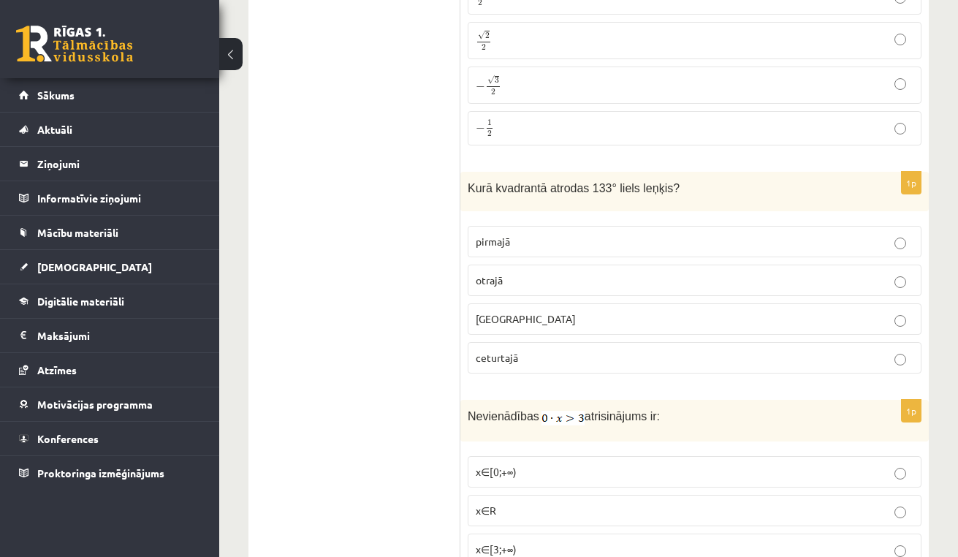
scroll to position [2501, 0]
click at [532, 278] on p "otrajā" at bounding box center [694, 279] width 438 height 15
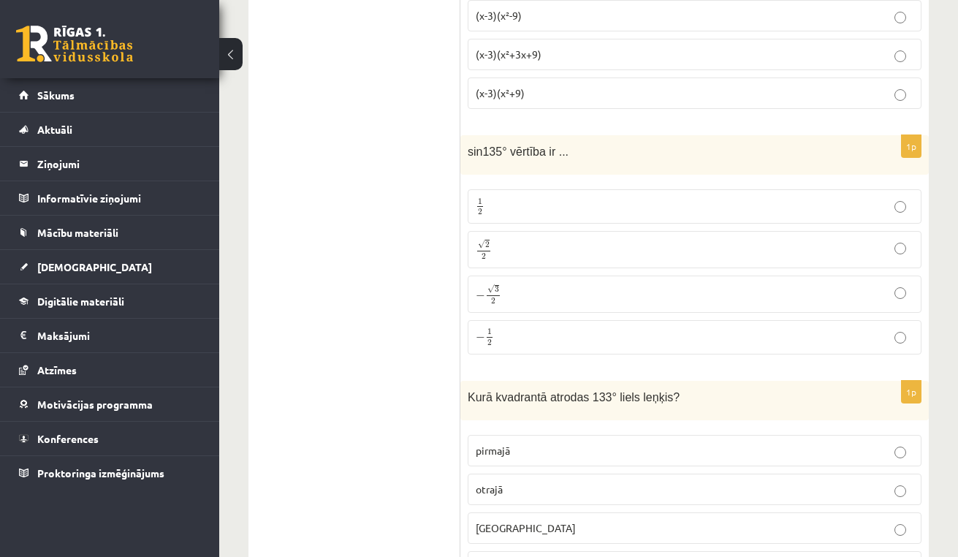
scroll to position [2291, 0]
click at [523, 247] on p "√ 2 2 2 2" at bounding box center [694, 250] width 438 height 21
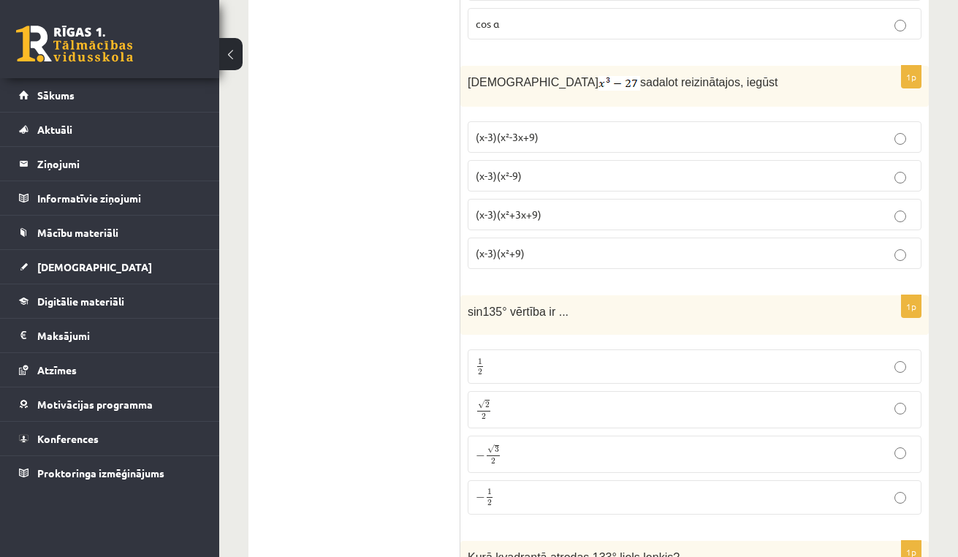
scroll to position [2131, 0]
click at [549, 254] on p "(x-3)(x²+9)" at bounding box center [694, 253] width 438 height 15
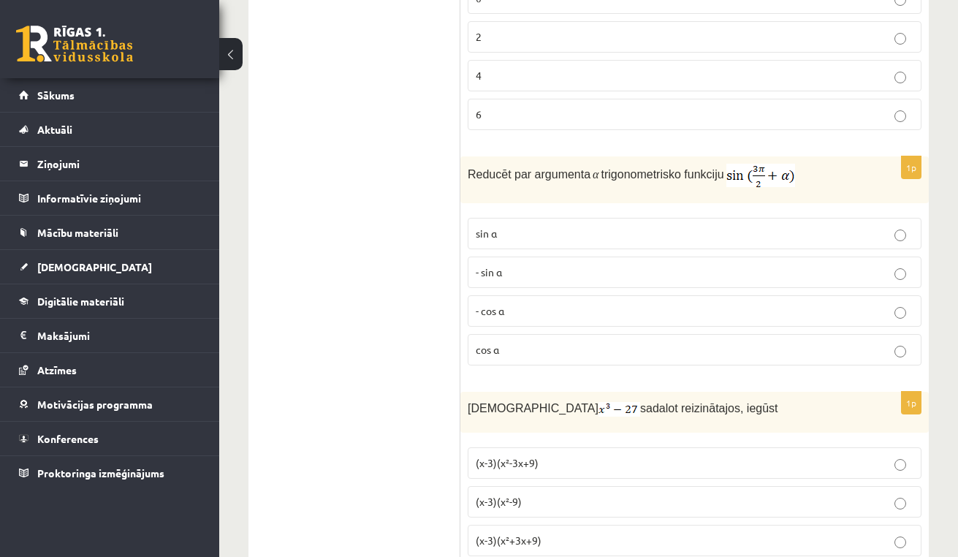
scroll to position [1803, 0]
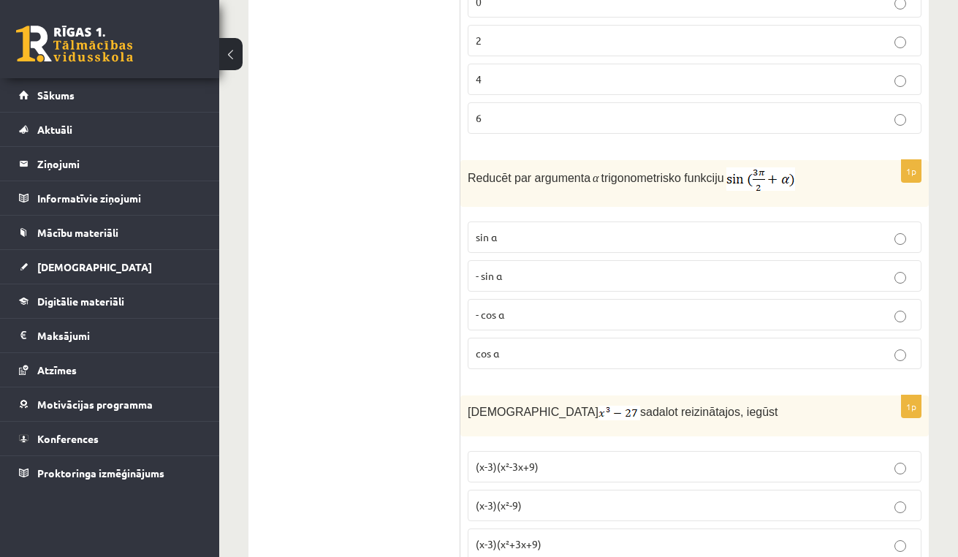
click at [505, 315] on p "- cos ⁡α" at bounding box center [694, 314] width 438 height 15
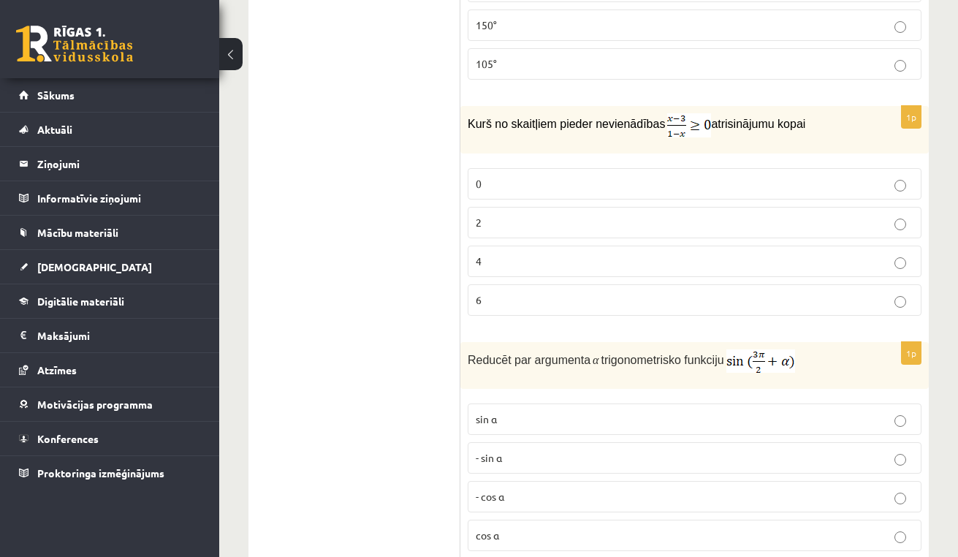
scroll to position [1620, 0]
click at [525, 238] on label "2" at bounding box center [694, 222] width 454 height 31
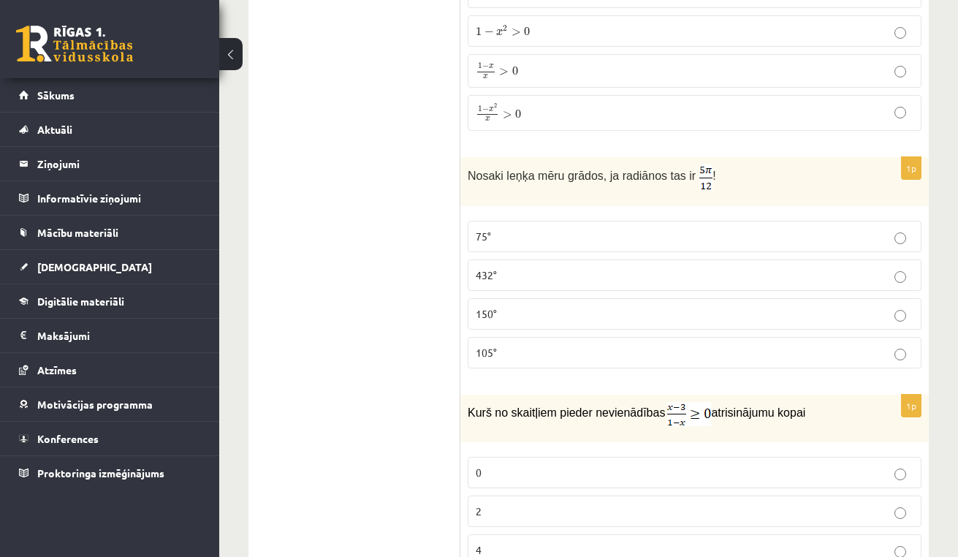
scroll to position [1331, 0]
click at [514, 280] on p "432°" at bounding box center [694, 276] width 438 height 15
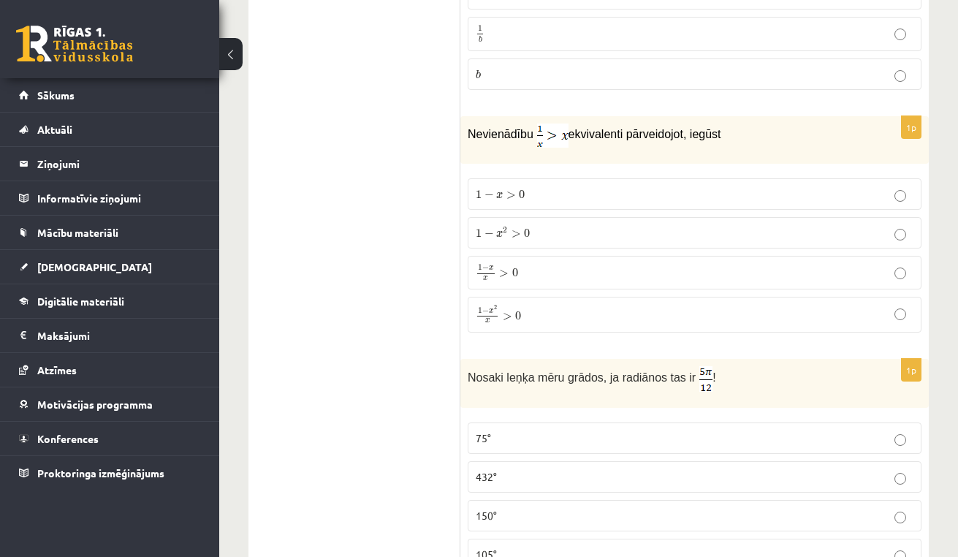
scroll to position [1127, 0]
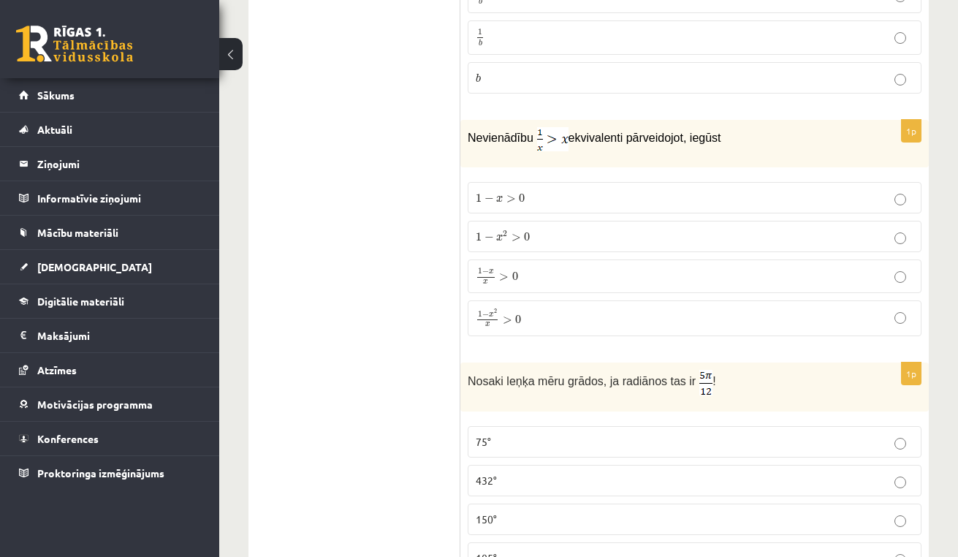
click at [540, 241] on p "1 − x 2 > 0 1 − x 2 > 0" at bounding box center [694, 236] width 438 height 15
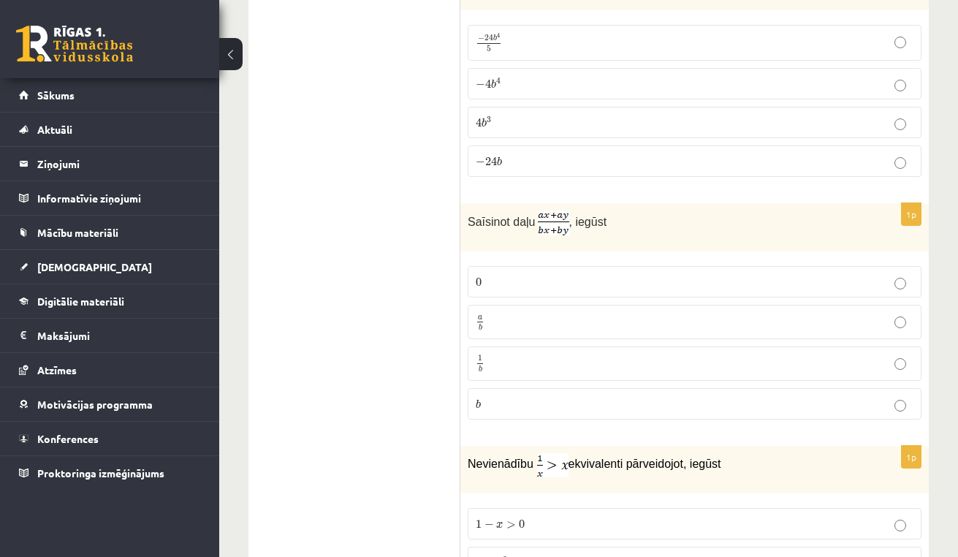
scroll to position [783, 0]
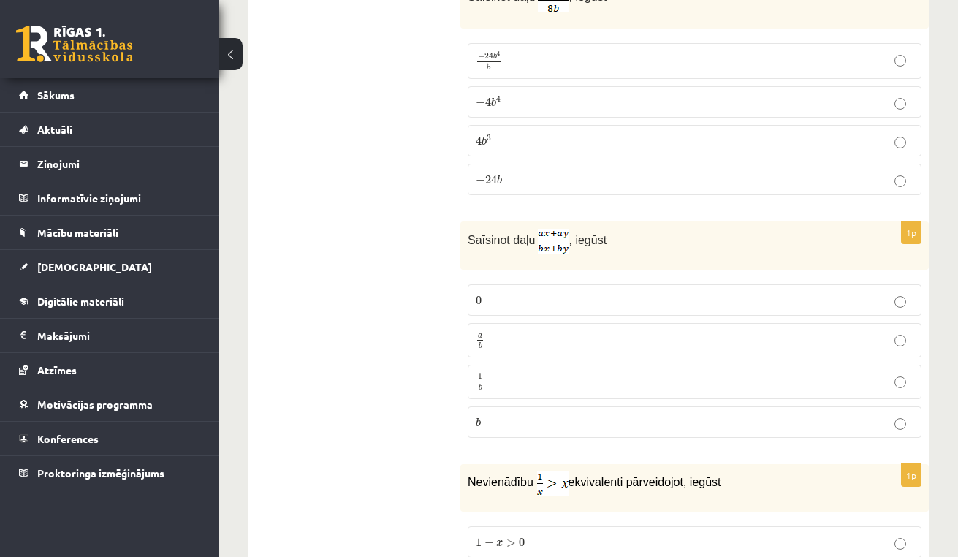
click at [513, 345] on p "a b a b" at bounding box center [694, 340] width 438 height 18
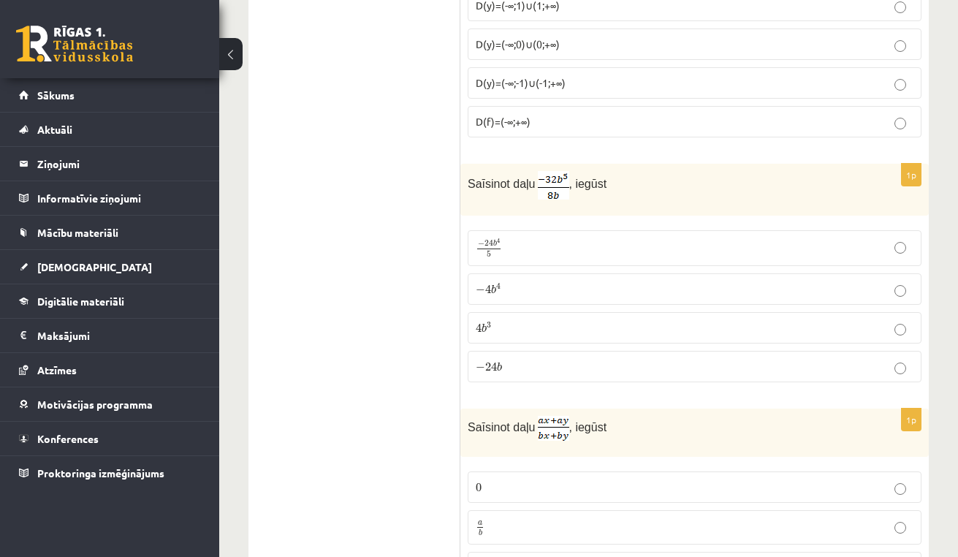
scroll to position [598, 0]
click at [518, 285] on p "− 4 b 4 − 4 b 4" at bounding box center [694, 286] width 438 height 15
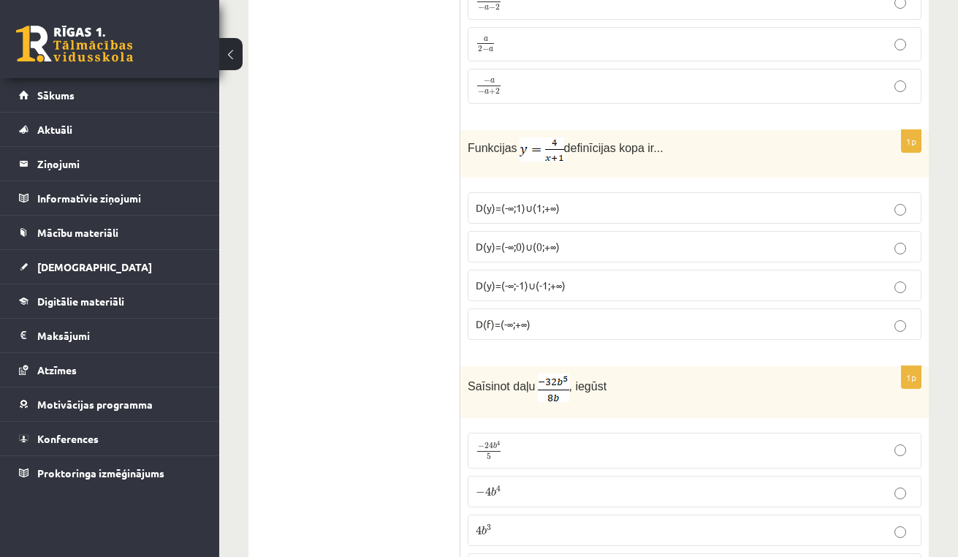
scroll to position [390, 0]
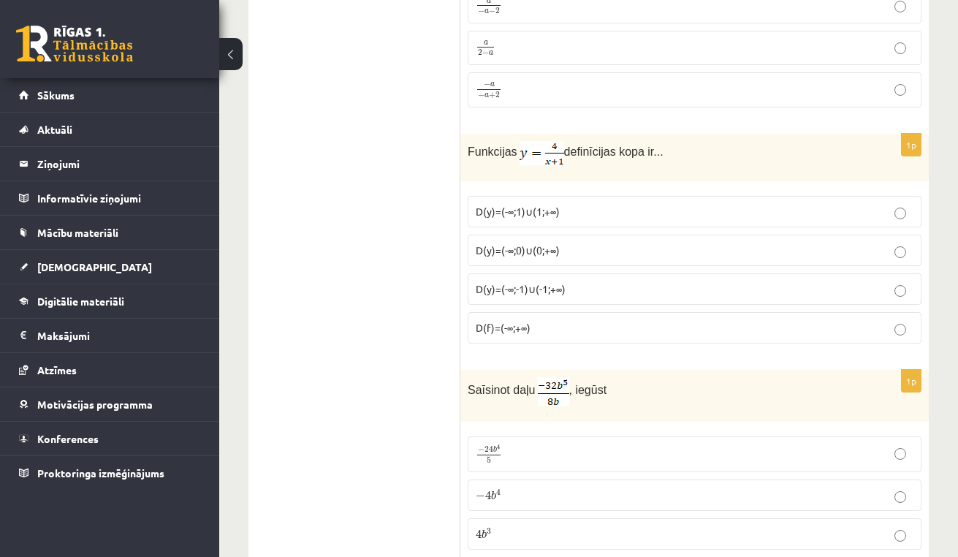
click at [541, 246] on span "D(y)=(-∞;0)∪(0;+∞)" at bounding box center [517, 249] width 84 height 13
click at [555, 299] on label "D(y)=(-∞;-1)∪(-1;+∞)" at bounding box center [694, 288] width 454 height 31
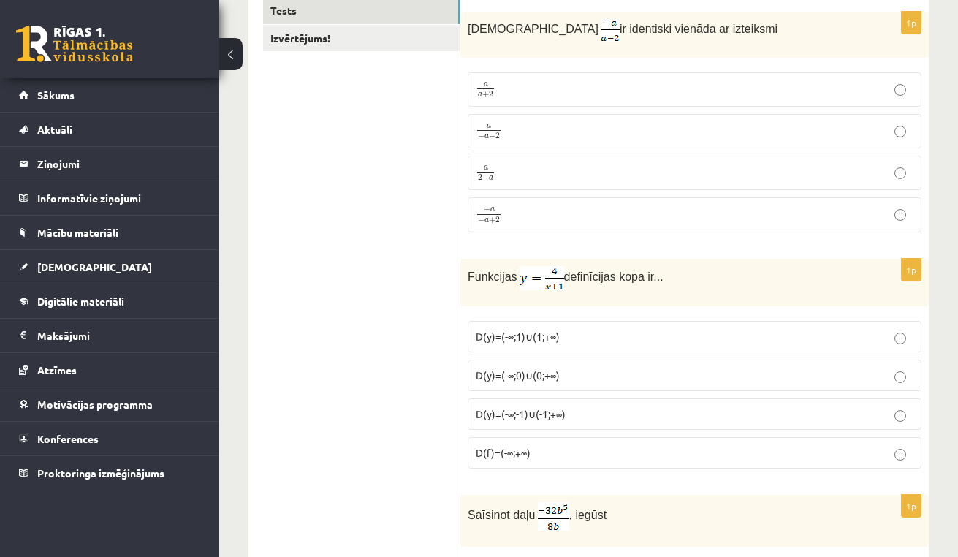
scroll to position [252, 0]
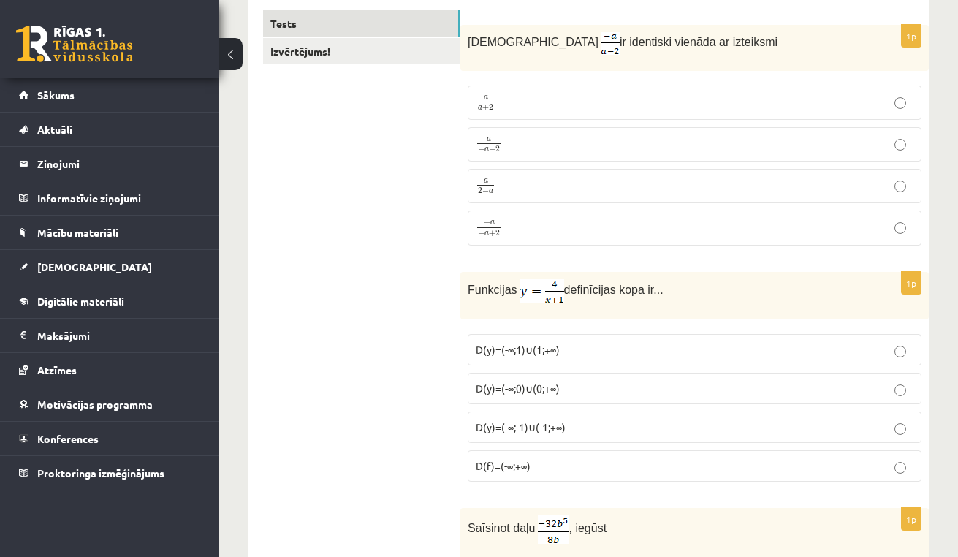
click at [528, 430] on span "D(y)=(-∞;-1)∪(-1;+∞)" at bounding box center [520, 426] width 90 height 13
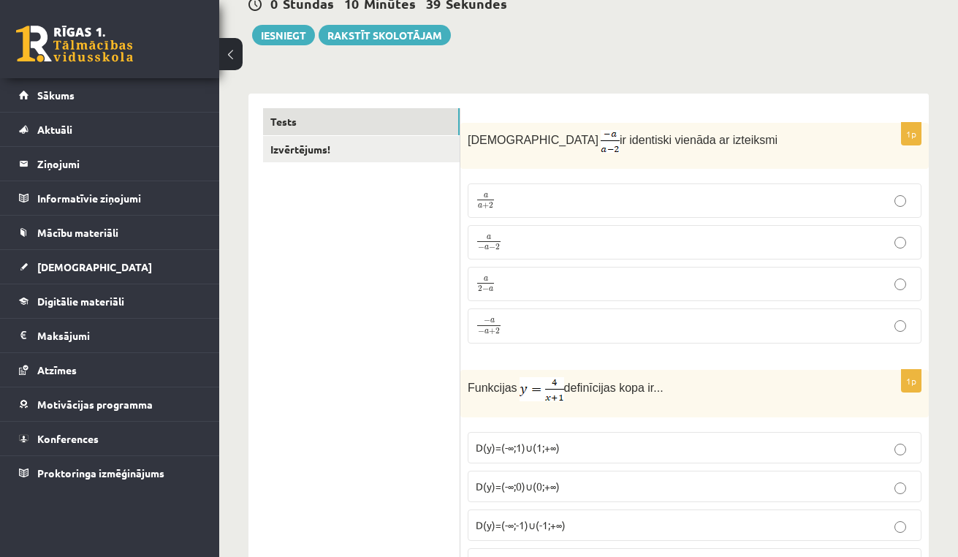
scroll to position [104, 0]
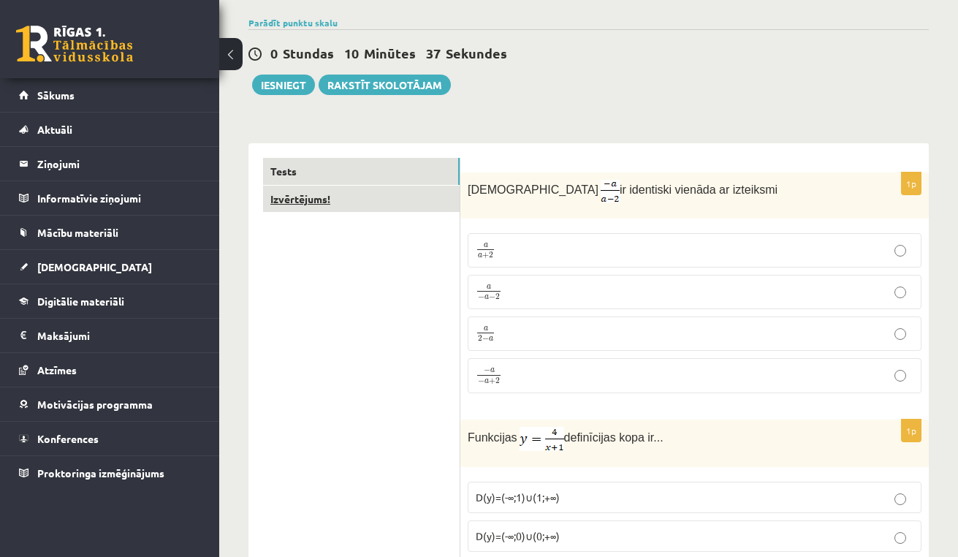
click at [354, 200] on link "Izvērtējums!" at bounding box center [361, 199] width 196 height 27
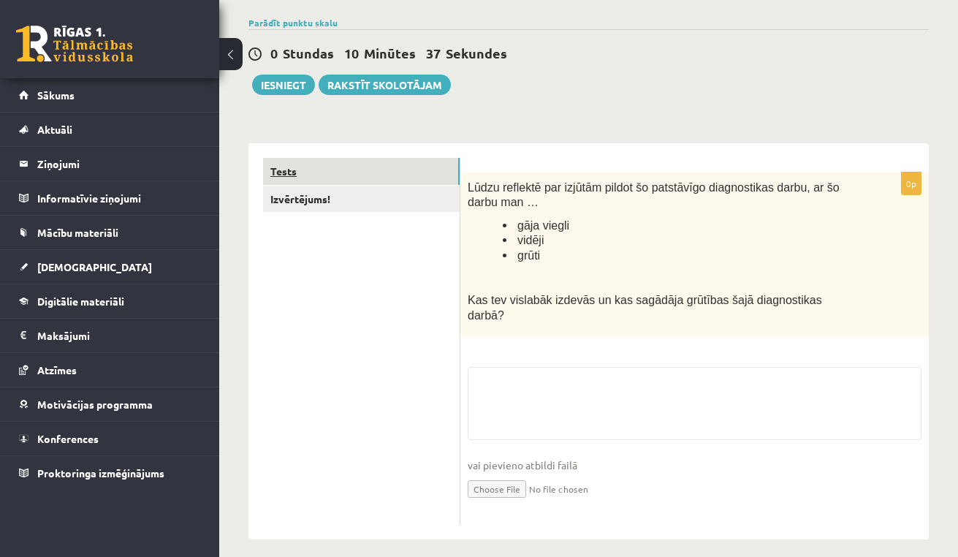
click at [347, 166] on link "Tests" at bounding box center [361, 171] width 196 height 27
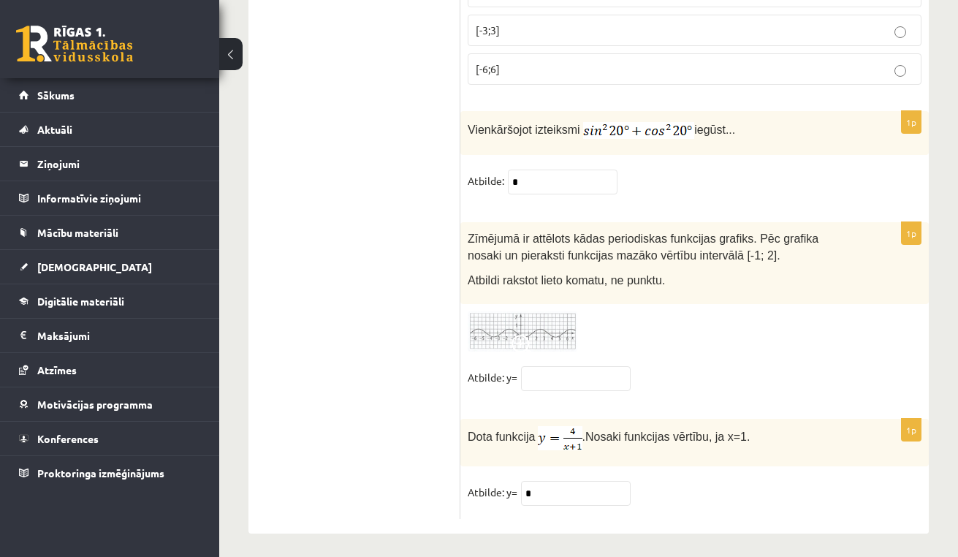
scroll to position [7186, 0]
click at [569, 370] on input "text" at bounding box center [576, 379] width 110 height 25
type input "***"
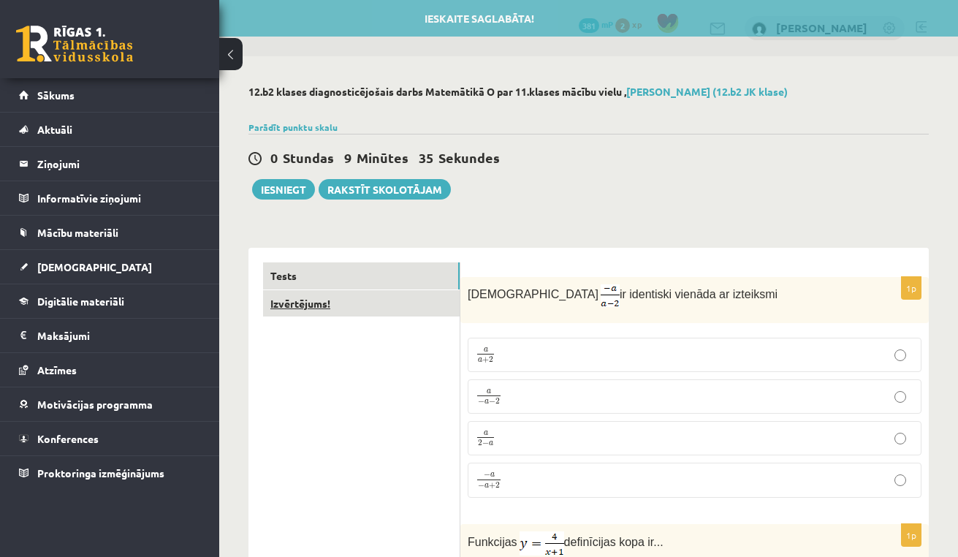
scroll to position [0, 0]
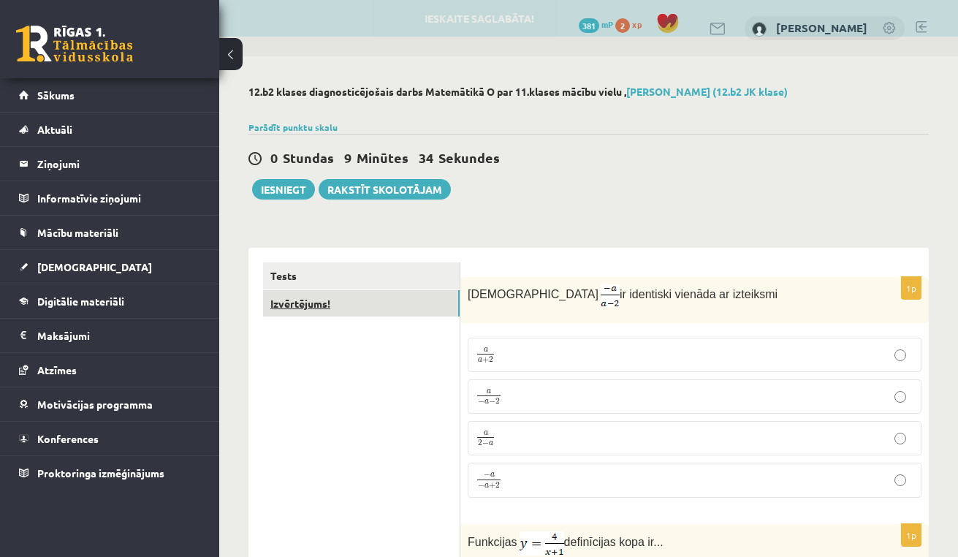
click at [367, 311] on link "Izvērtējums!" at bounding box center [361, 303] width 196 height 27
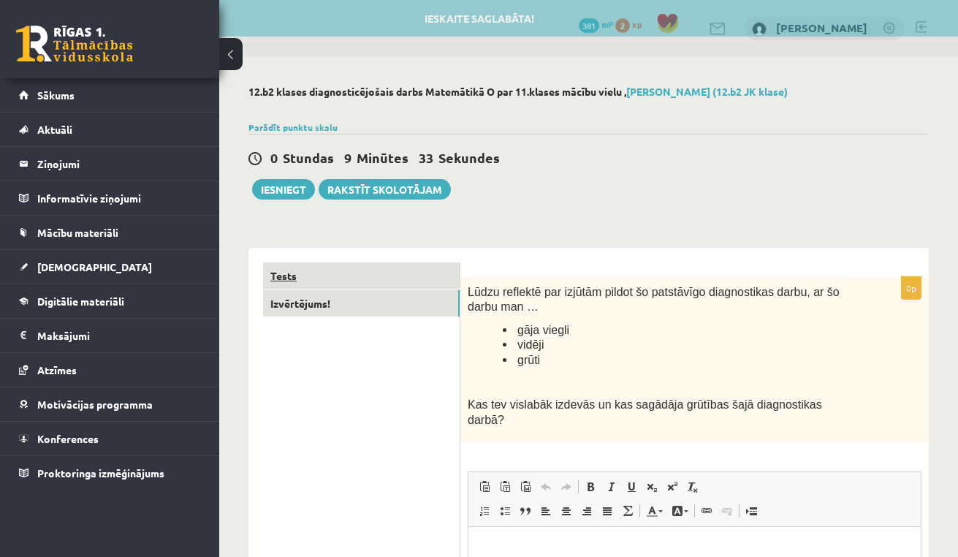
click at [369, 278] on link "Tests" at bounding box center [361, 275] width 196 height 27
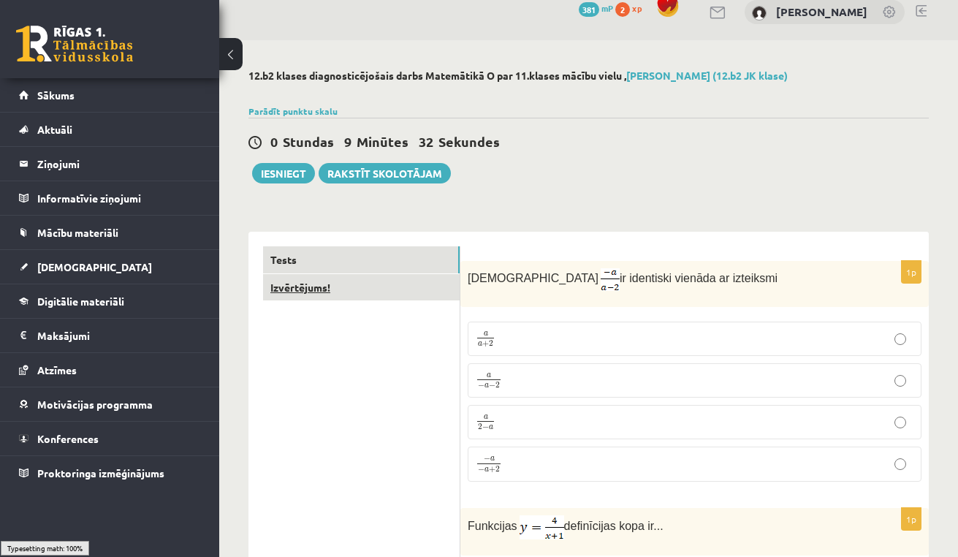
scroll to position [38, 0]
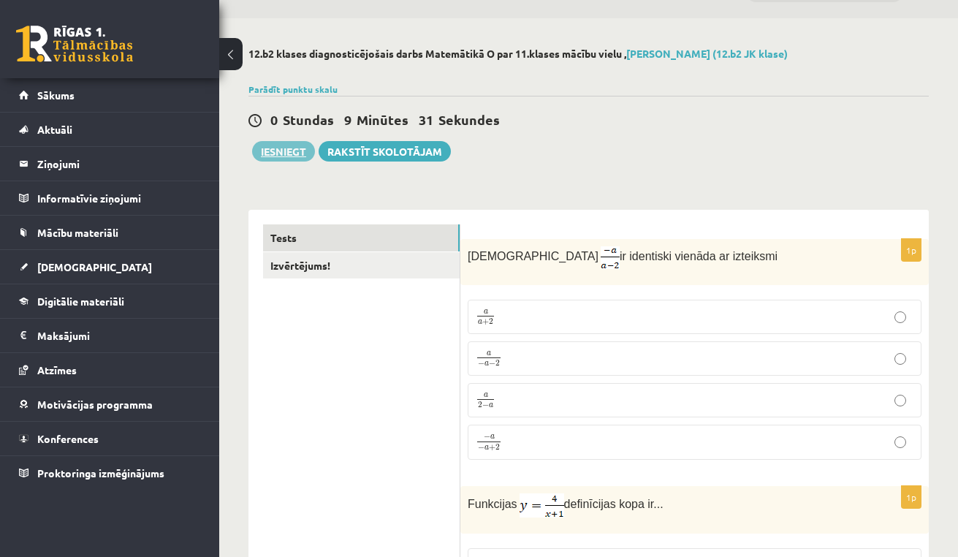
click at [291, 146] on button "Iesniegt" at bounding box center [283, 151] width 63 height 20
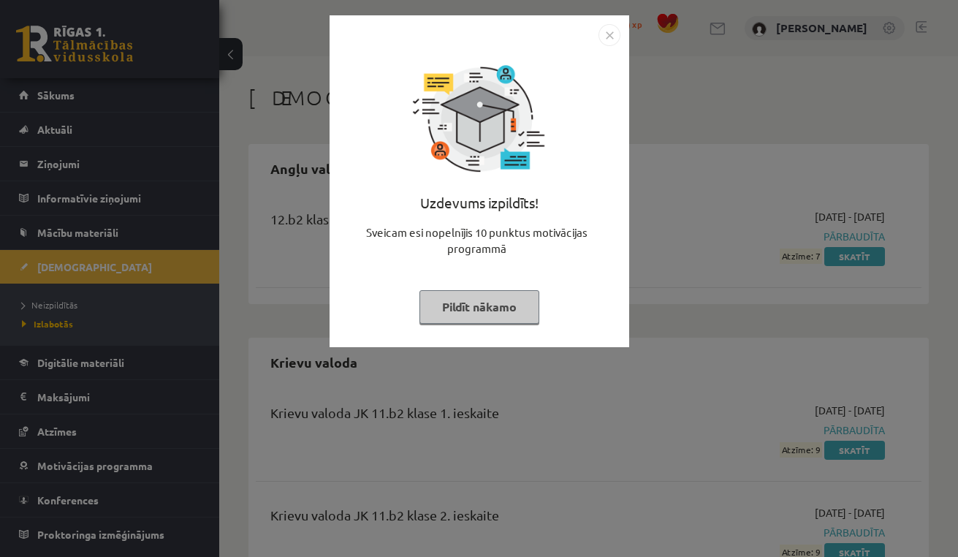
click at [486, 307] on button "Pildīt nākamo" at bounding box center [479, 307] width 120 height 34
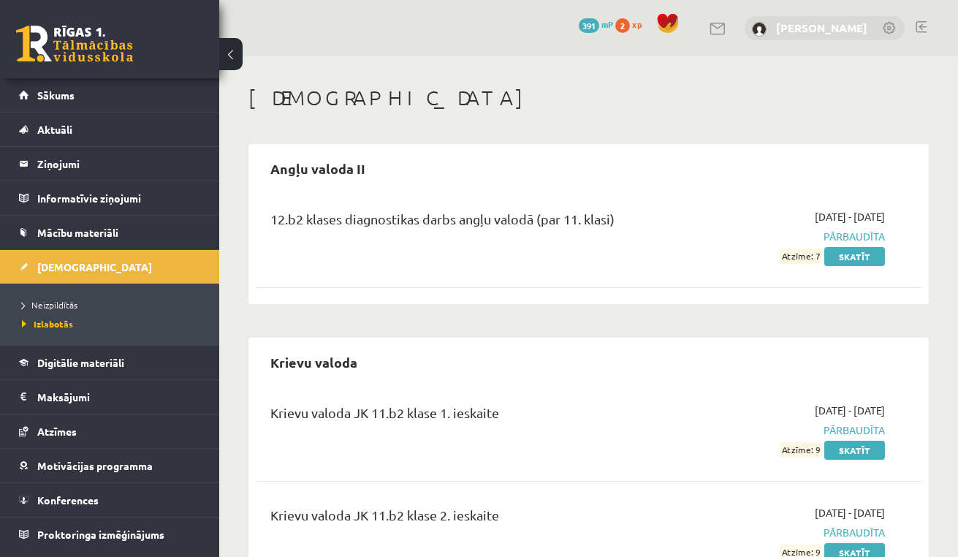
click at [780, 28] on link "[PERSON_NAME]" at bounding box center [821, 27] width 91 height 15
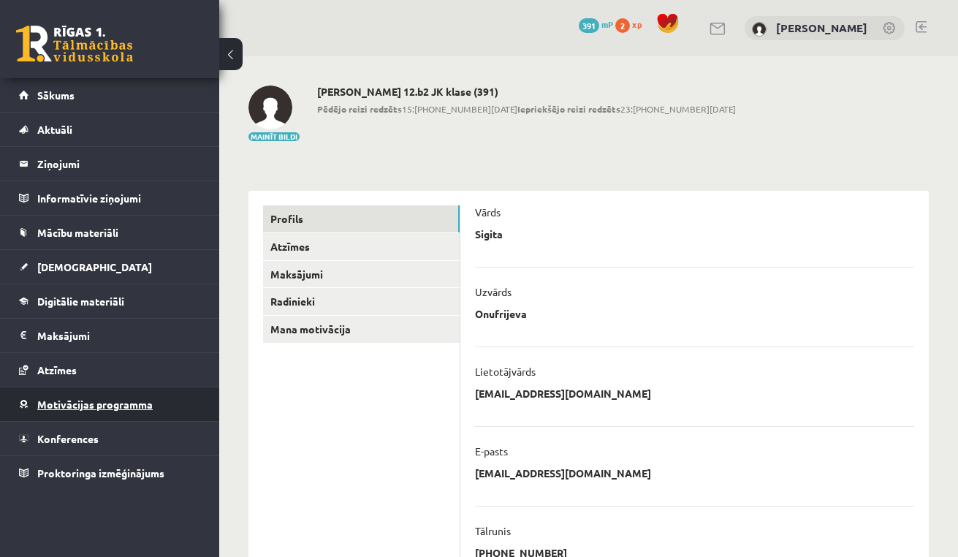
click at [88, 404] on span "Motivācijas programma" at bounding box center [94, 403] width 115 height 13
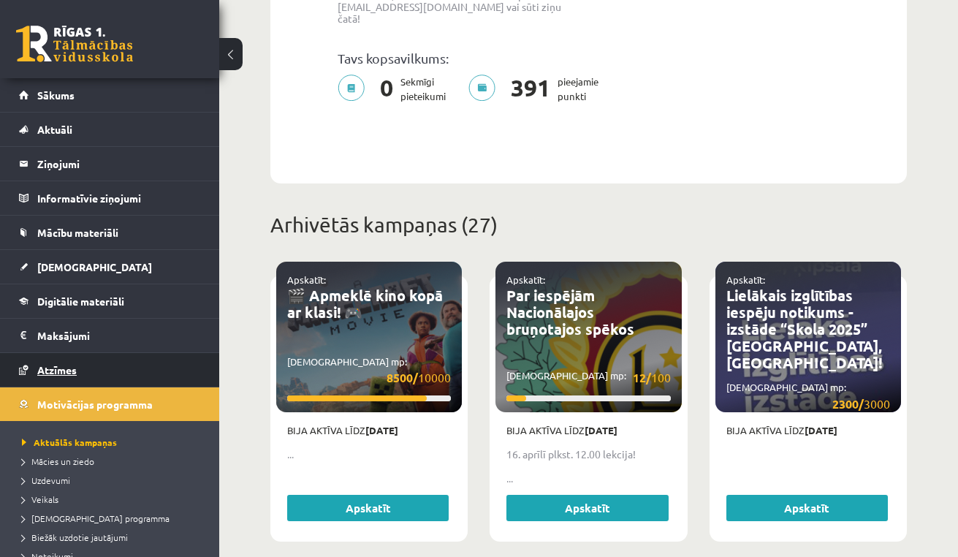
scroll to position [484, 0]
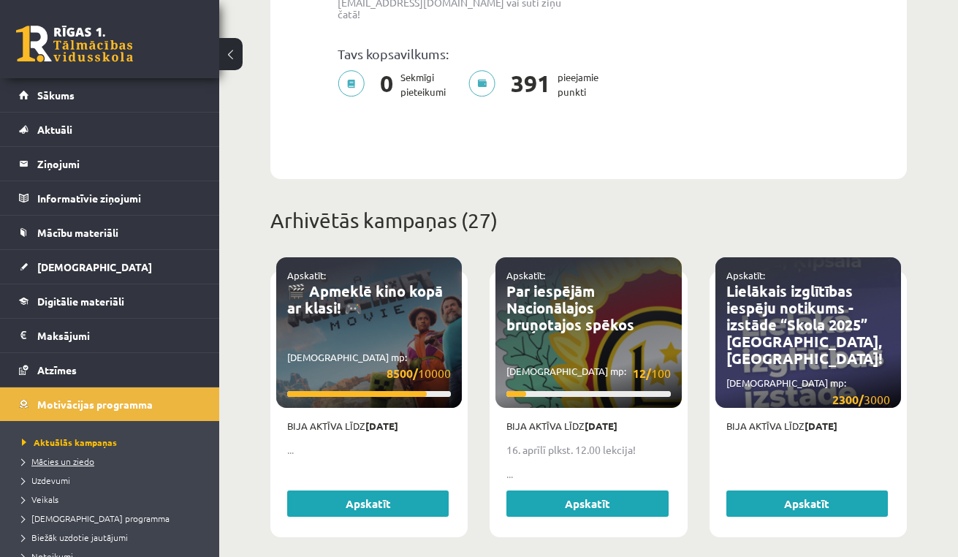
click at [73, 462] on span "Mācies un ziedo" at bounding box center [58, 461] width 72 height 12
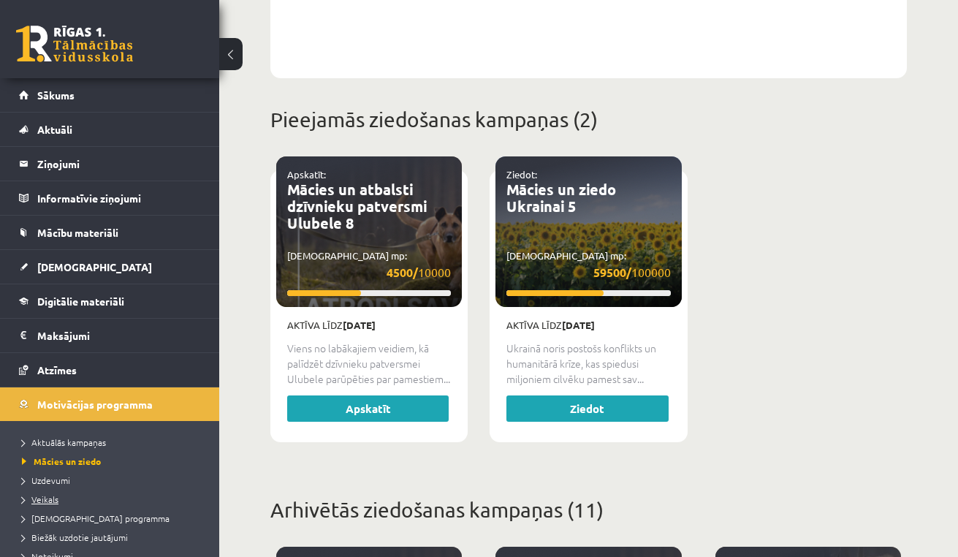
click at [49, 499] on span "Veikals" at bounding box center [40, 499] width 37 height 12
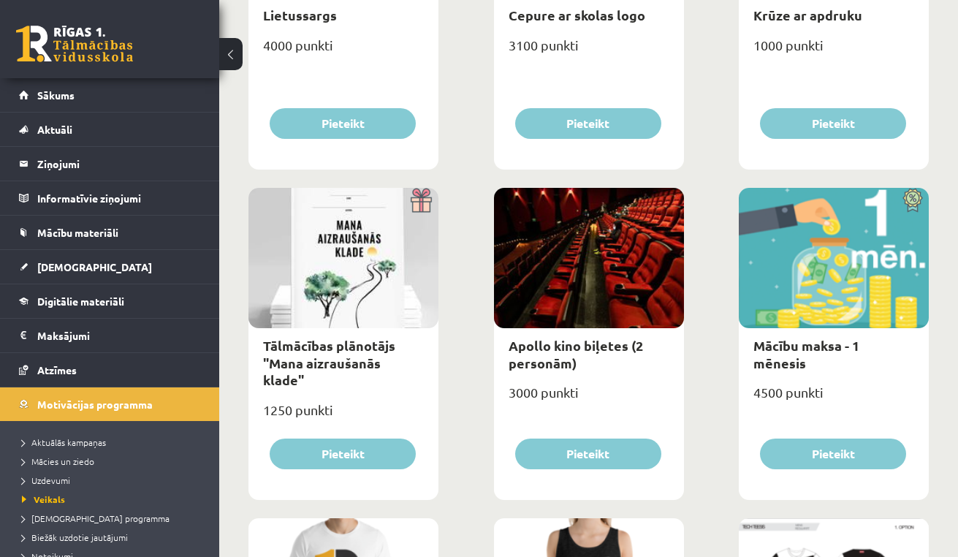
scroll to position [394, 0]
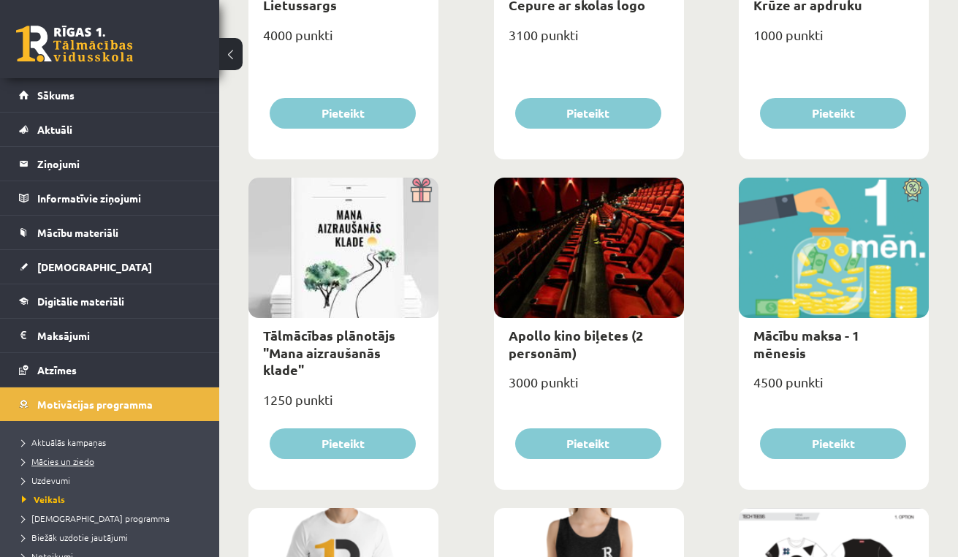
click at [46, 465] on link "Mācies un ziedo" at bounding box center [113, 460] width 183 height 13
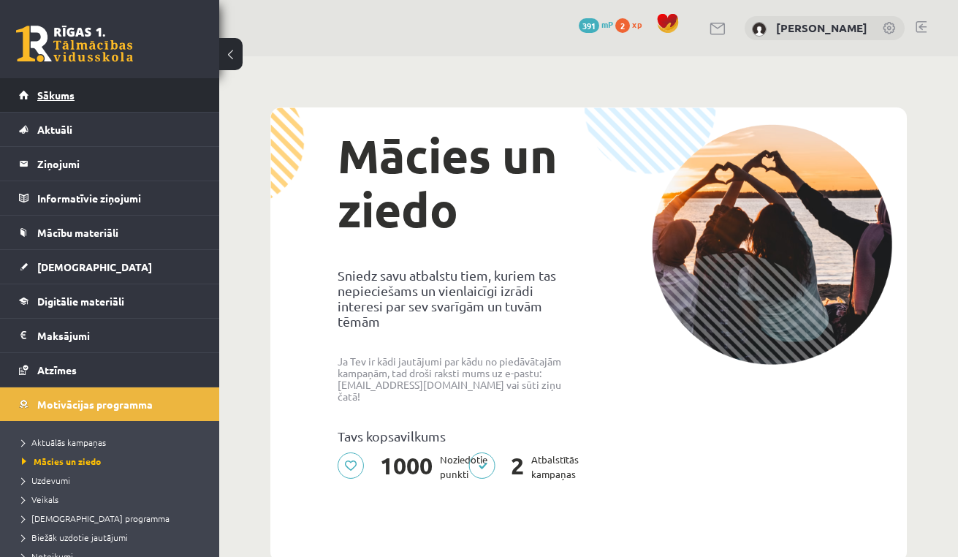
click at [96, 105] on link "Sākums" at bounding box center [110, 95] width 182 height 34
